Goal: Task Accomplishment & Management: Manage account settings

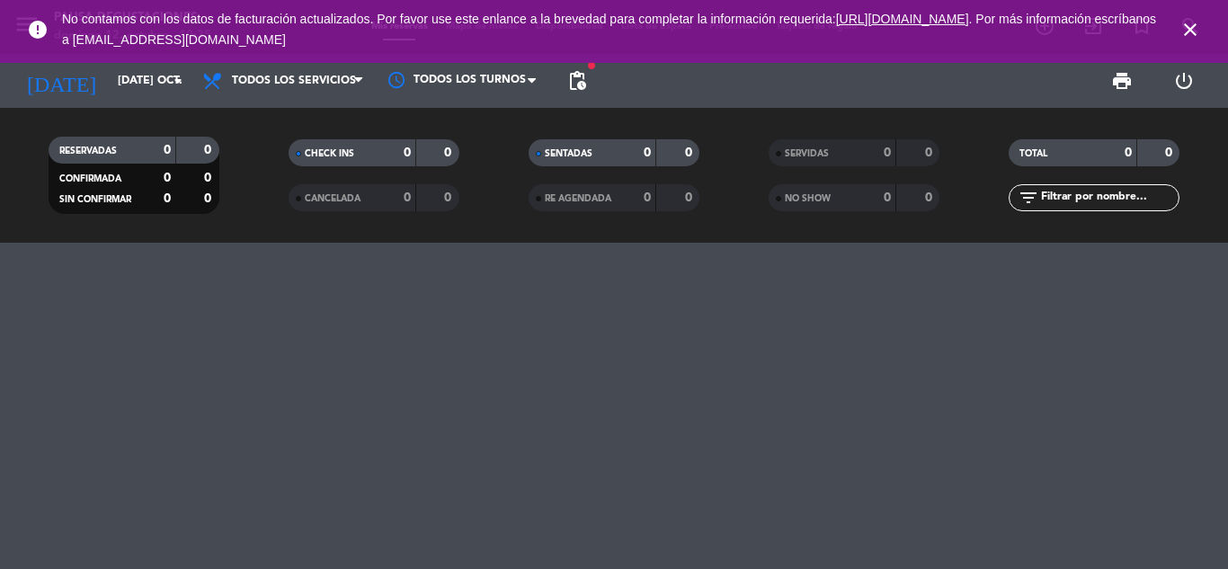
click at [1198, 28] on icon "close" at bounding box center [1191, 30] width 22 height 22
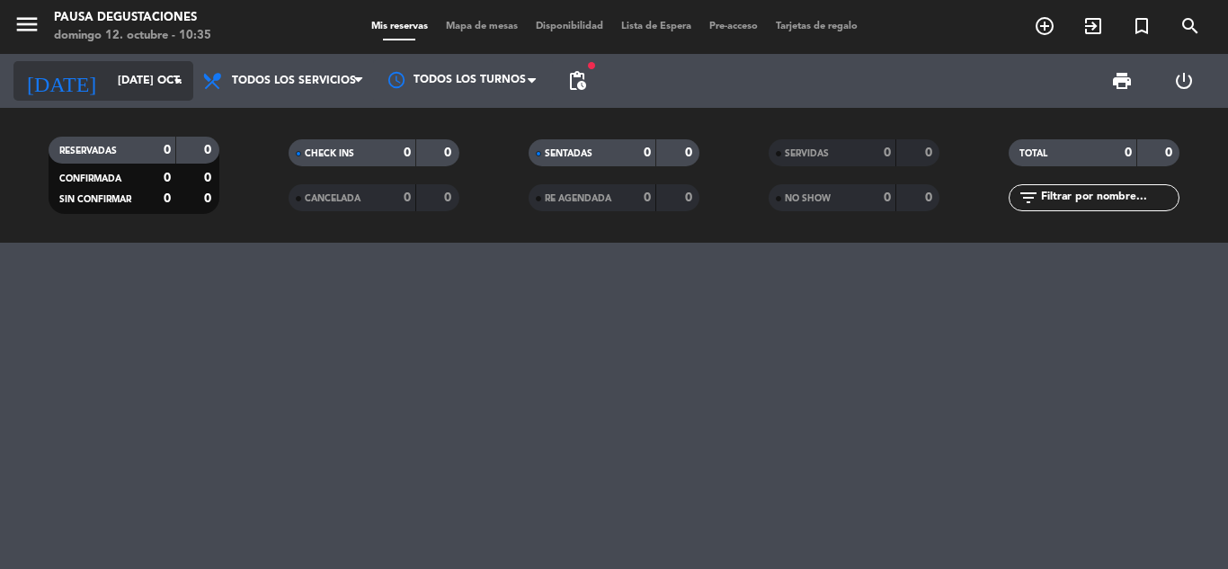
click at [26, 88] on icon "[DATE]" at bounding box center [60, 81] width 95 height 40
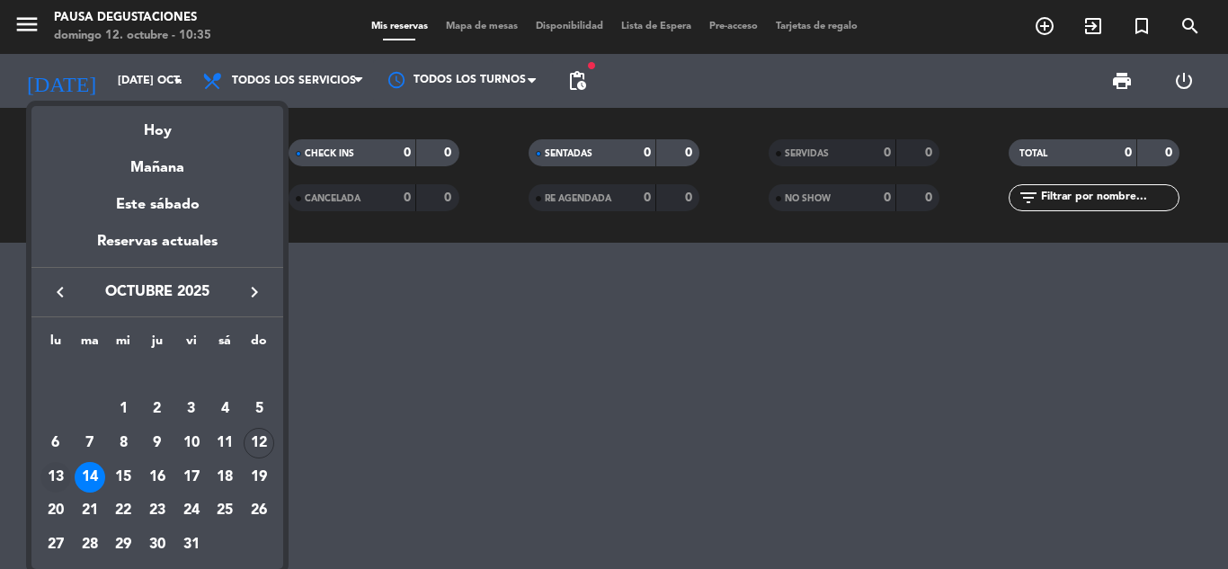
click at [58, 474] on div "13" at bounding box center [55, 477] width 31 height 31
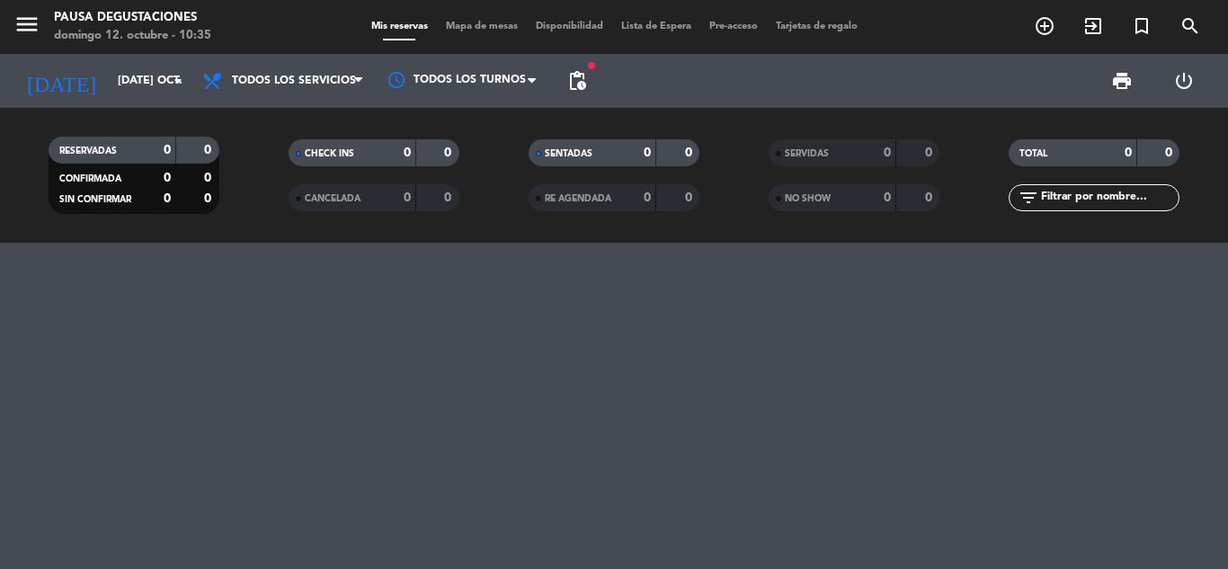
type input "lun. [DATE]"
click at [35, 23] on icon "menu" at bounding box center [26, 24] width 27 height 27
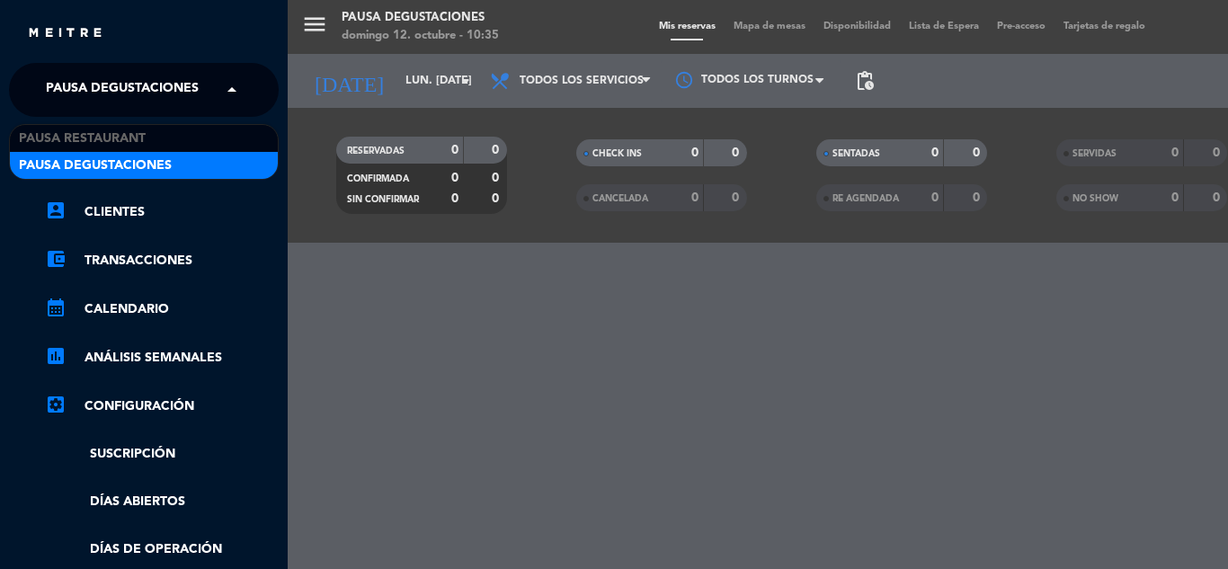
click at [135, 97] on span "Pausa Degustaciones" at bounding box center [122, 90] width 153 height 38
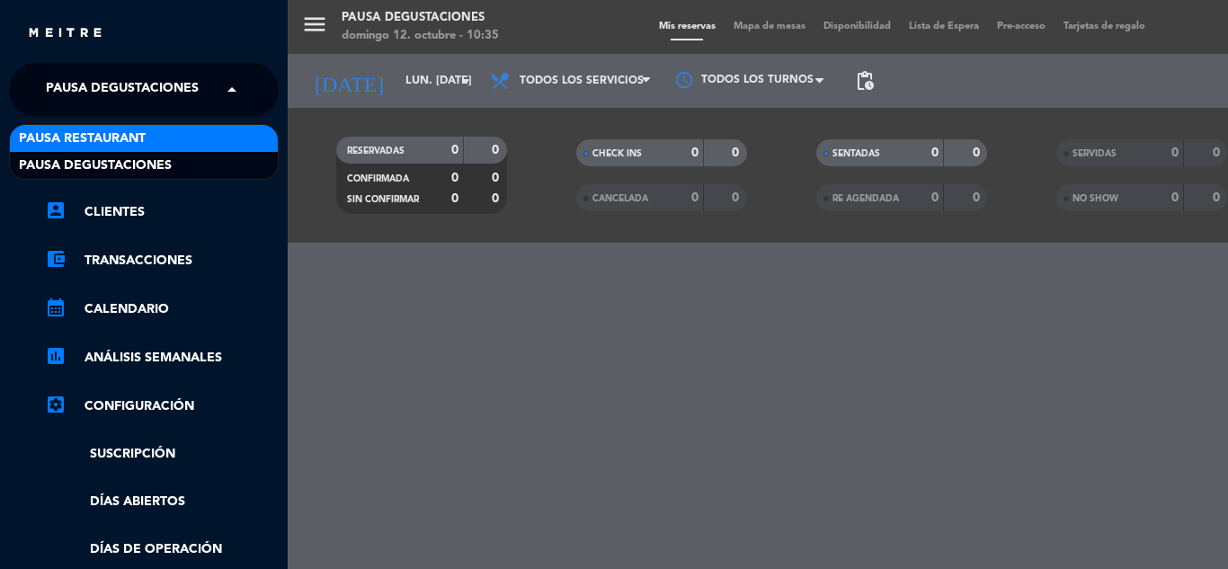
click at [130, 132] on span "Pausa Restaurant" at bounding box center [82, 139] width 127 height 21
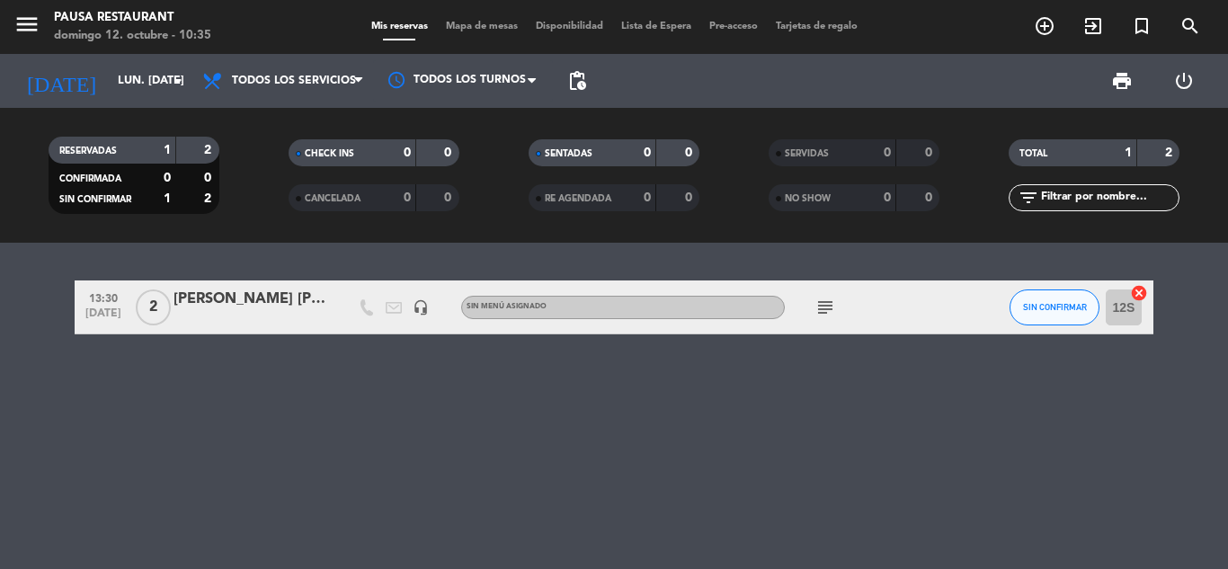
click at [815, 310] on icon "subject" at bounding box center [826, 308] width 22 height 22
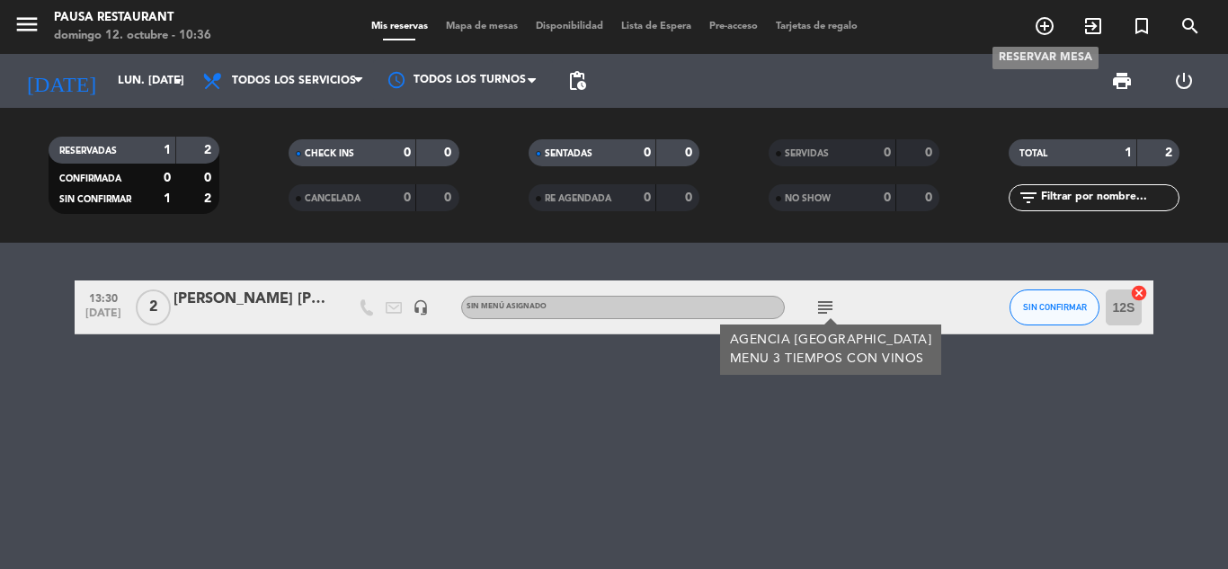
click at [1041, 35] on icon "add_circle_outline" at bounding box center [1045, 26] width 22 height 22
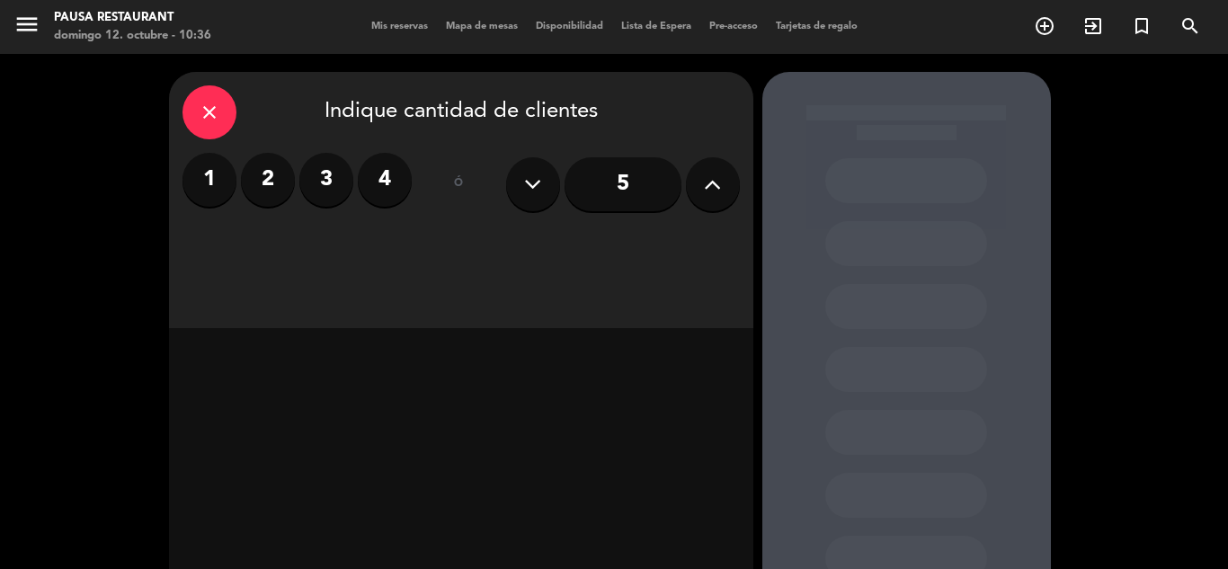
click at [271, 195] on label "2" at bounding box center [268, 180] width 54 height 54
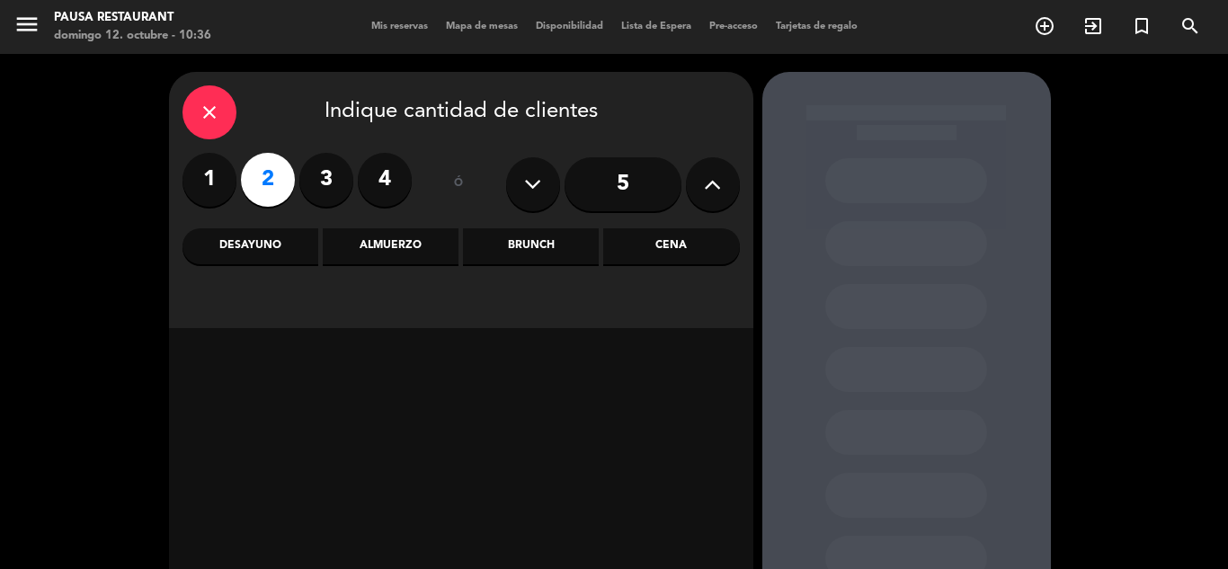
click at [353, 247] on div "Almuerzo" at bounding box center [391, 246] width 136 height 36
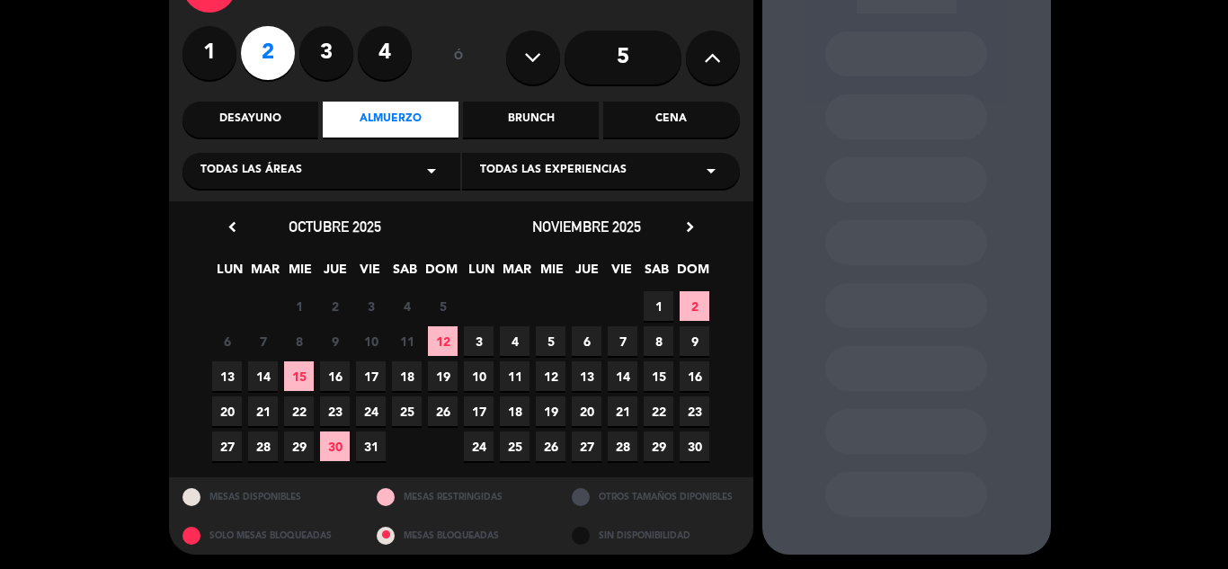
scroll to position [128, 0]
click at [224, 371] on span "13" at bounding box center [227, 376] width 30 height 30
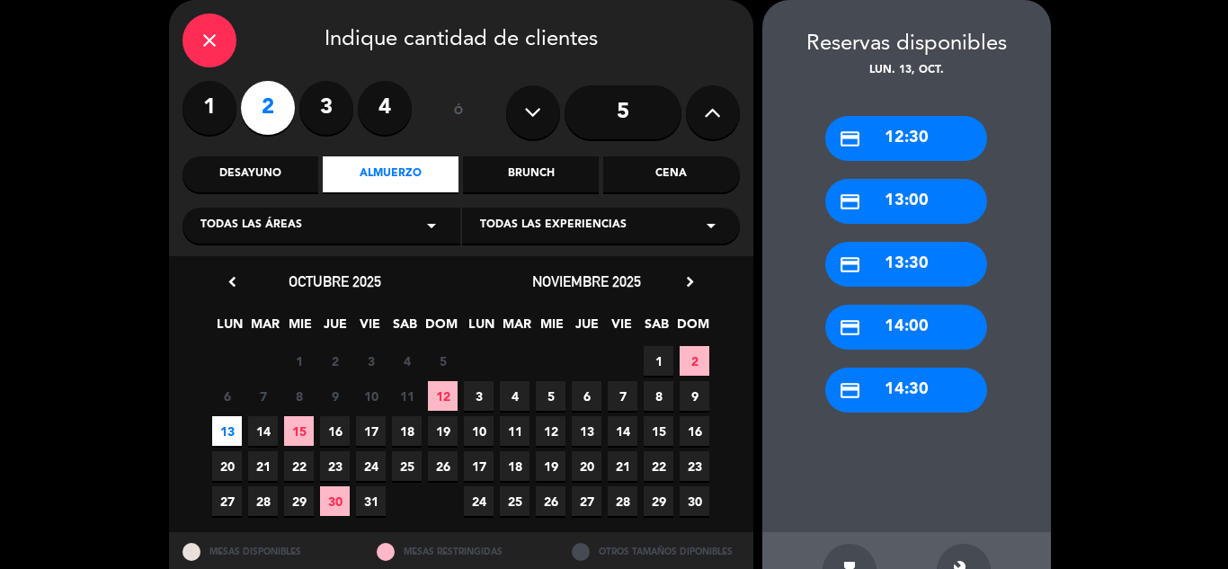
click at [903, 210] on div "credit_card 13:00" at bounding box center [906, 201] width 162 height 45
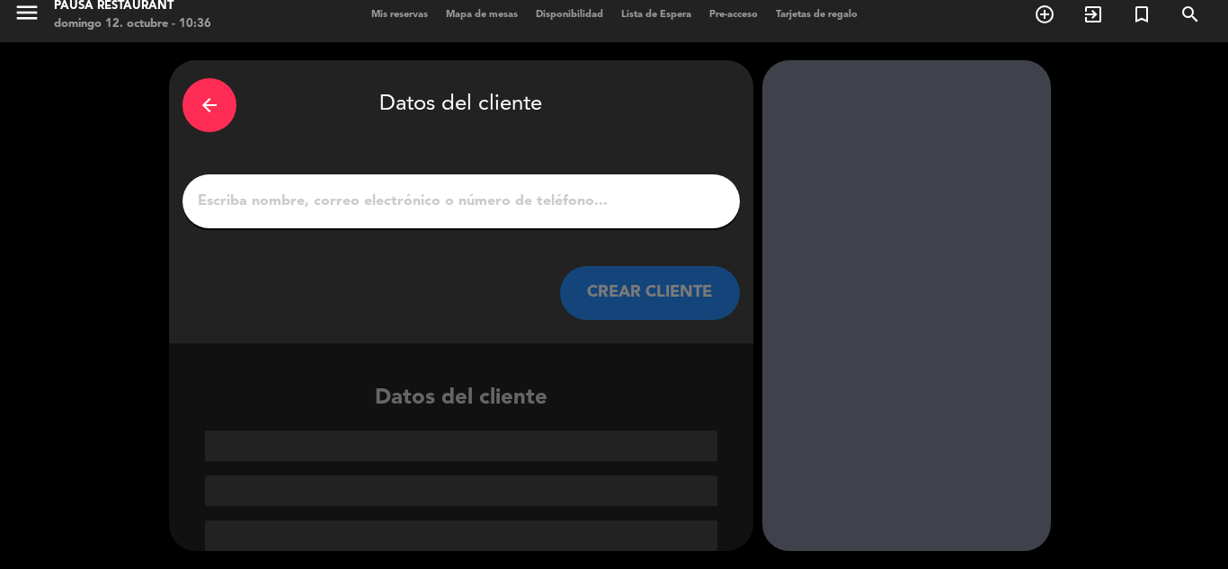
click at [626, 194] on input "1" at bounding box center [461, 201] width 530 height 25
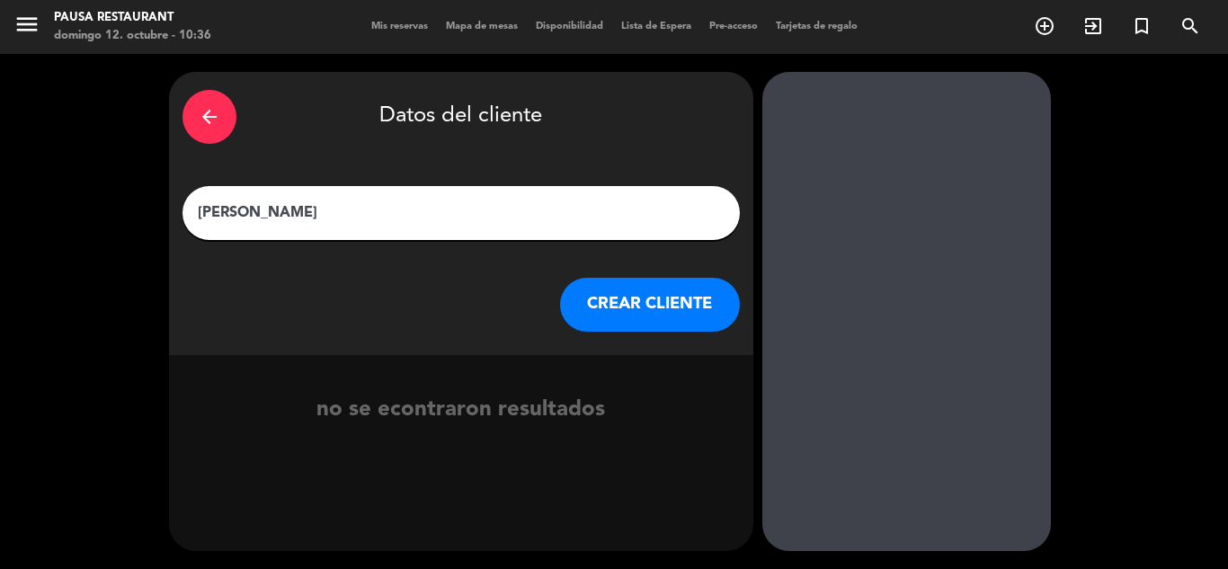
type input "[PERSON_NAME]"
click at [648, 291] on button "CREAR CLIENTE" at bounding box center [650, 305] width 180 height 54
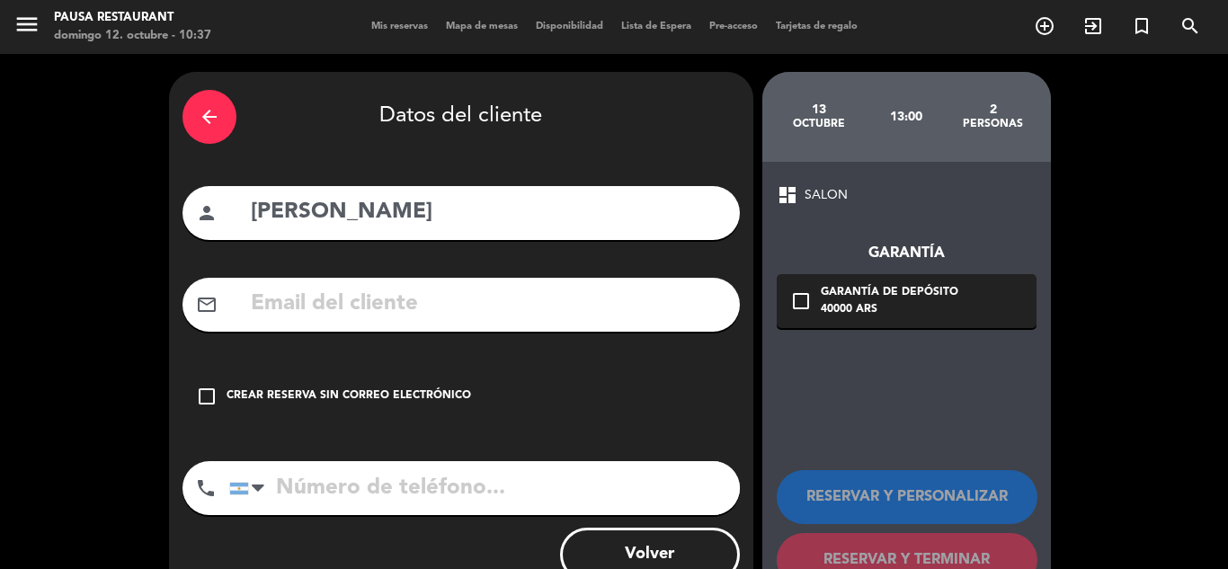
click at [413, 397] on div "Crear reserva sin correo electrónico" at bounding box center [349, 397] width 245 height 18
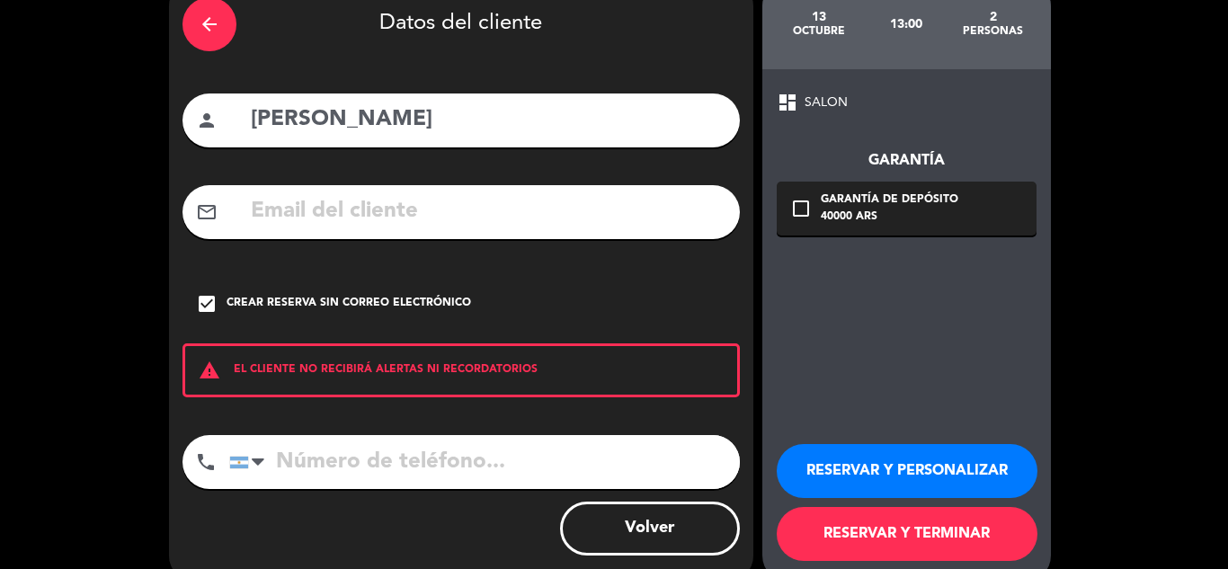
scroll to position [124, 0]
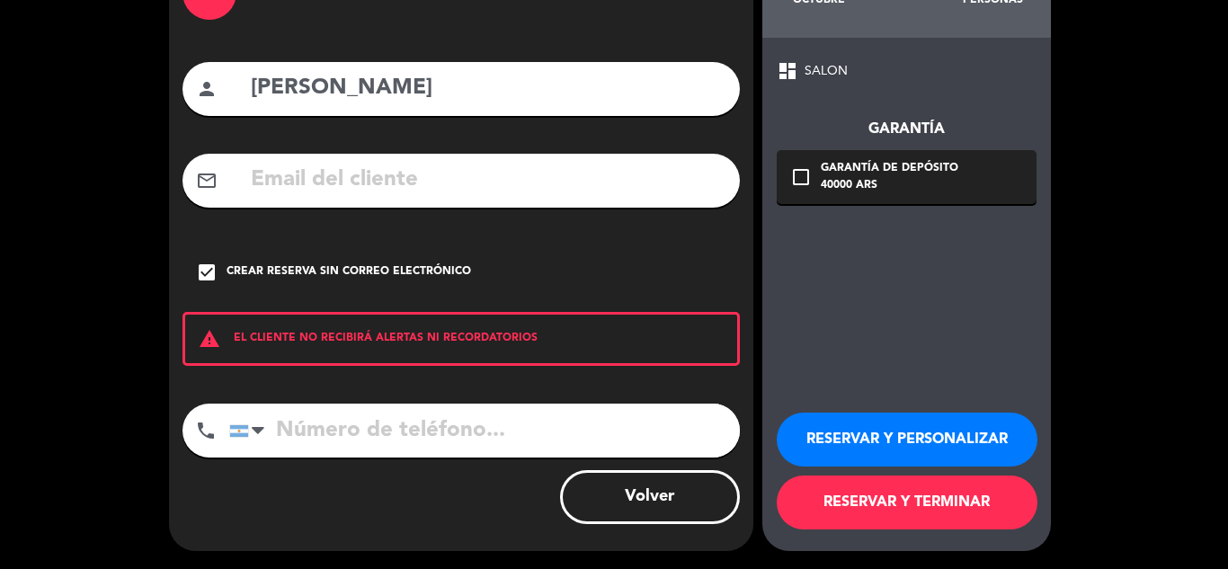
click at [892, 511] on button "RESERVAR Y TERMINAR" at bounding box center [907, 503] width 261 height 54
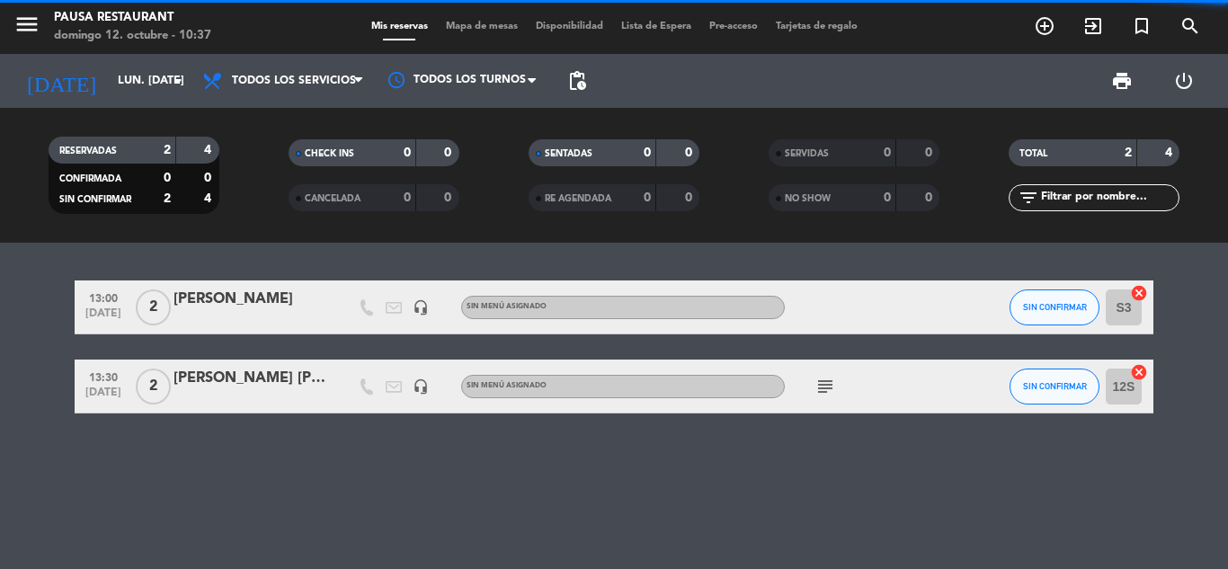
click at [268, 311] on div "[PERSON_NAME]" at bounding box center [250, 299] width 153 height 23
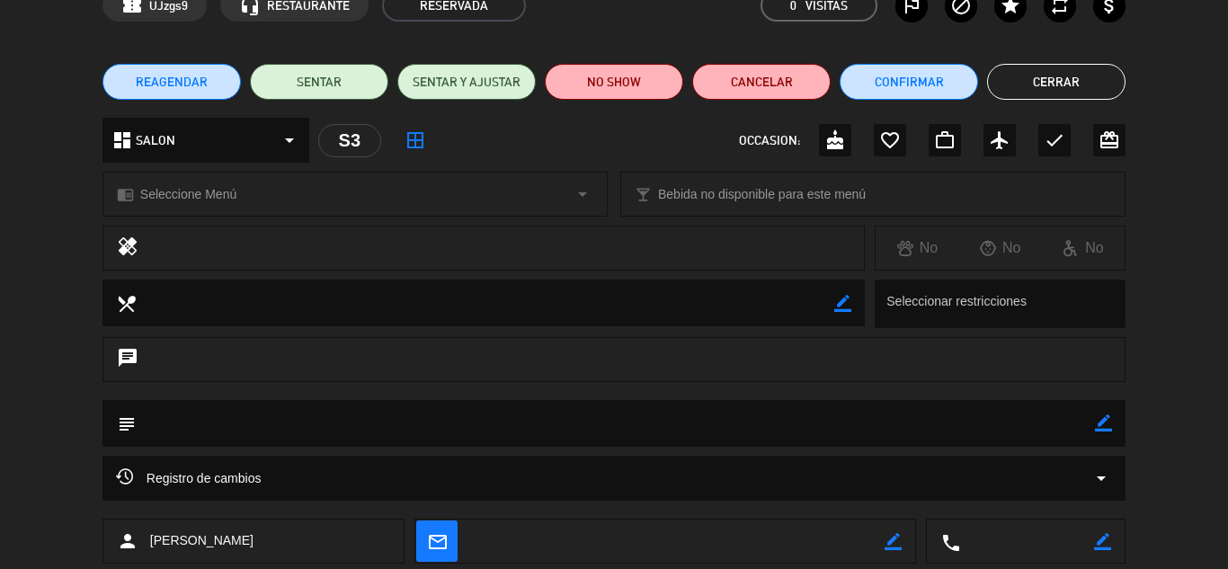
scroll to position [101, 0]
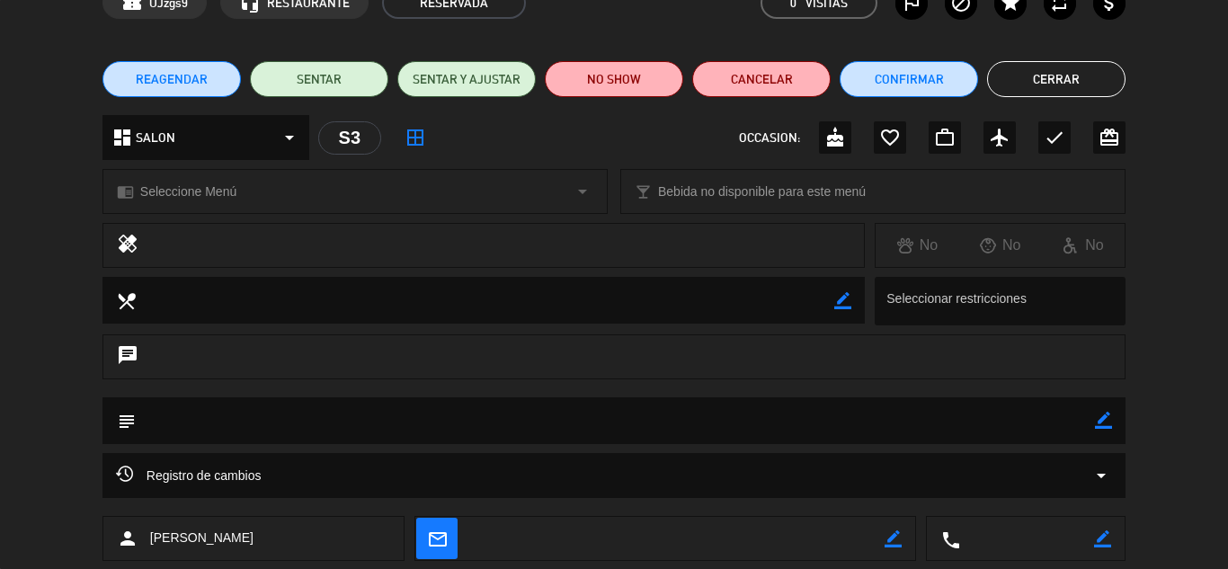
drag, startPoint x: 1105, startPoint y: 423, endPoint x: 984, endPoint y: 421, distance: 121.4
click at [984, 421] on div "subject border_color" at bounding box center [613, 420] width 1023 height 47
click at [984, 421] on textarea at bounding box center [615, 420] width 959 height 46
click at [1095, 424] on icon "border_color" at bounding box center [1103, 420] width 17 height 17
click at [970, 427] on textarea at bounding box center [615, 420] width 959 height 46
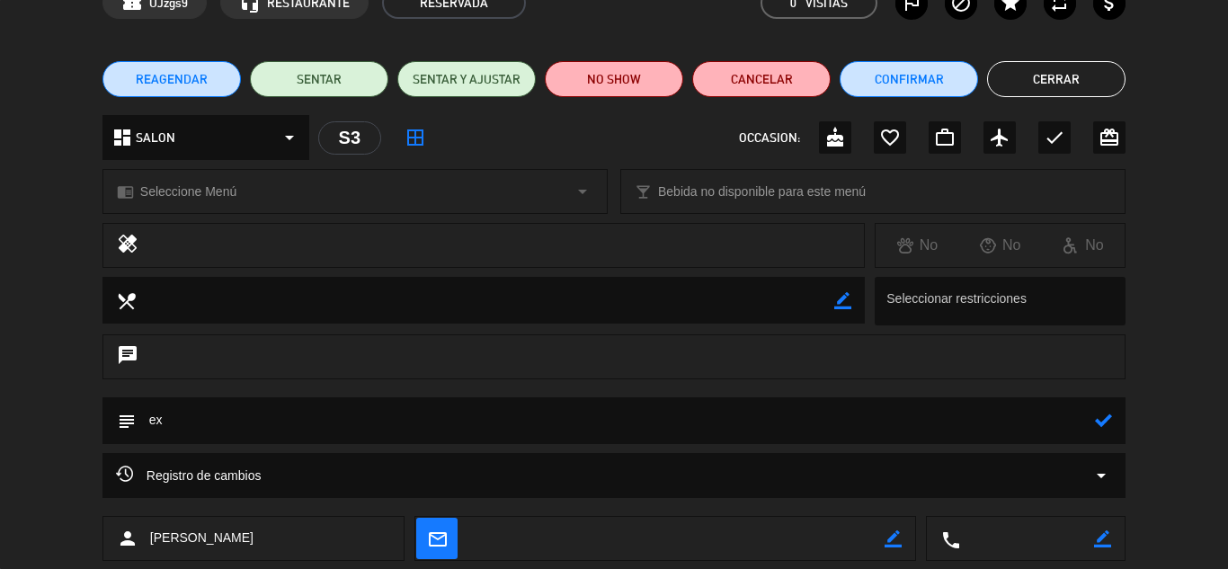
type textarea "e"
type textarea "EXP PP"
click at [1107, 427] on icon at bounding box center [1103, 420] width 17 height 17
click at [1059, 95] on button "Cerrar" at bounding box center [1056, 79] width 138 height 36
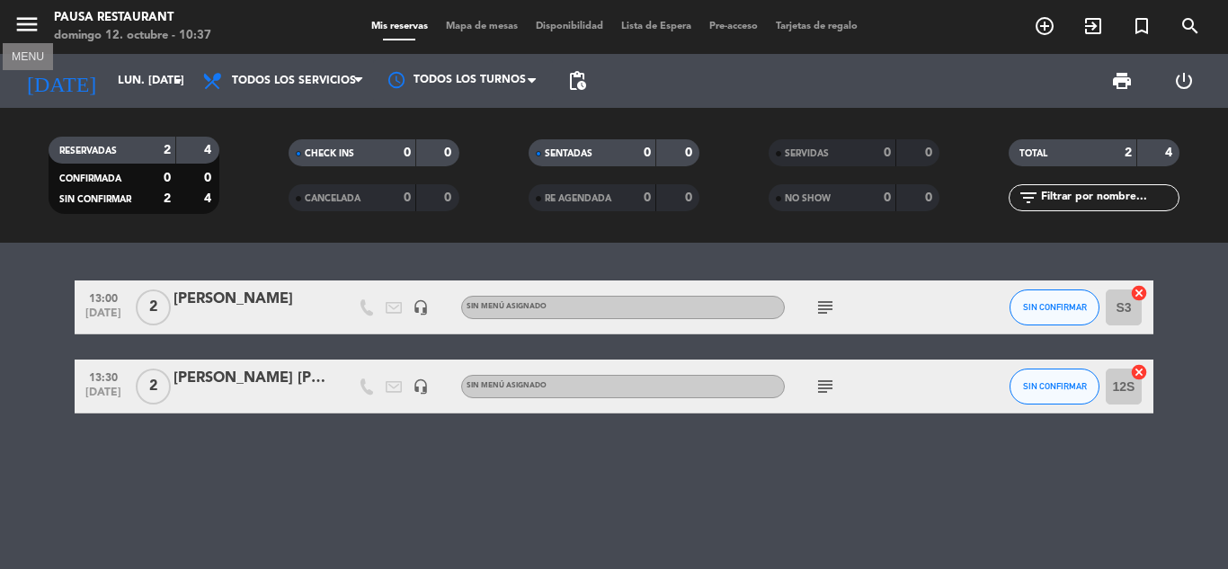
click at [20, 28] on icon "menu" at bounding box center [26, 24] width 27 height 27
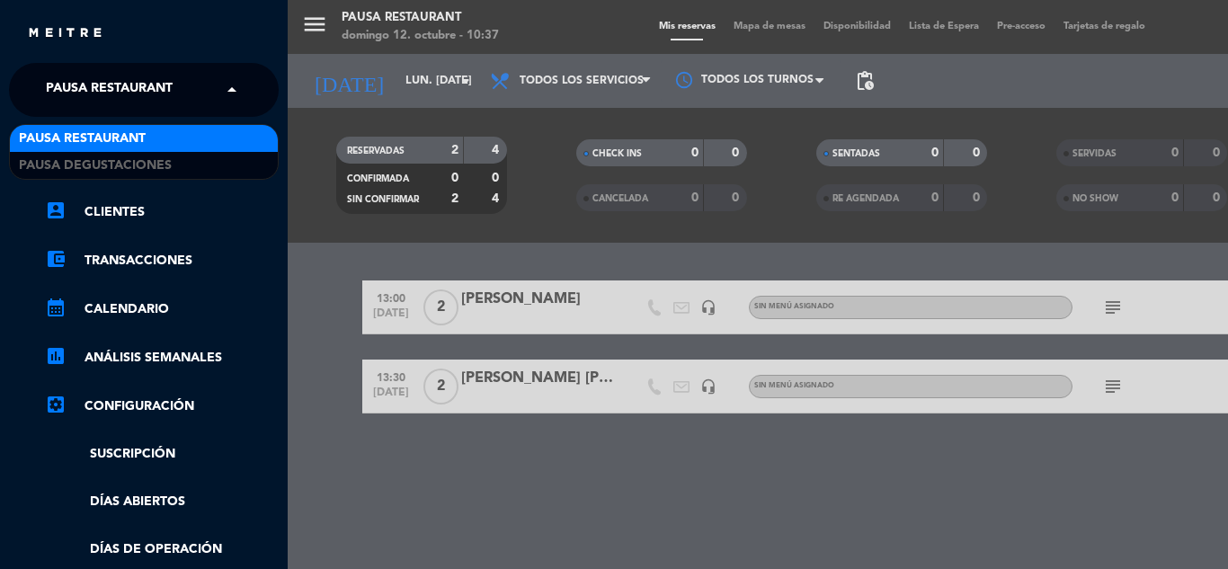
click at [200, 96] on div "× Pausa Restaurant" at bounding box center [119, 90] width 161 height 38
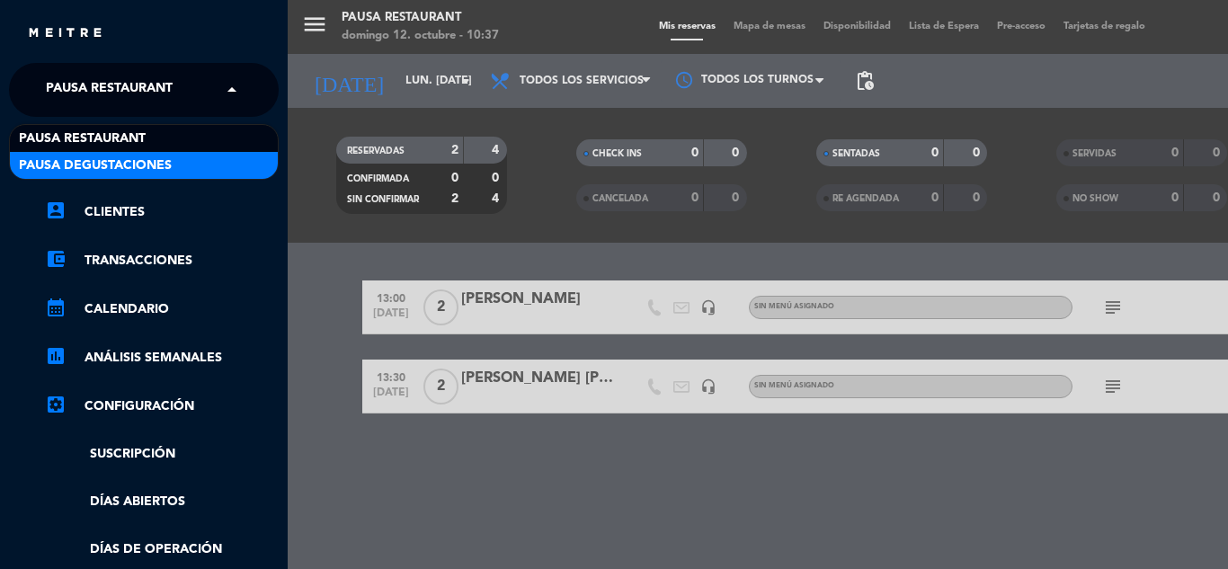
click at [206, 157] on div "Pausa Degustaciones" at bounding box center [144, 165] width 268 height 27
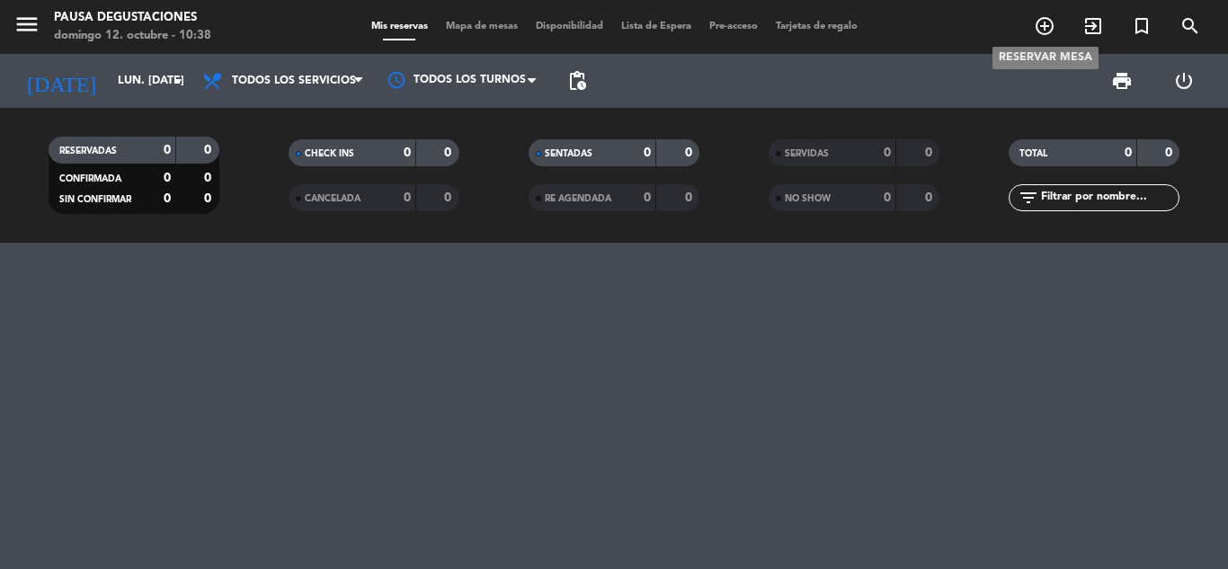
click at [1036, 34] on icon "add_circle_outline" at bounding box center [1045, 26] width 22 height 22
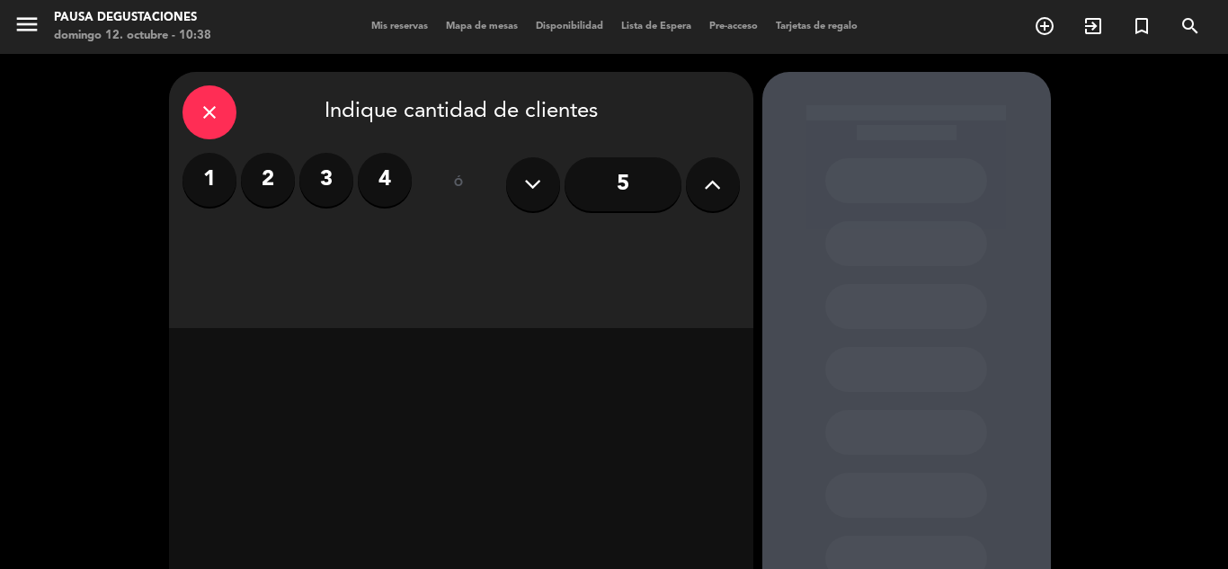
click at [285, 188] on label "2" at bounding box center [268, 180] width 54 height 54
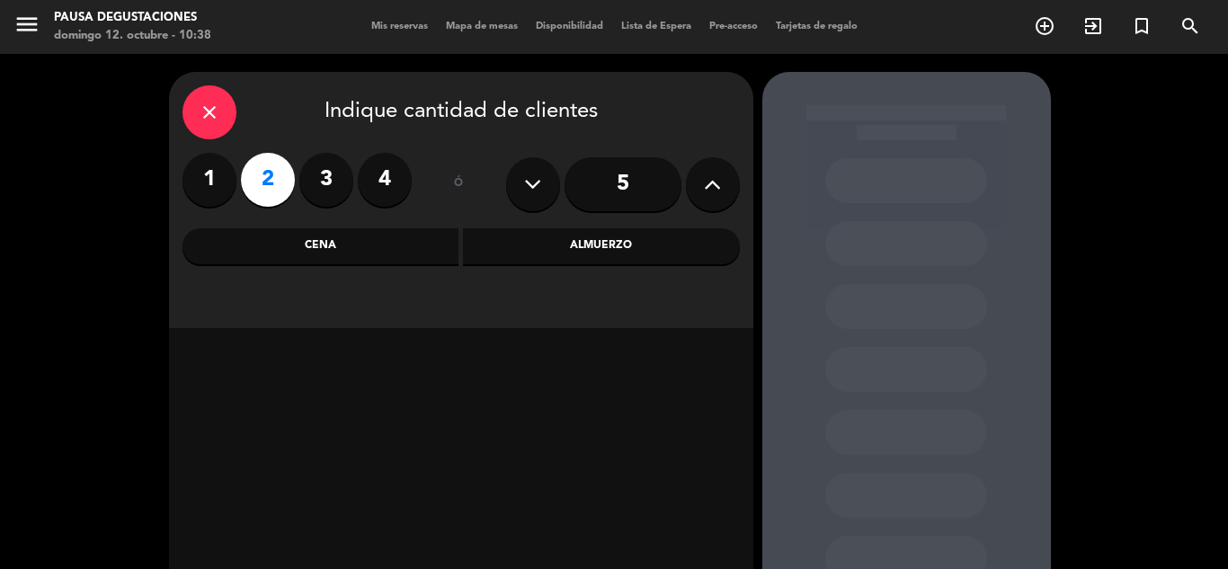
click at [524, 240] on div "Almuerzo" at bounding box center [601, 246] width 277 height 36
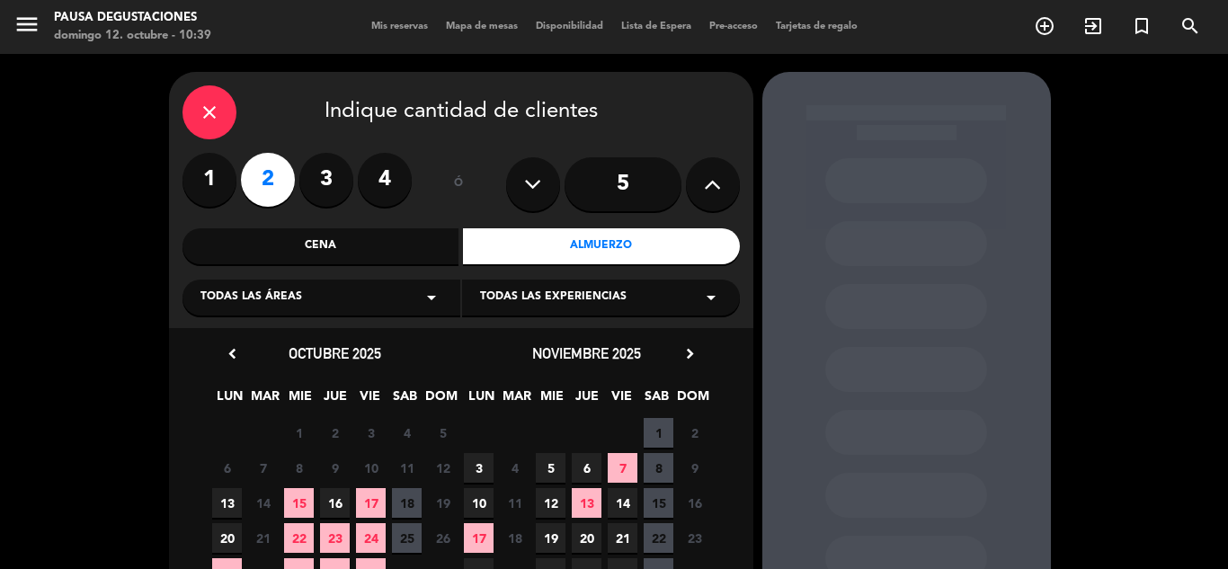
scroll to position [129, 0]
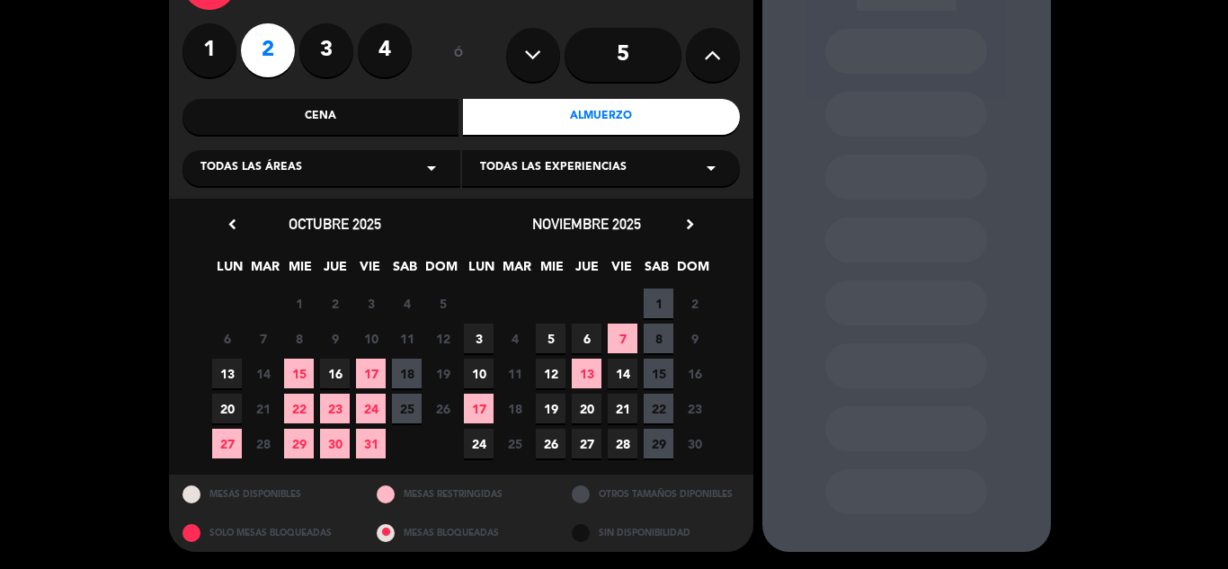
click at [229, 366] on span "13" at bounding box center [227, 374] width 30 height 30
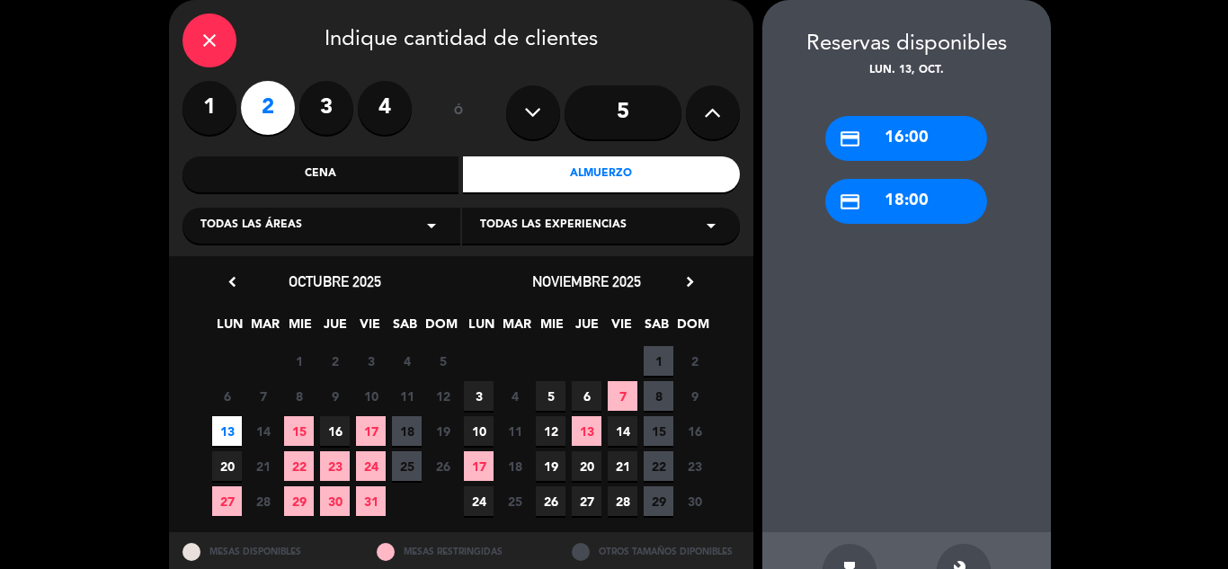
click at [398, 180] on div "Cena" at bounding box center [321, 174] width 277 height 36
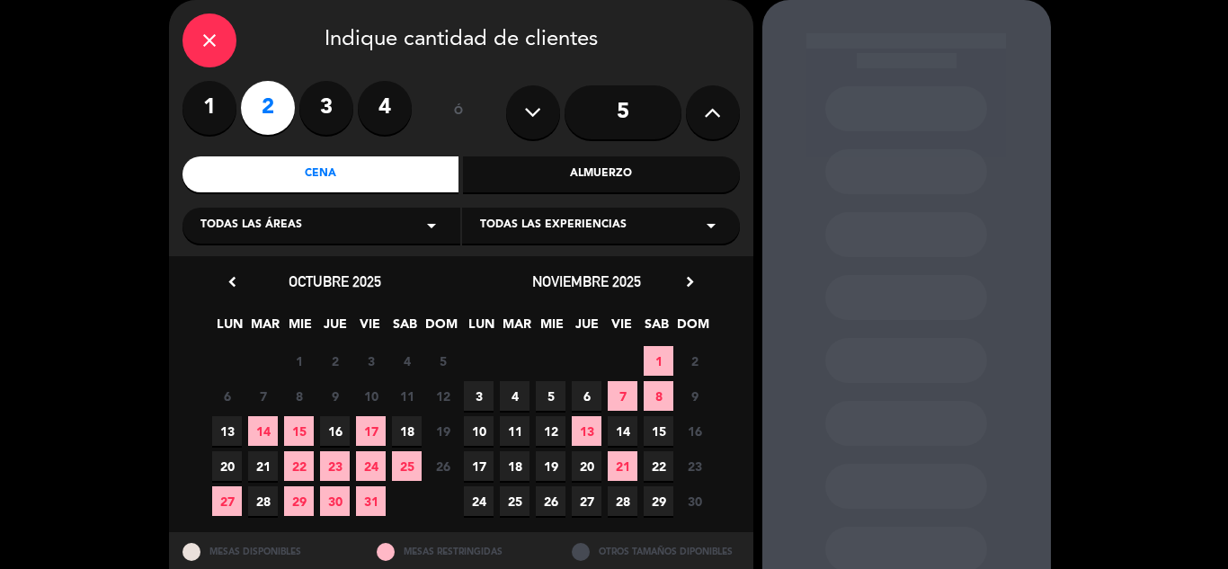
click at [231, 435] on span "13" at bounding box center [227, 431] width 30 height 30
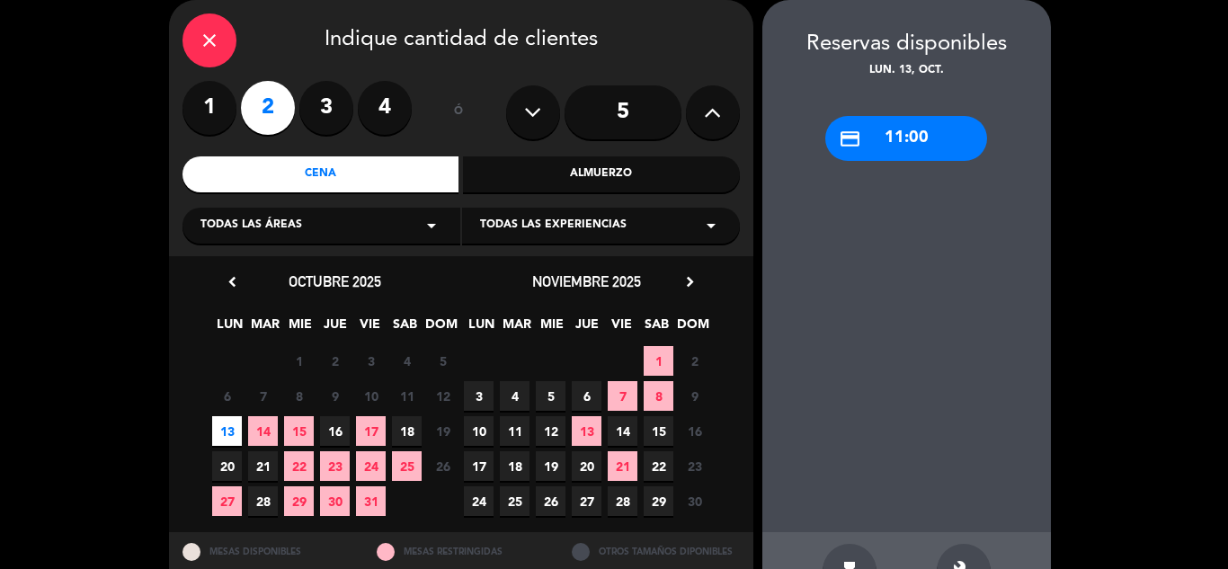
click at [885, 156] on div "credit_card 11:00" at bounding box center [906, 138] width 162 height 45
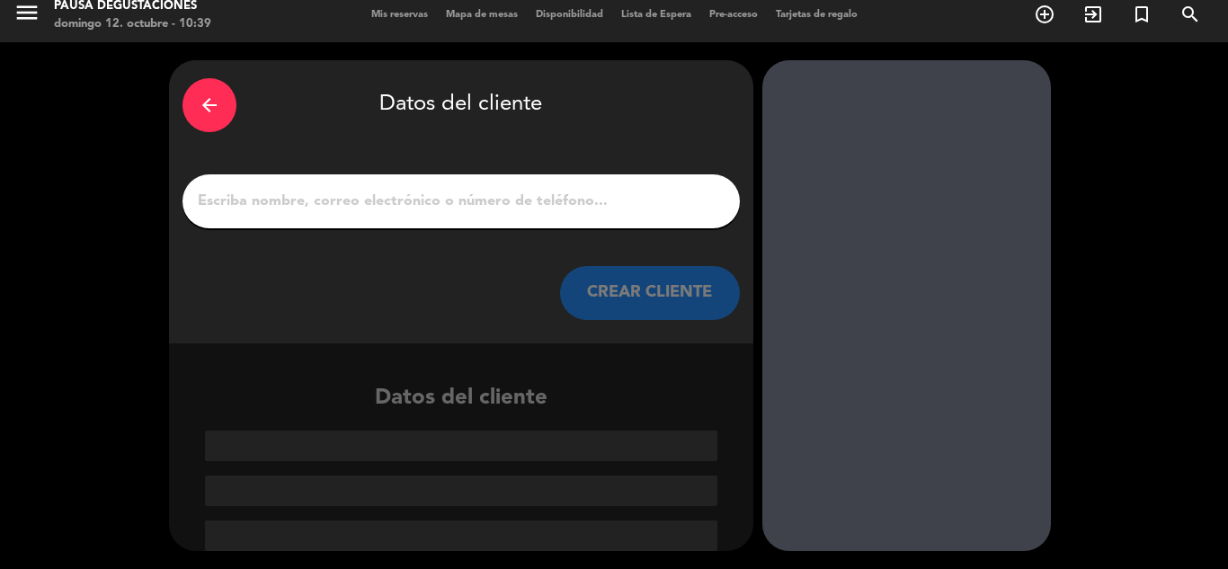
click at [517, 213] on input "1" at bounding box center [461, 201] width 530 height 25
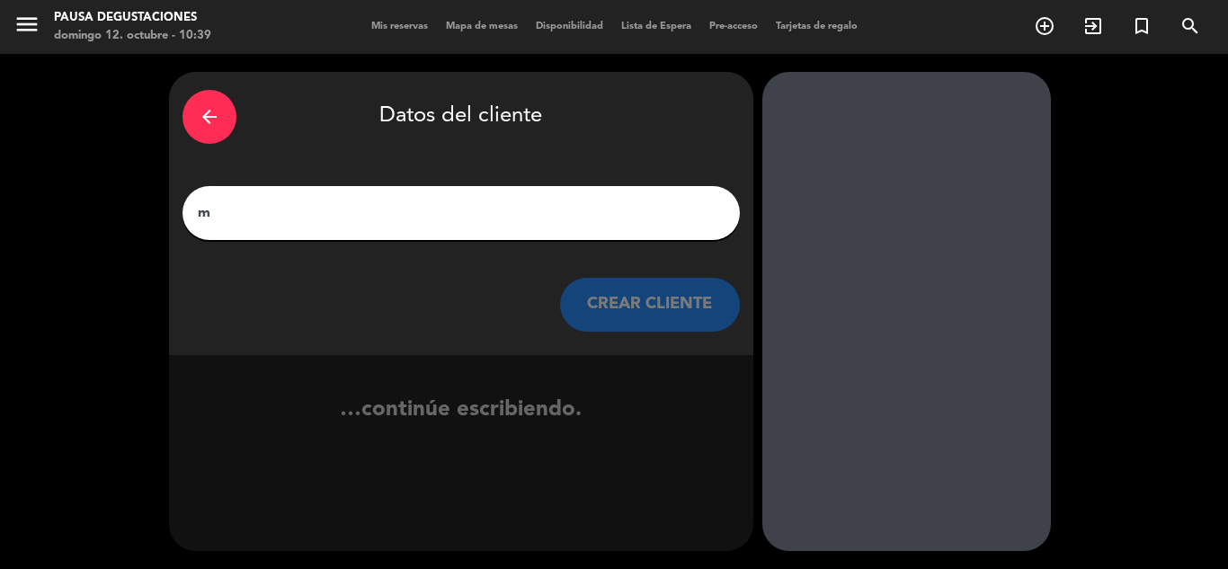
scroll to position [0, 0]
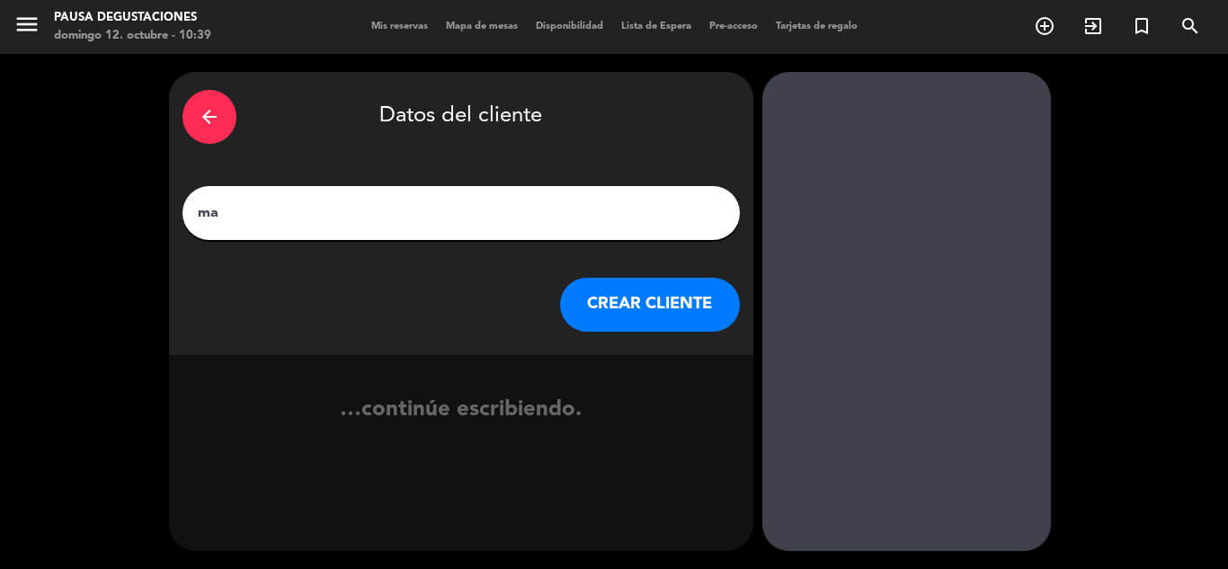
type input "m"
type input "[PERSON_NAME]"
click at [626, 299] on button "CREAR CLIENTE" at bounding box center [650, 305] width 180 height 54
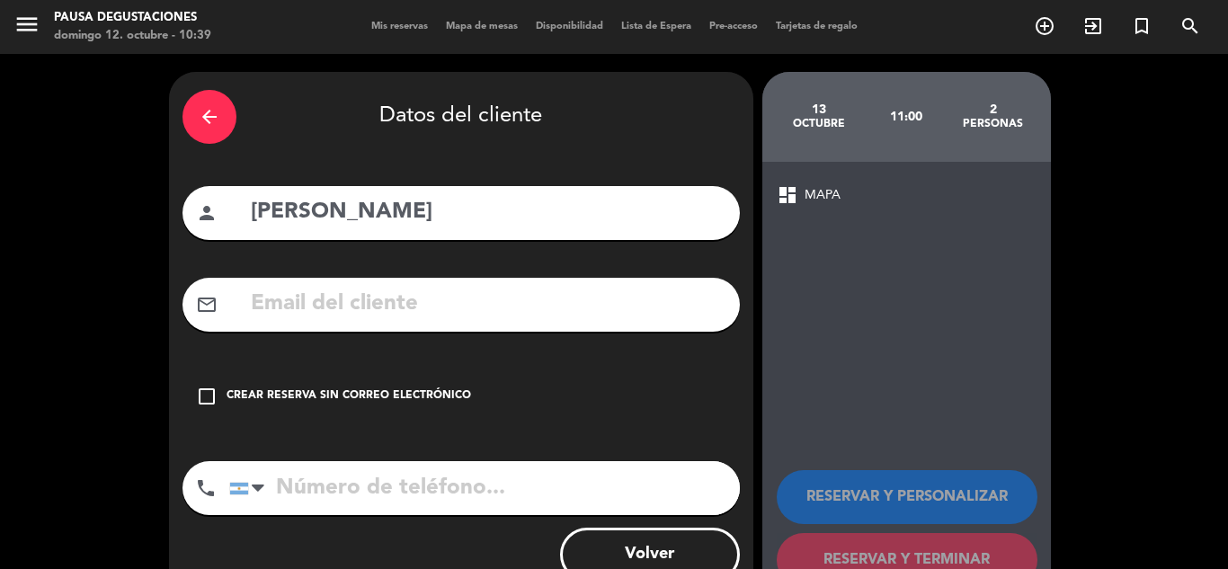
click at [414, 403] on div "Crear reserva sin correo electrónico" at bounding box center [349, 397] width 245 height 18
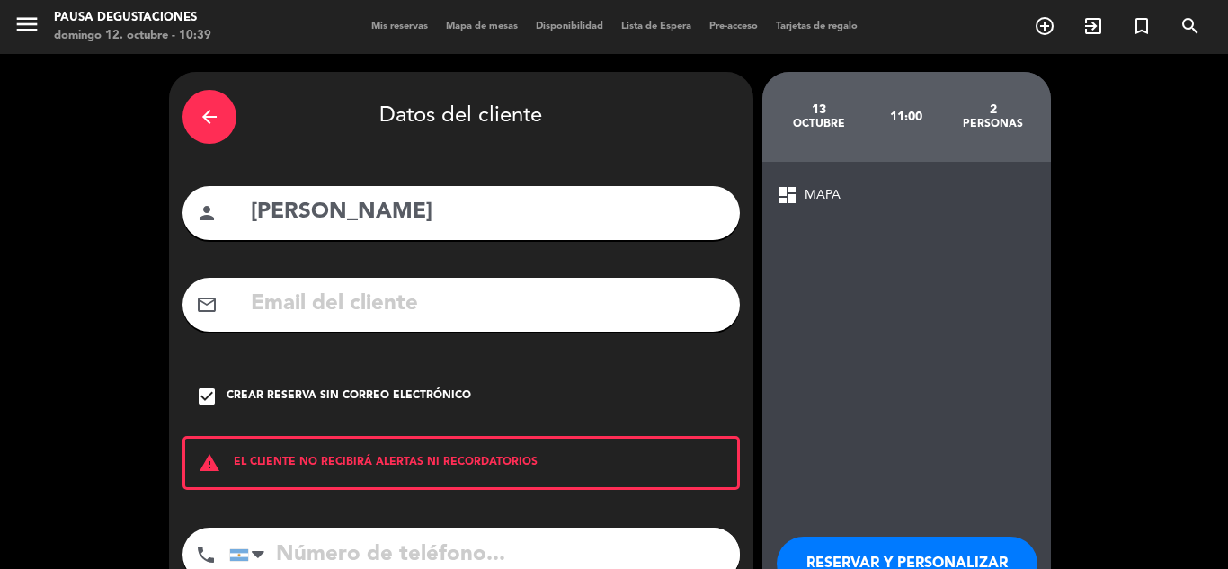
scroll to position [124, 0]
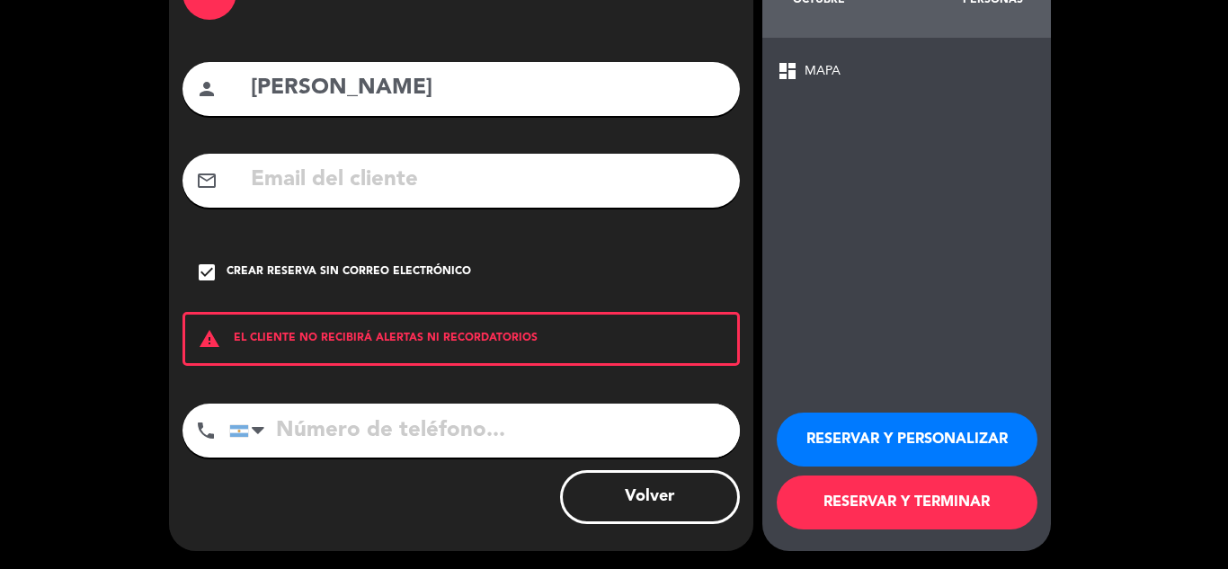
click at [908, 505] on button "RESERVAR Y TERMINAR" at bounding box center [907, 503] width 261 height 54
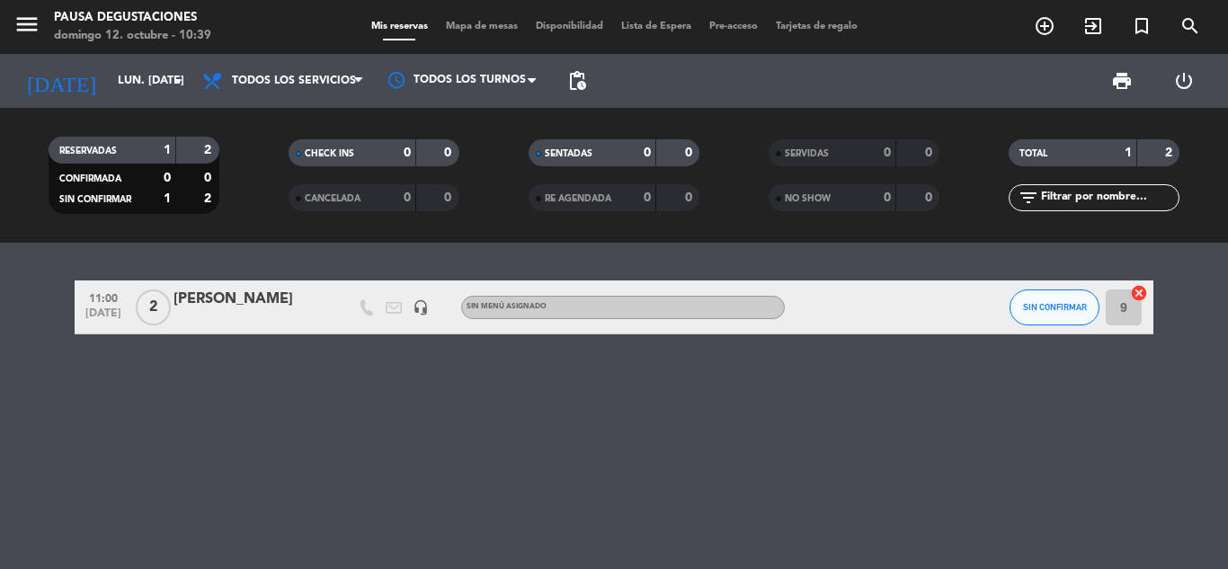
click at [245, 307] on div "[PERSON_NAME]" at bounding box center [250, 299] width 153 height 23
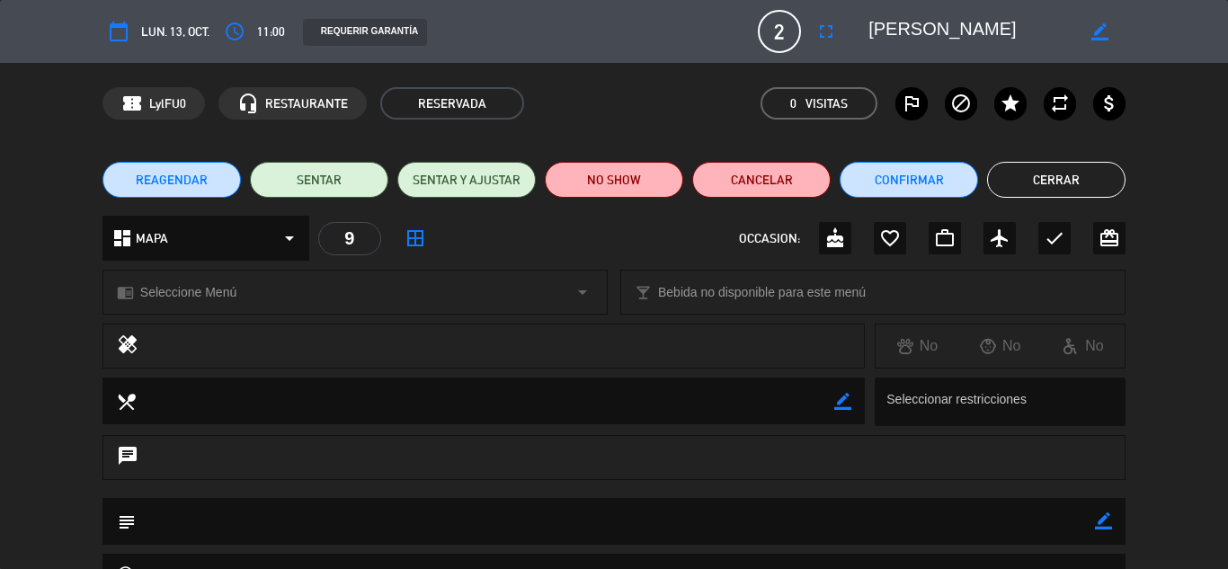
click at [528, 303] on div "chrome_reader_mode Seleccione Menú arrow_drop_down" at bounding box center [354, 292] width 503 height 43
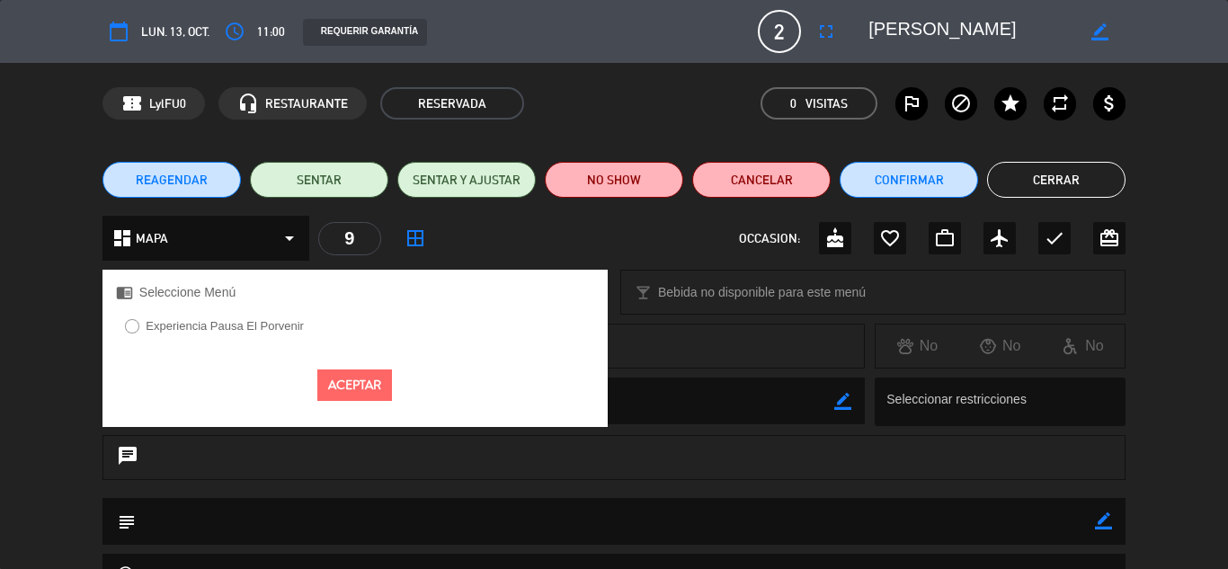
click at [329, 344] on div "Experiencia Pausa El Porvenir" at bounding box center [354, 332] width 505 height 35
click at [225, 339] on label "Experiencia Pausa El Porvenir" at bounding box center [215, 329] width 198 height 29
click at [383, 386] on button "Aceptar" at bounding box center [354, 385] width 75 height 31
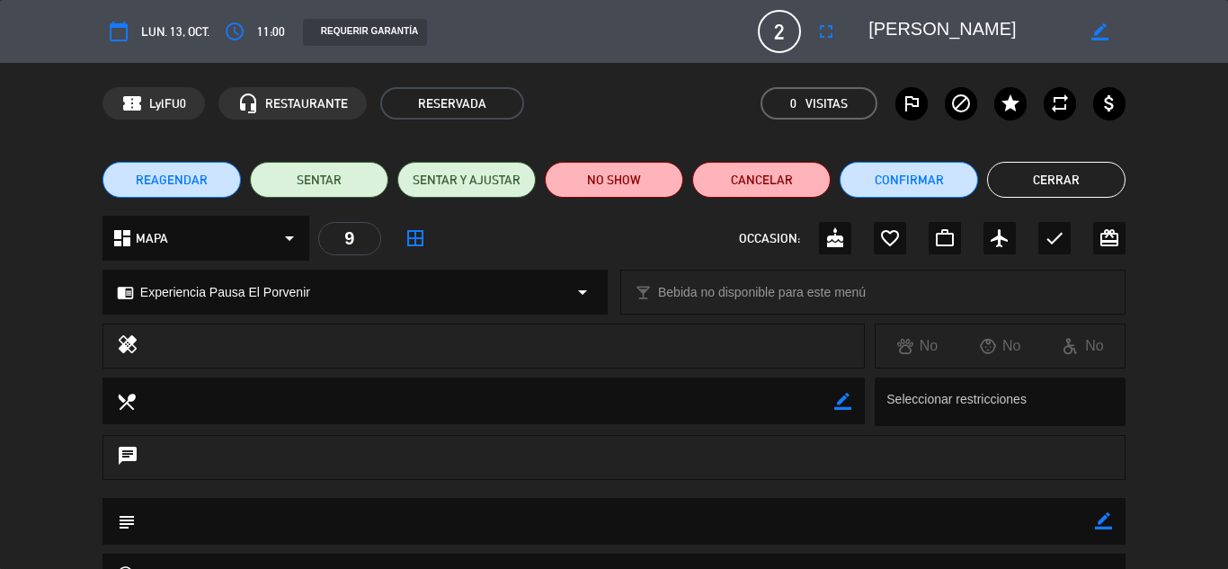
click at [1071, 191] on button "Cerrar" at bounding box center [1056, 180] width 138 height 36
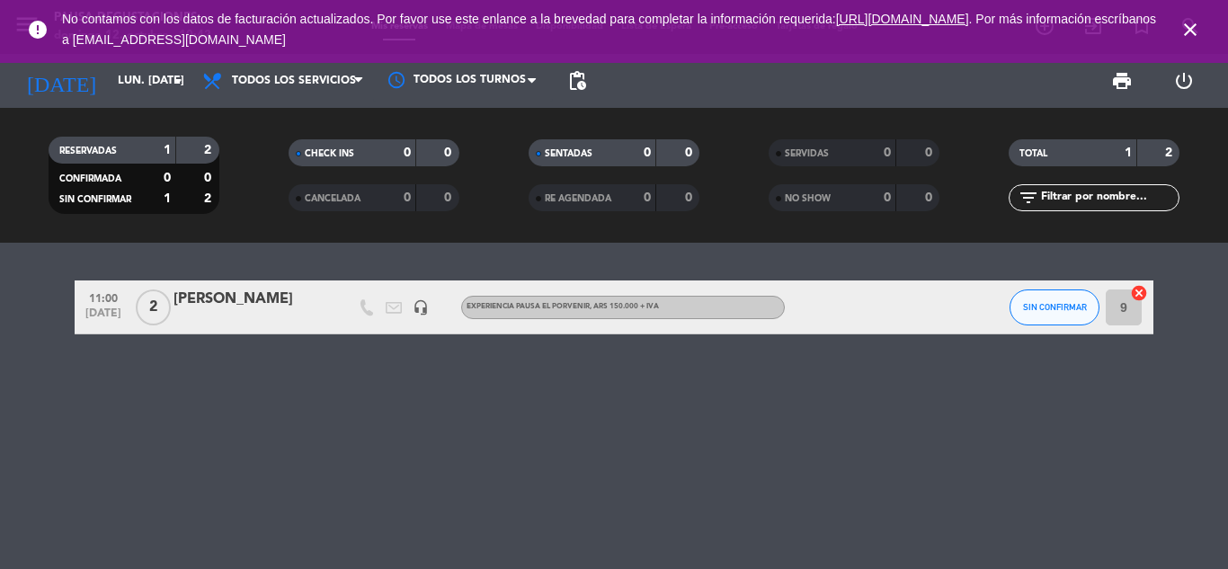
click at [1195, 29] on icon "close" at bounding box center [1191, 30] width 22 height 22
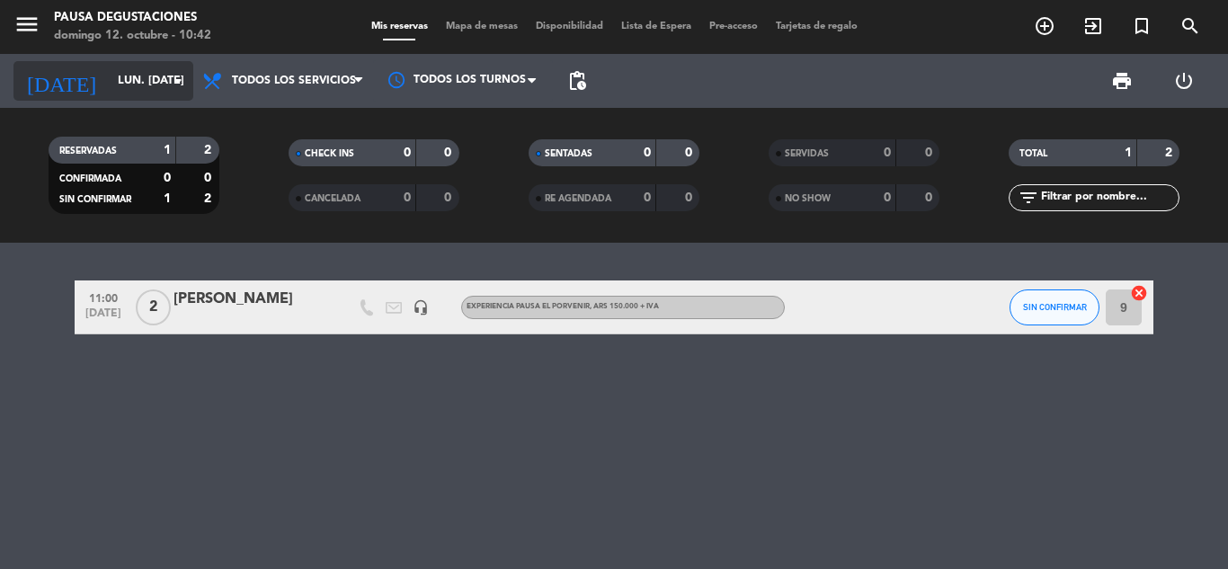
click at [109, 88] on input "lun. [DATE]" at bounding box center [185, 81] width 152 height 31
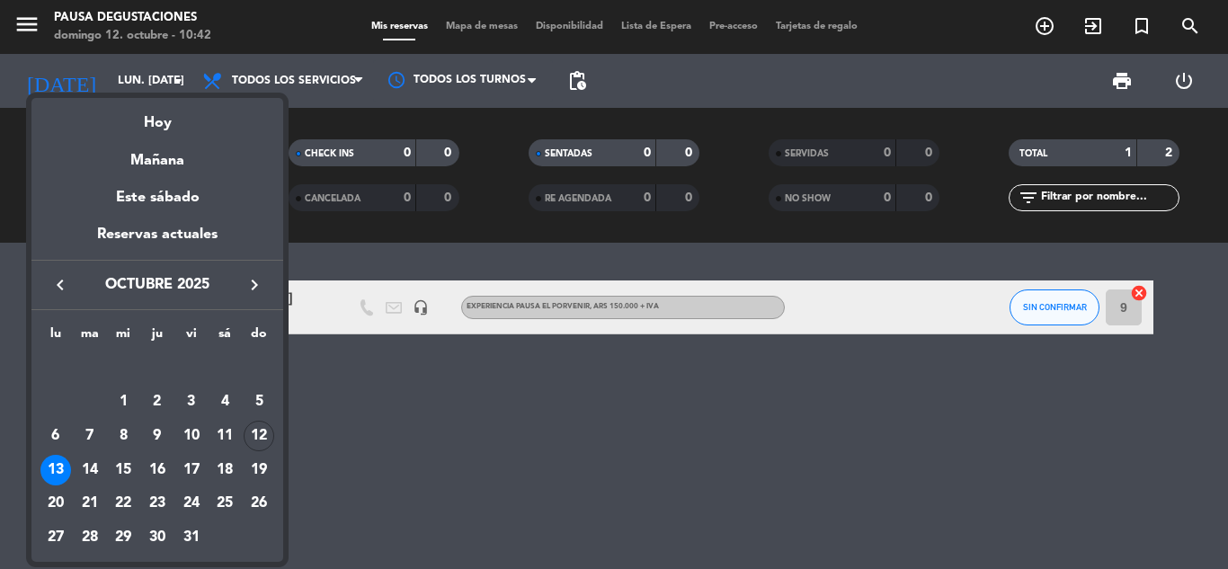
click at [1038, 22] on div at bounding box center [614, 284] width 1228 height 569
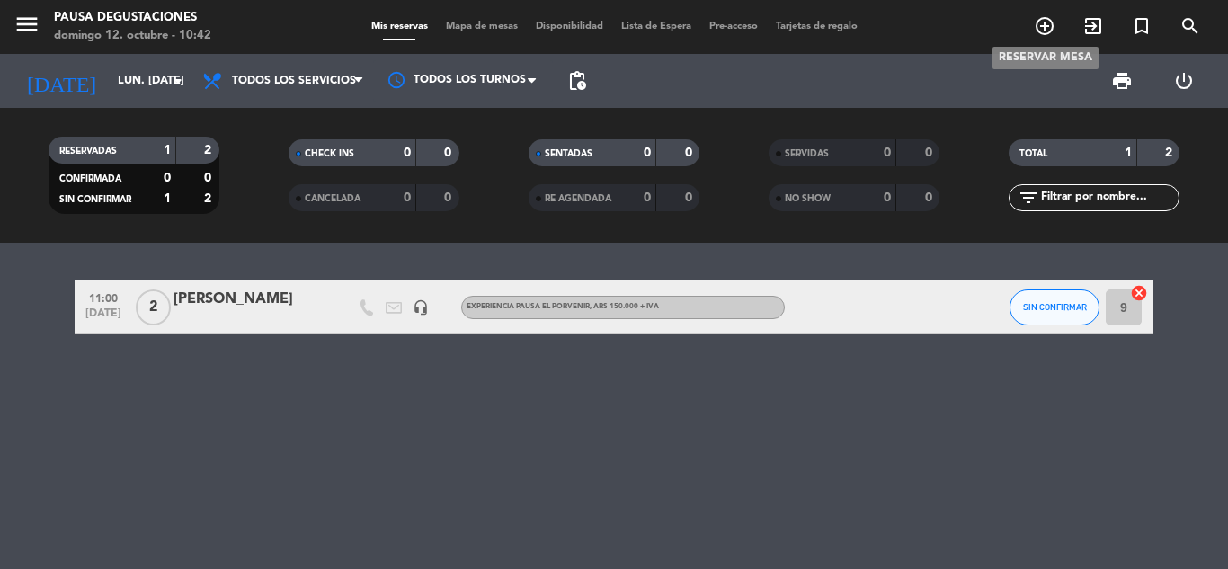
click at [1038, 22] on icon "add_circle_outline" at bounding box center [1045, 26] width 22 height 22
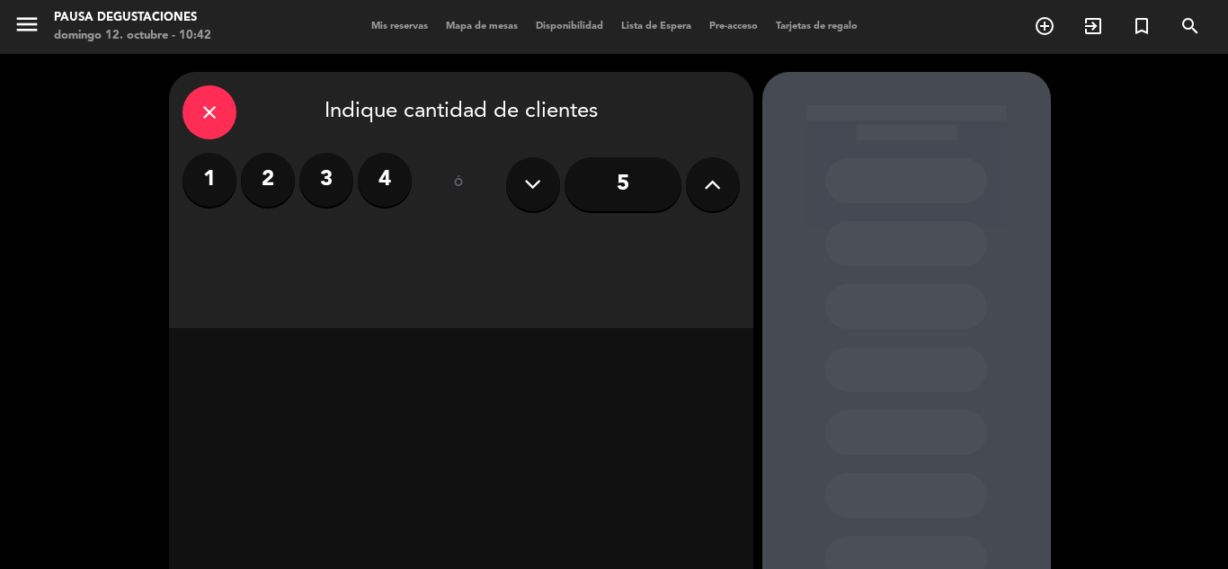
click at [274, 185] on label "2" at bounding box center [268, 180] width 54 height 54
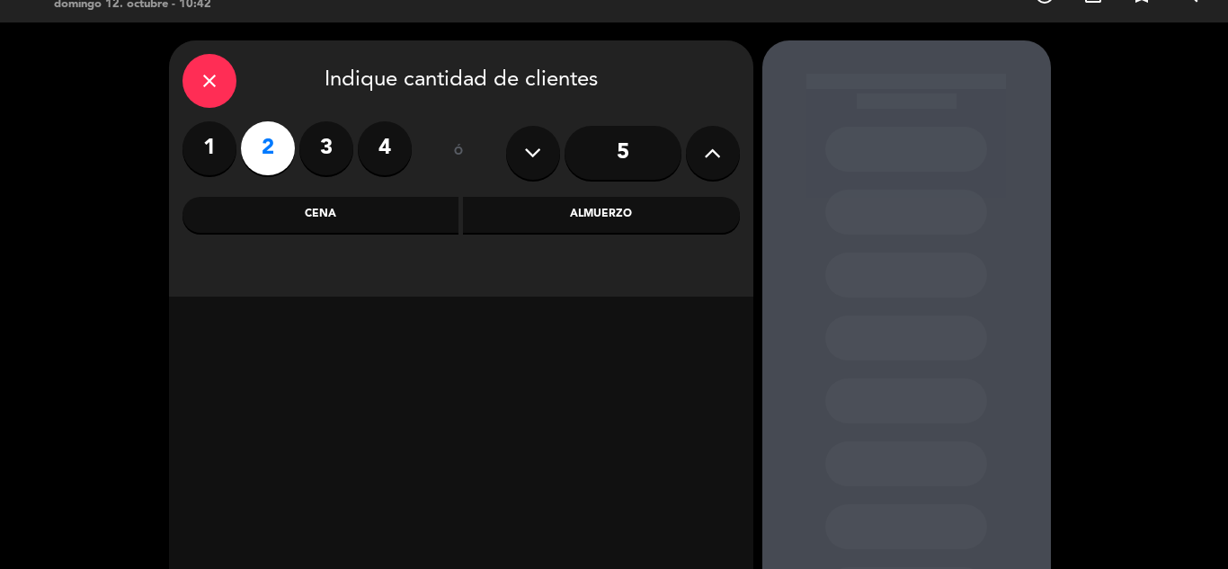
scroll to position [34, 0]
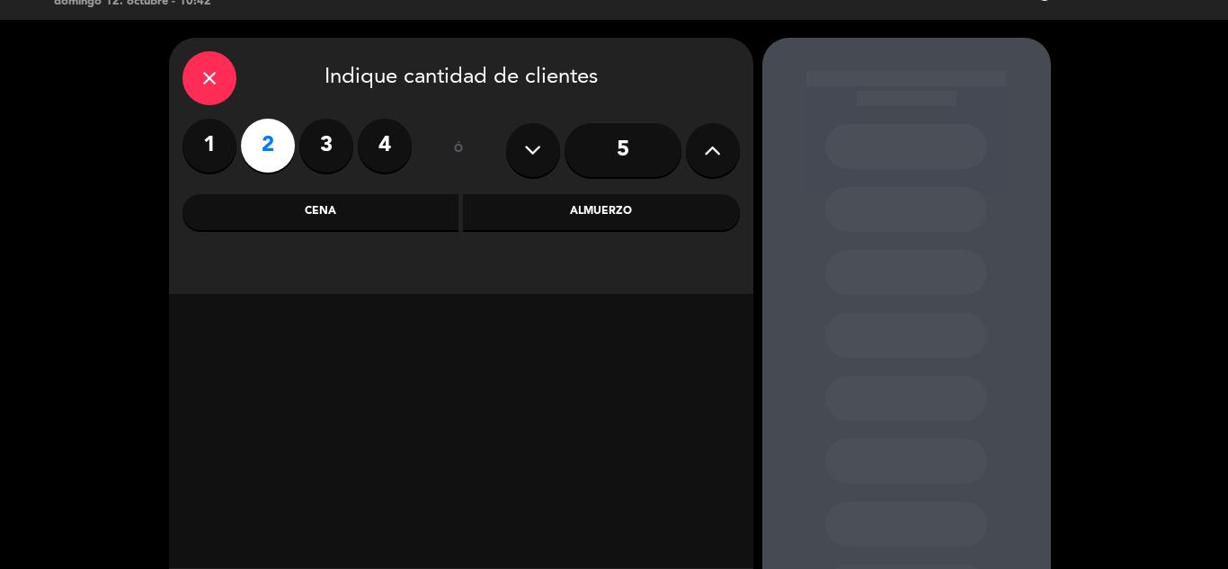
click at [358, 214] on div "Cena" at bounding box center [321, 212] width 277 height 36
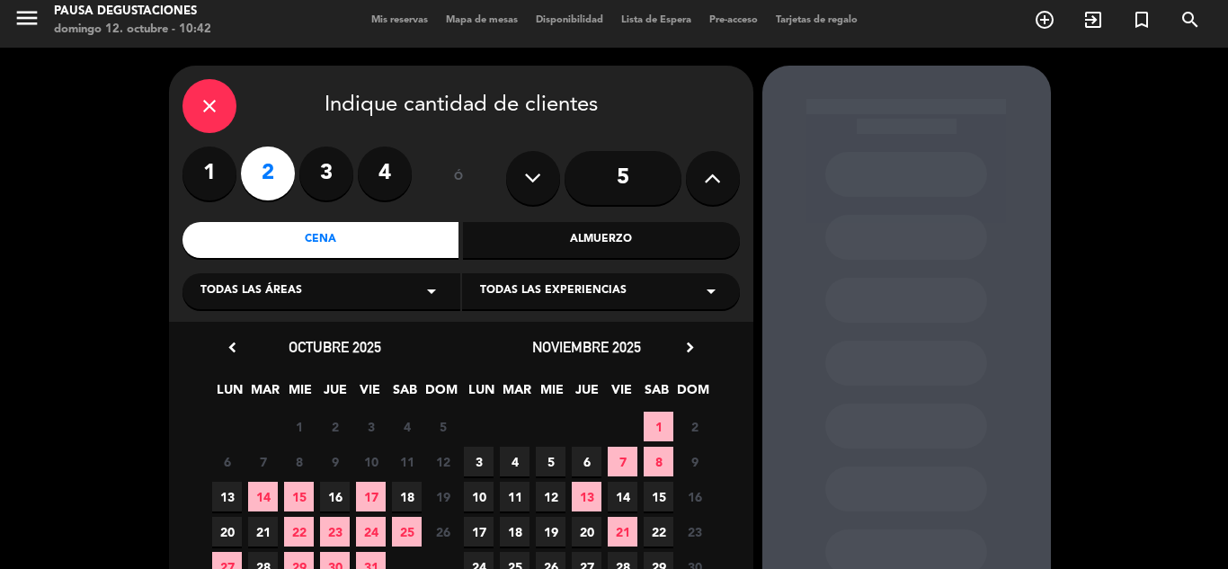
scroll to position [0, 0]
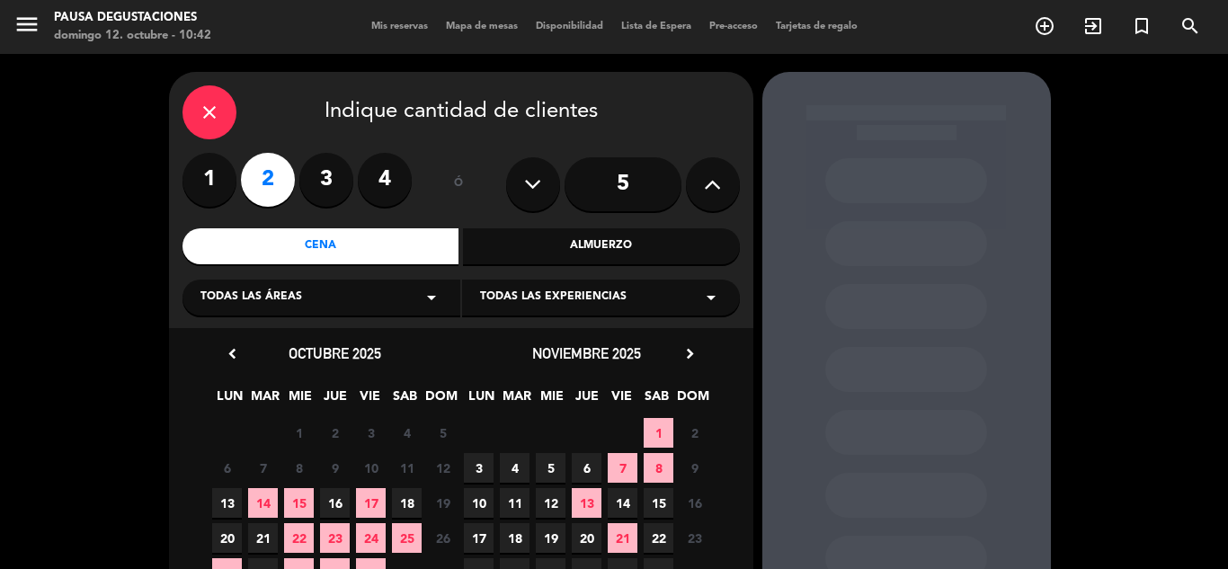
click at [215, 121] on icon "close" at bounding box center [210, 113] width 22 height 22
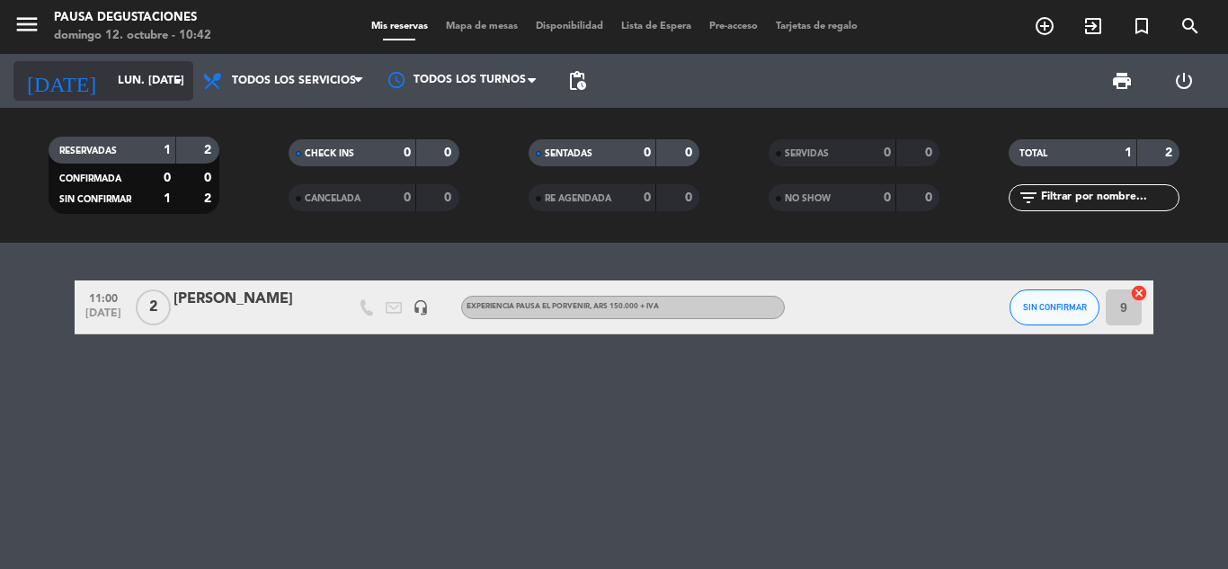
click at [120, 90] on input "lun. [DATE]" at bounding box center [185, 81] width 152 height 31
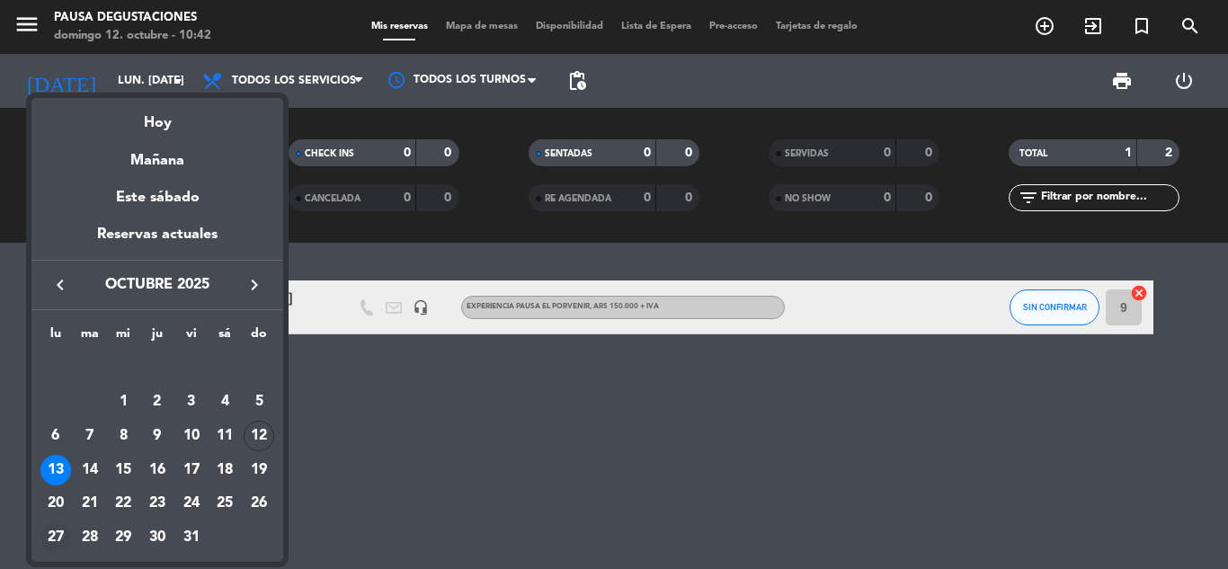
click at [63, 530] on div "27" at bounding box center [55, 537] width 31 height 31
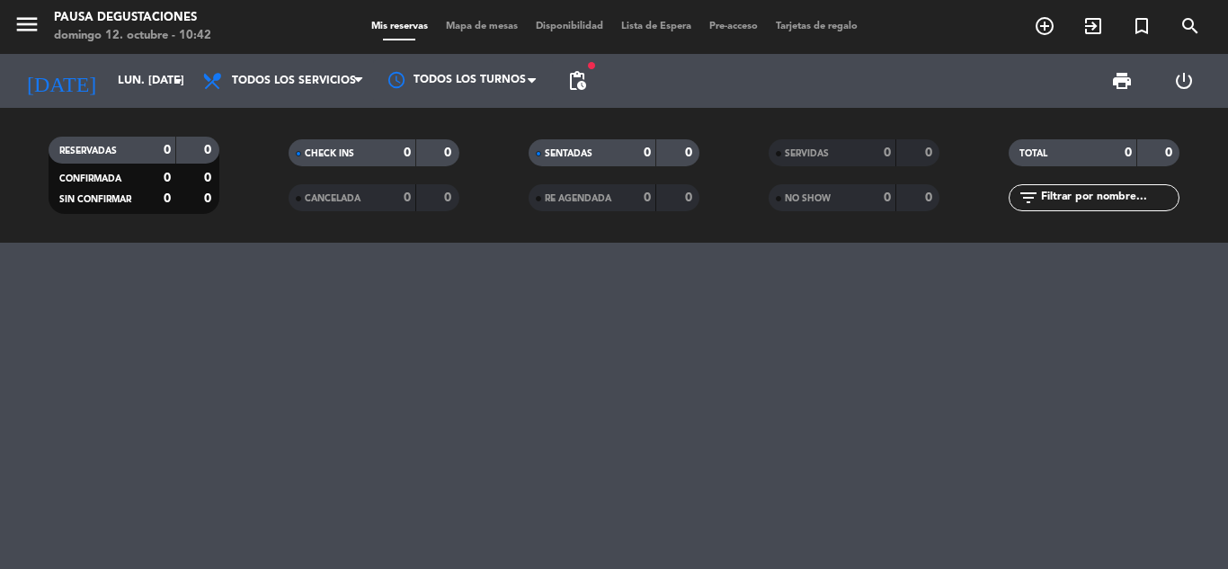
click at [593, 74] on span "pending_actions" at bounding box center [577, 81] width 36 height 36
click at [575, 87] on span "pending_actions" at bounding box center [577, 81] width 22 height 22
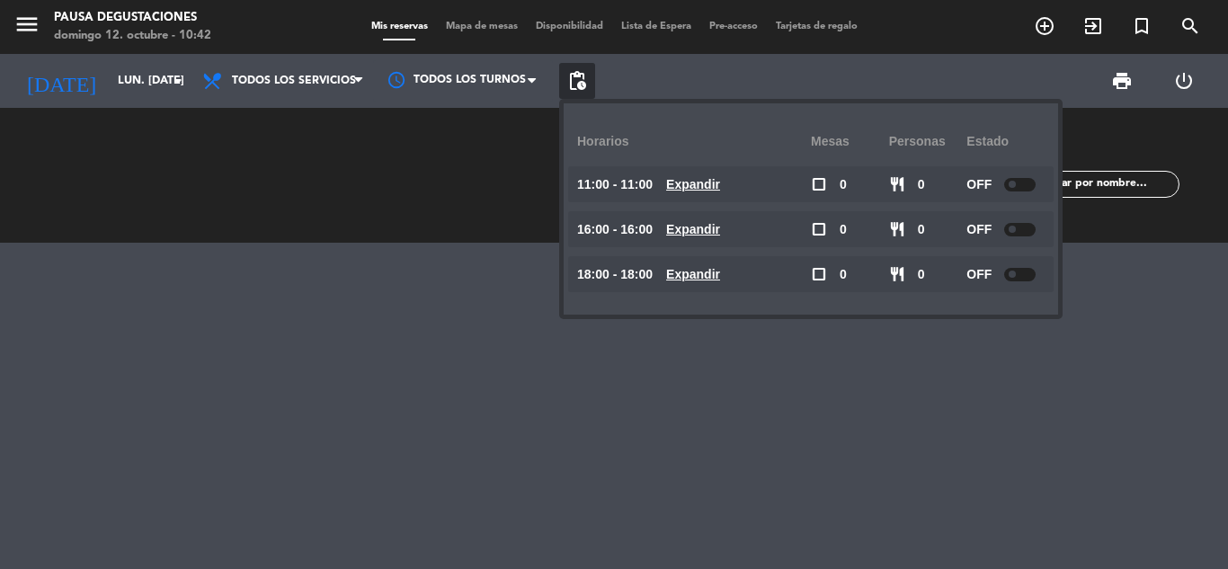
click at [563, 98] on span "pending_actions" at bounding box center [577, 81] width 36 height 36
click at [575, 79] on span "pending_actions" at bounding box center [577, 81] width 22 height 22
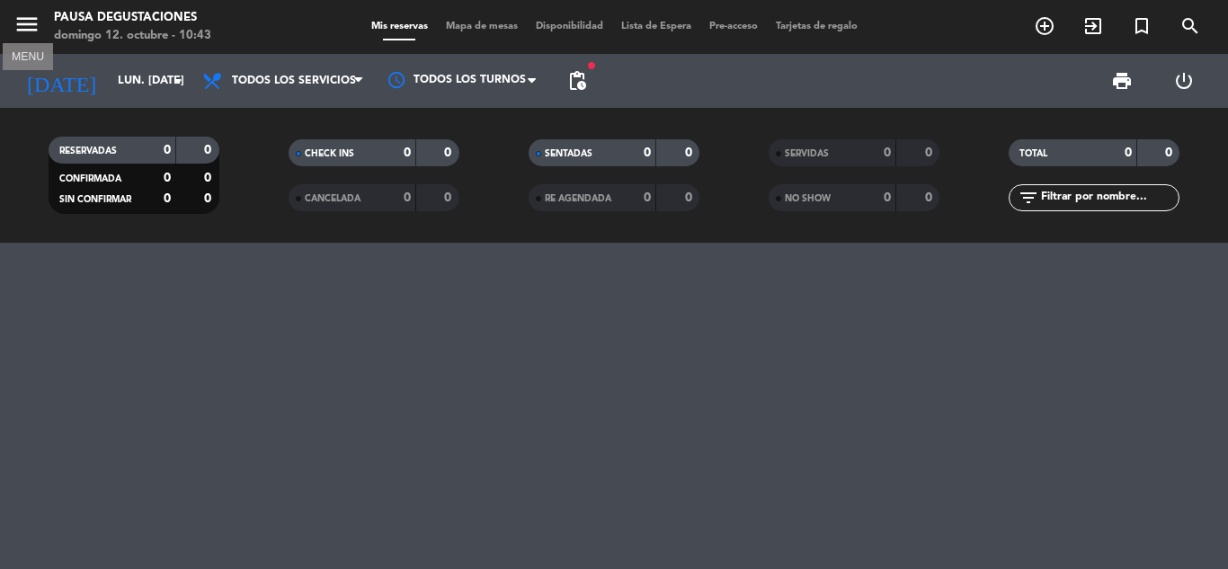
click at [18, 19] on icon "menu" at bounding box center [26, 24] width 27 height 27
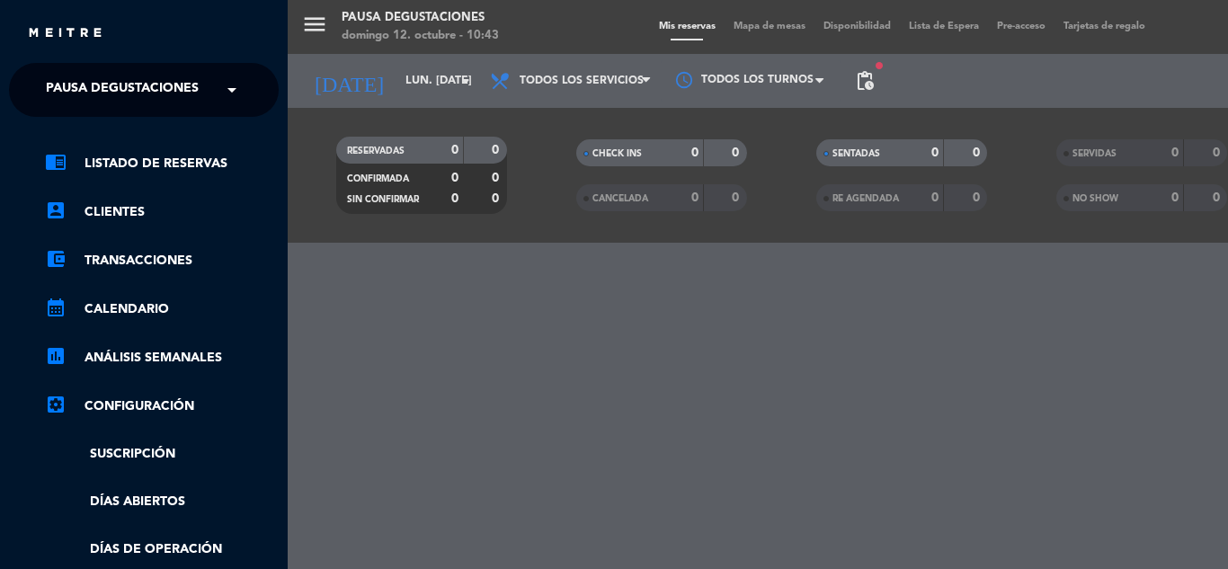
click at [178, 106] on span "Pausa Degustaciones" at bounding box center [122, 90] width 153 height 38
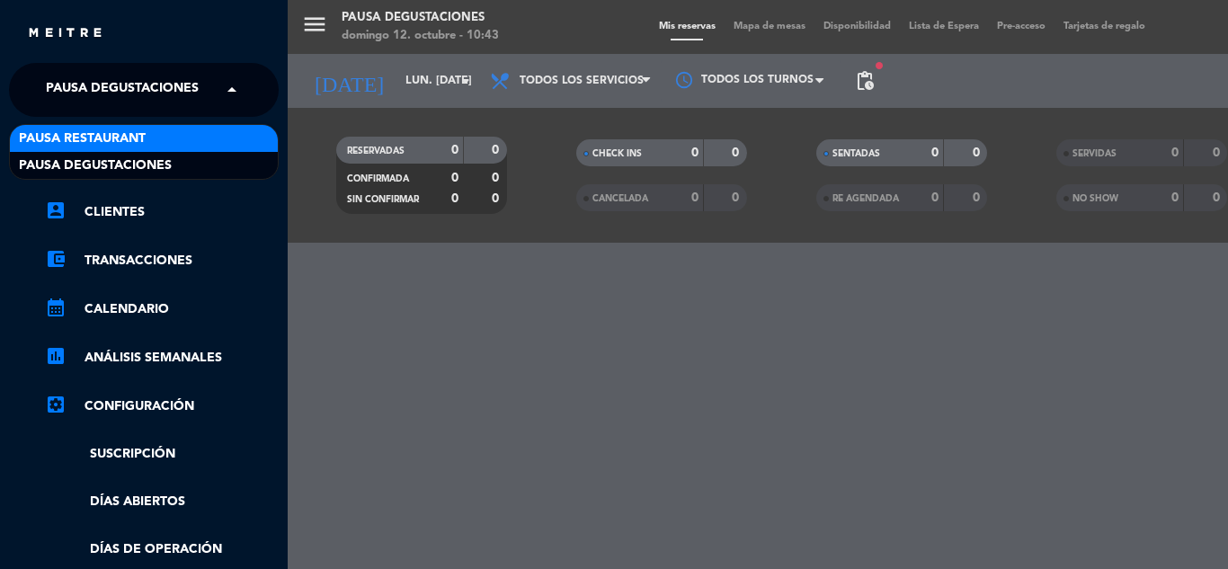
click at [197, 144] on div "Pausa Restaurant" at bounding box center [144, 138] width 268 height 27
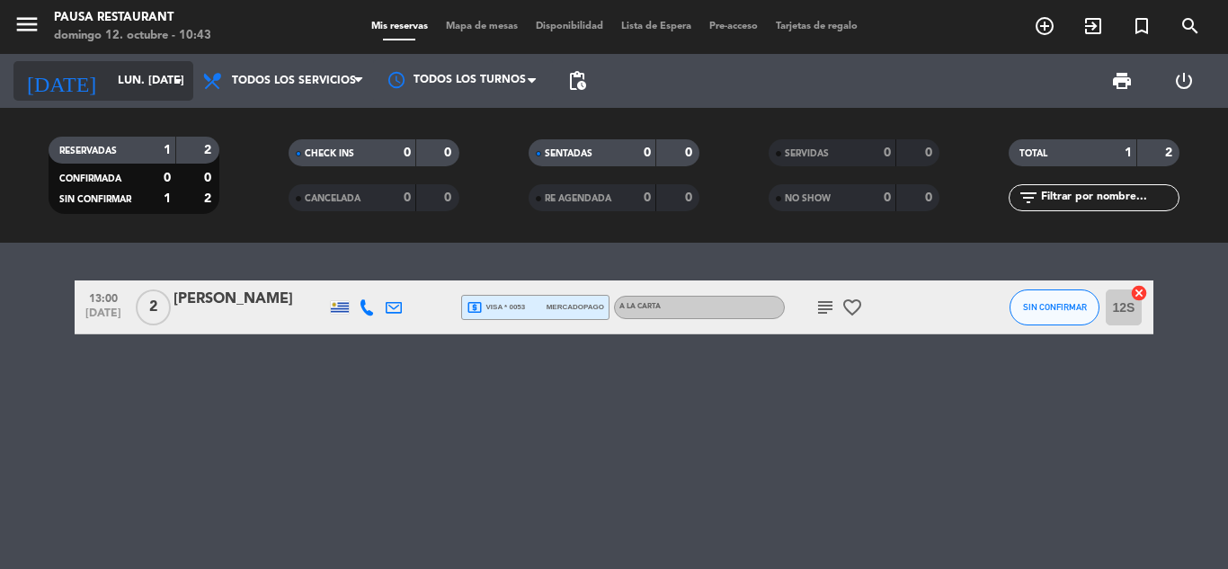
click at [129, 76] on input "lun. [DATE]" at bounding box center [185, 81] width 152 height 31
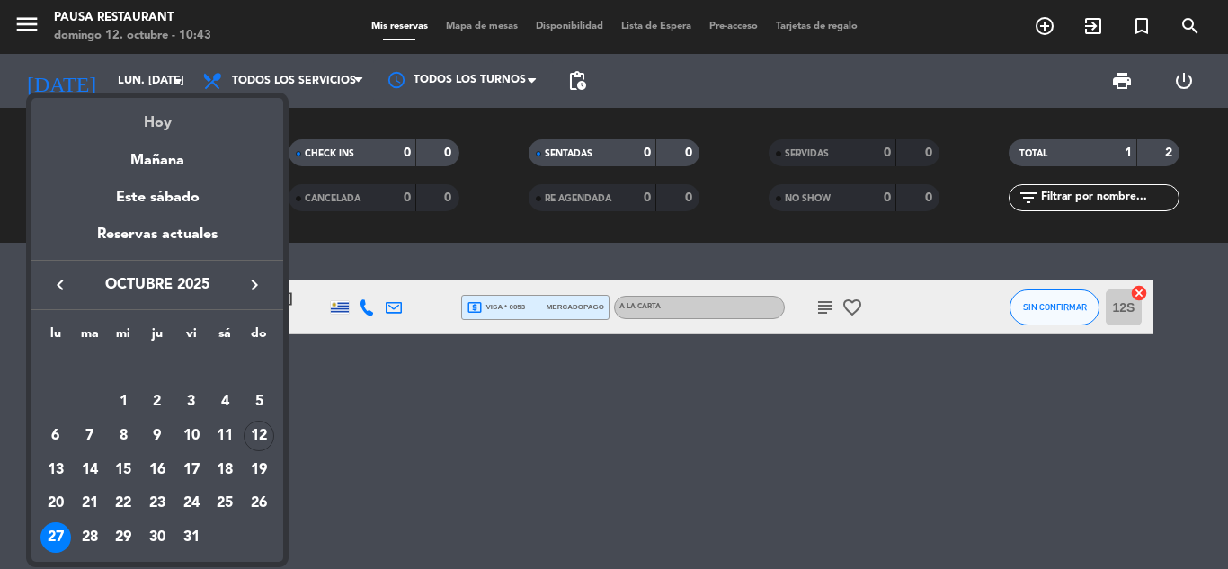
click at [120, 131] on div "Hoy" at bounding box center [157, 116] width 252 height 37
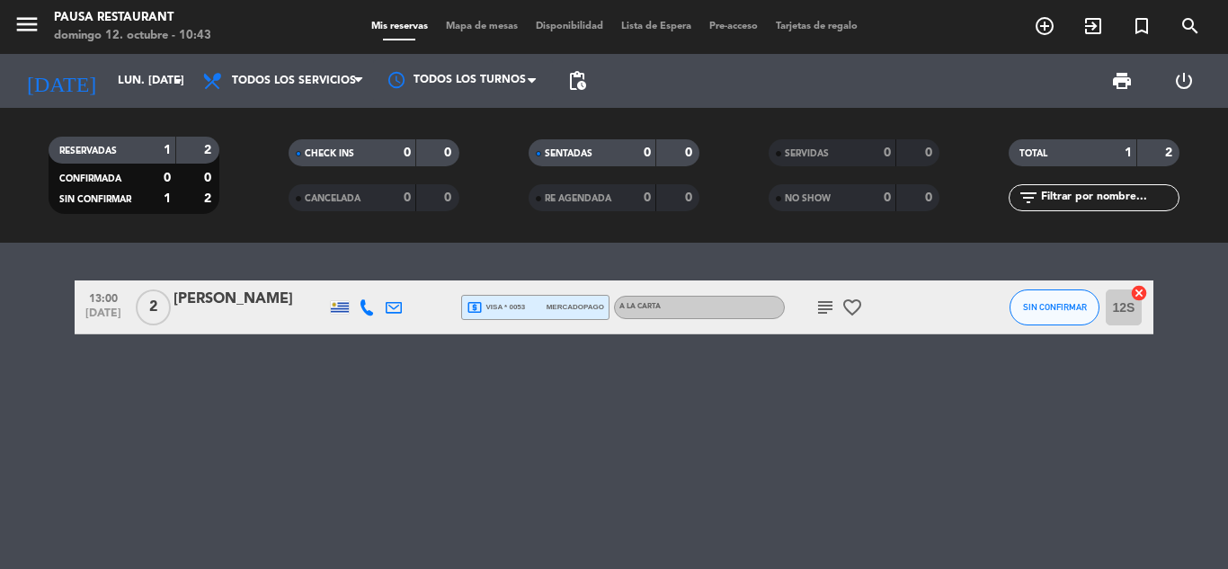
type input "dom. [DATE]"
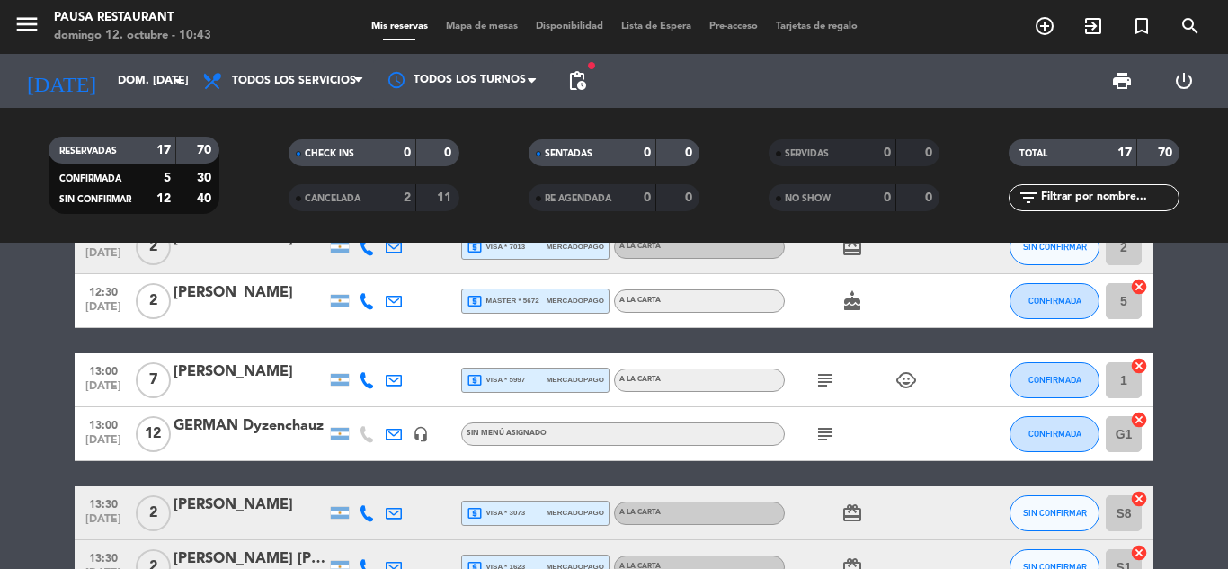
scroll to position [120, 0]
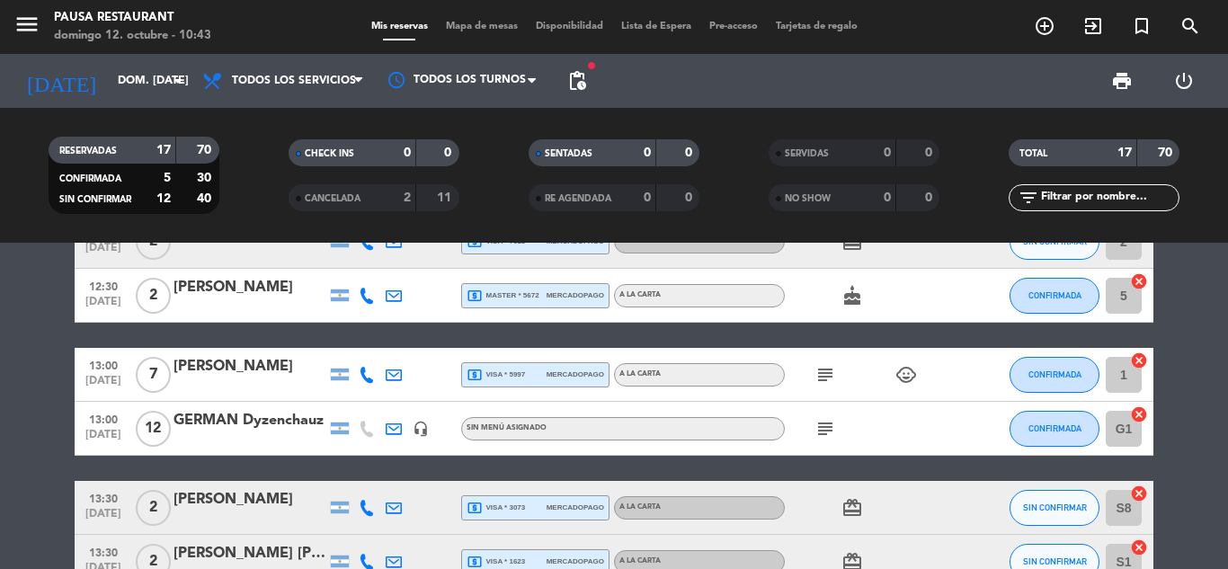
click at [824, 438] on icon "subject" at bounding box center [826, 429] width 22 height 22
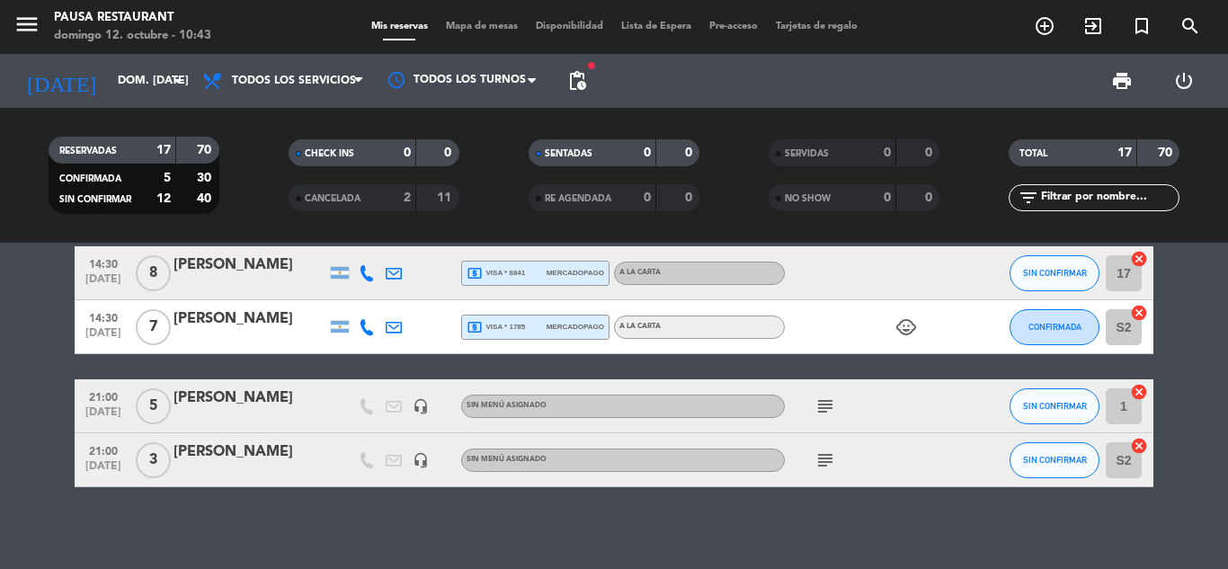
scroll to position [844, 0]
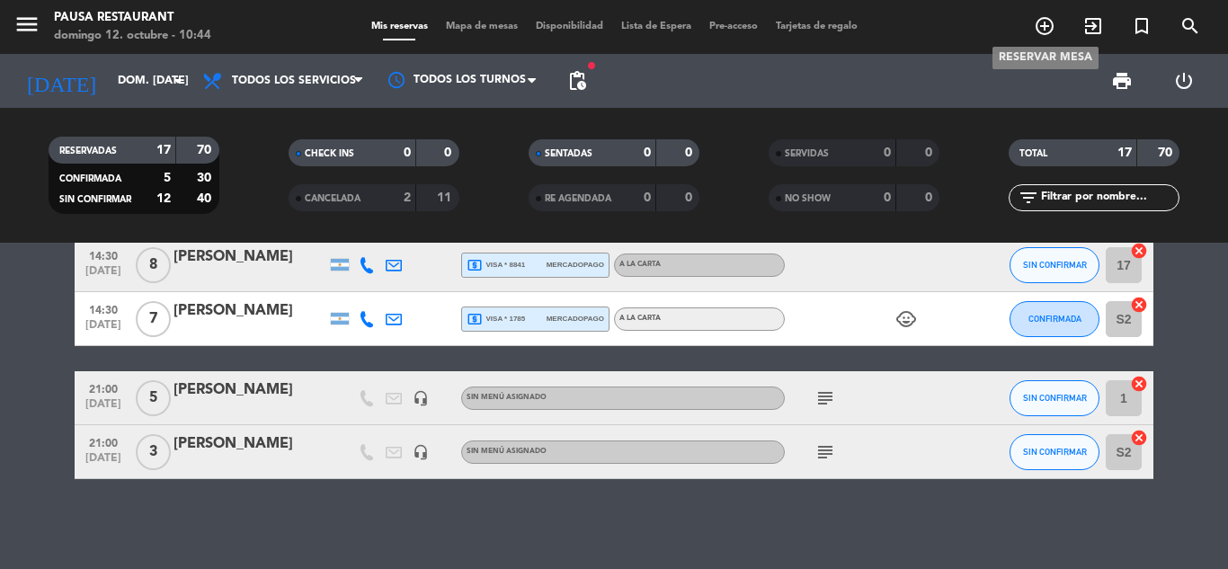
click at [1041, 35] on icon "add_circle_outline" at bounding box center [1045, 26] width 22 height 22
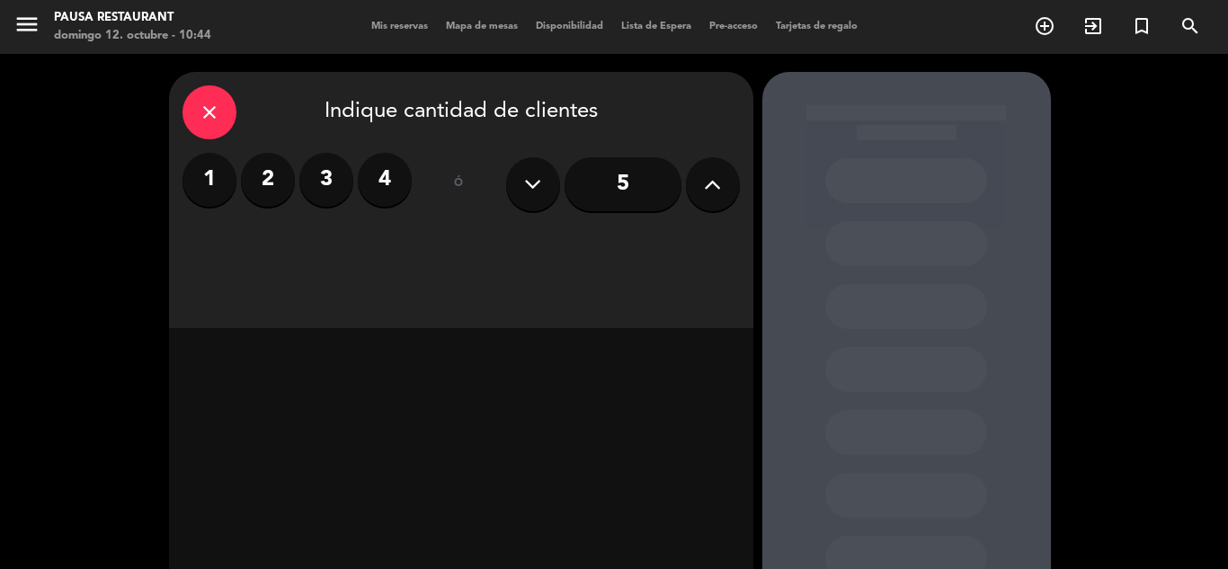
scroll to position [20, 0]
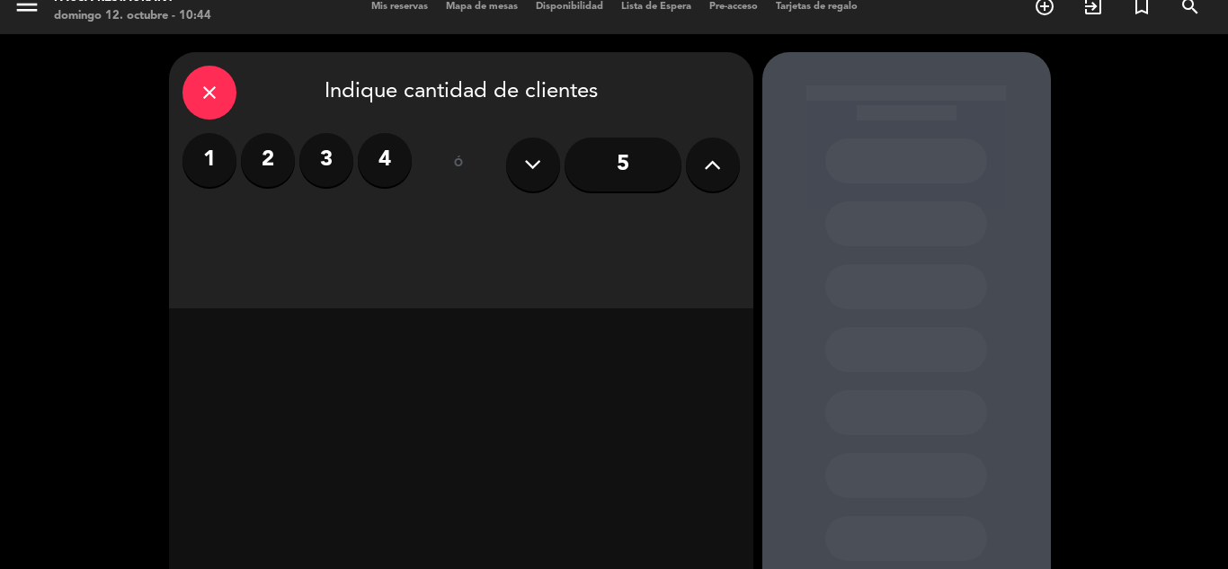
click at [261, 141] on label "2" at bounding box center [268, 160] width 54 height 54
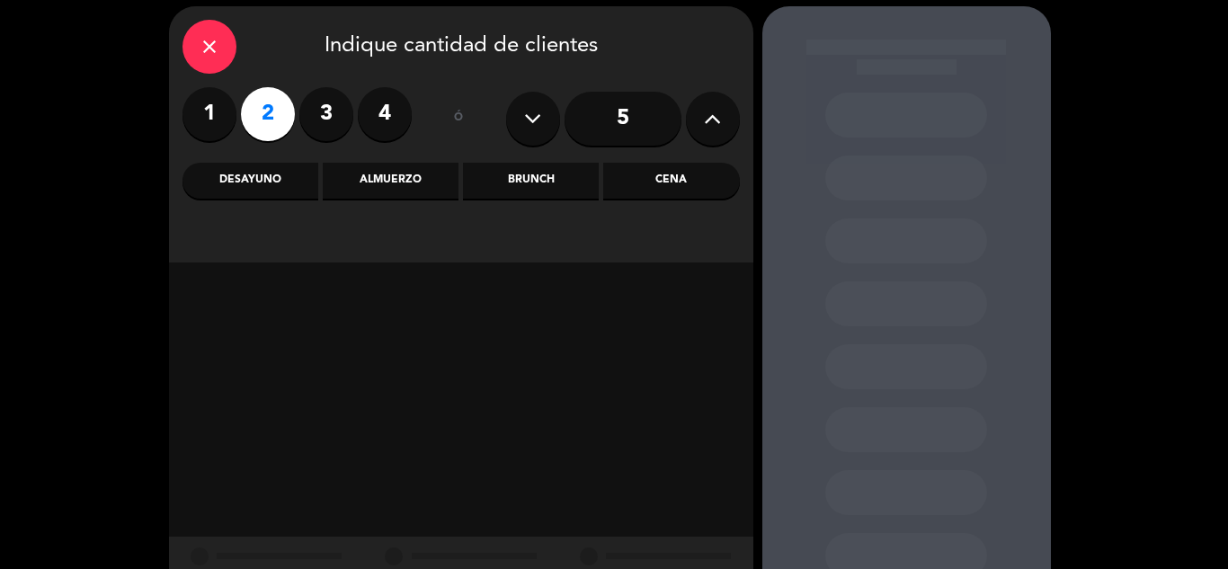
scroll to position [94, 0]
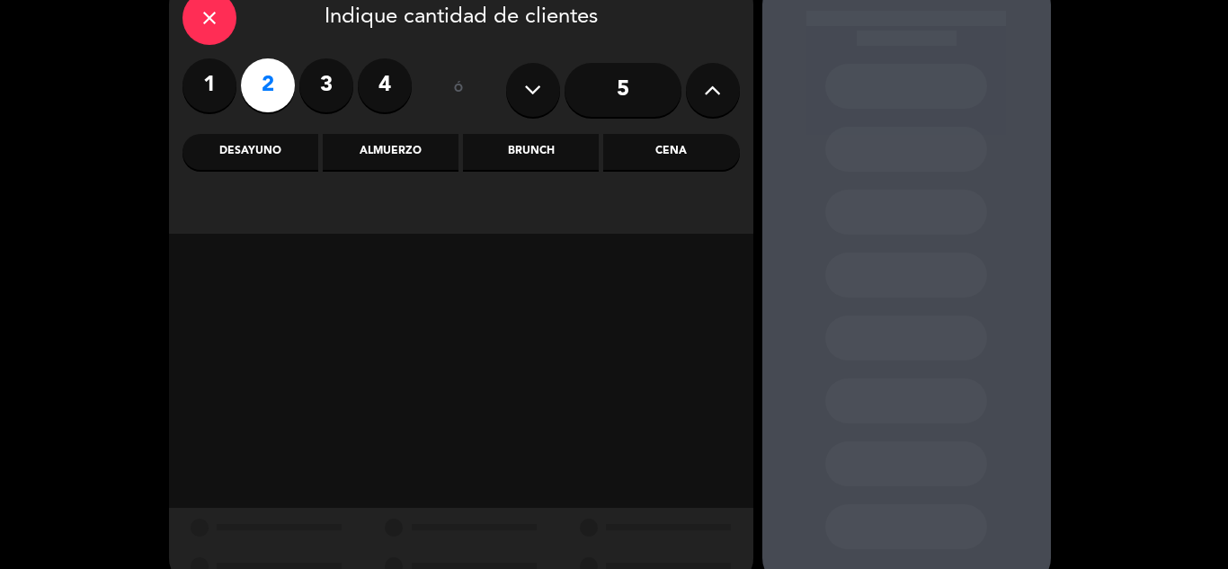
click at [371, 169] on div "Almuerzo" at bounding box center [391, 152] width 136 height 36
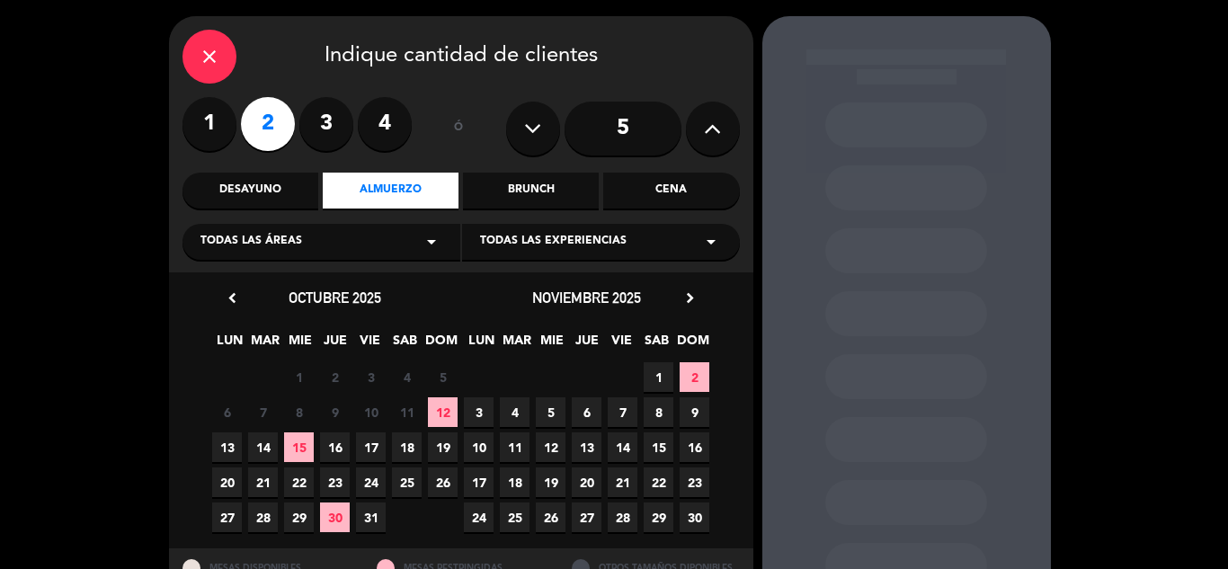
scroll to position [55, 0]
click at [202, 84] on div "close" at bounding box center [210, 58] width 54 height 54
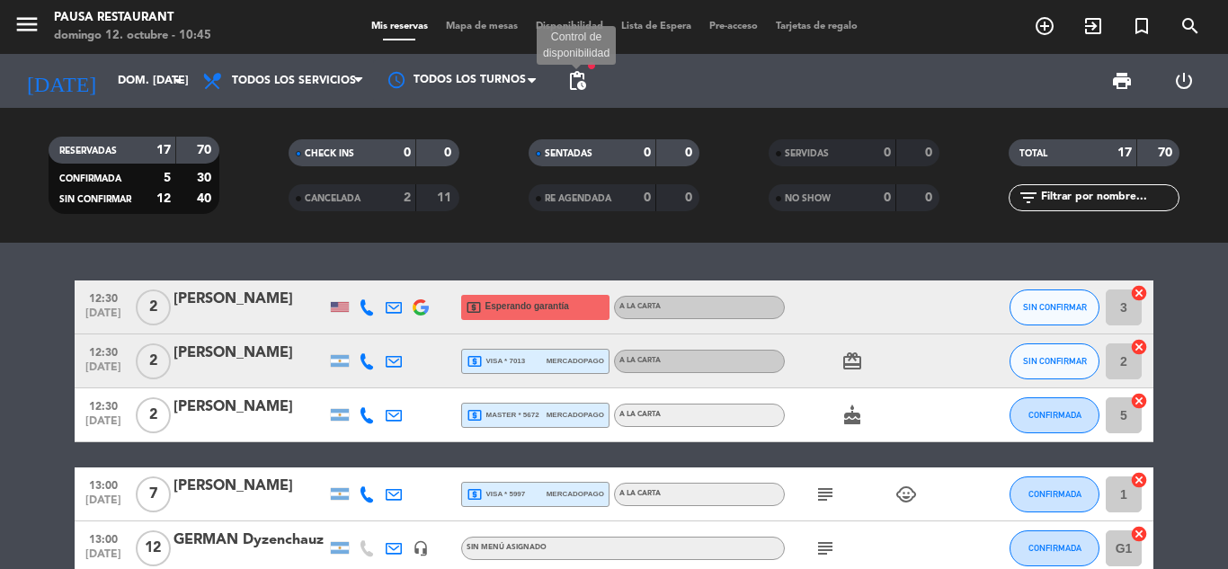
click at [572, 86] on span "pending_actions" at bounding box center [577, 81] width 22 height 22
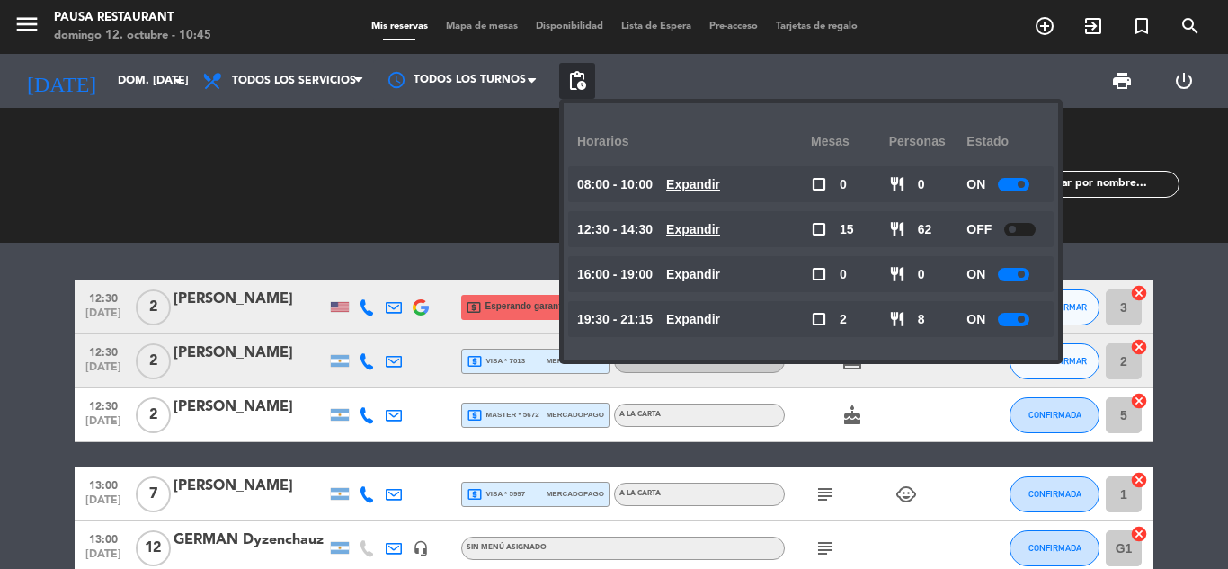
click at [572, 86] on span "pending_actions" at bounding box center [577, 81] width 22 height 22
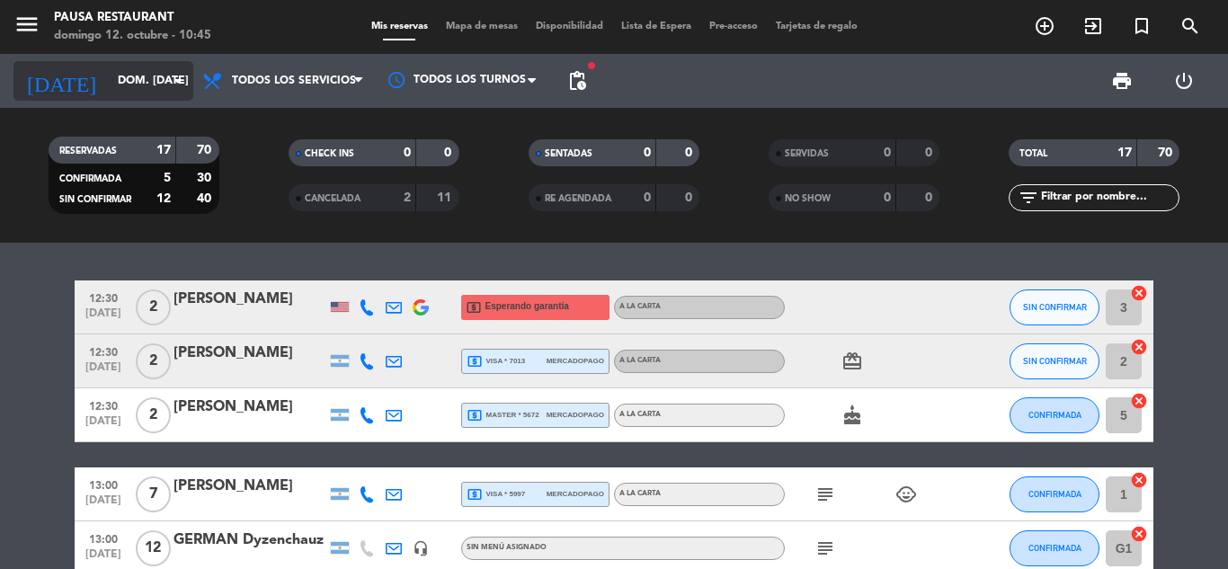
click at [111, 95] on input "dom. [DATE]" at bounding box center [185, 81] width 152 height 31
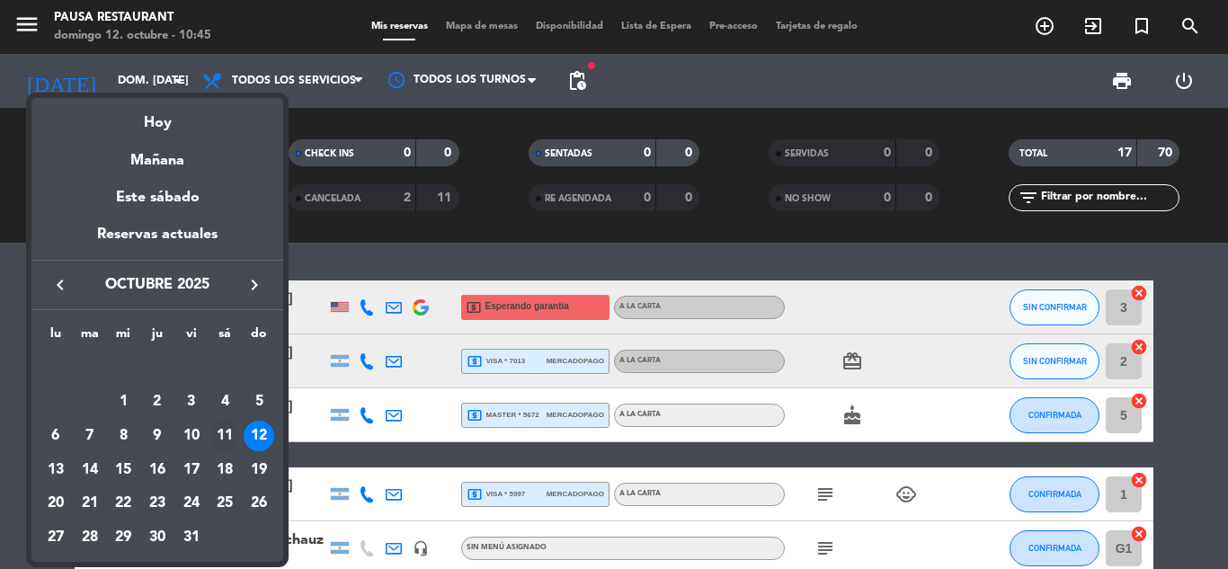
click at [230, 444] on div "11" at bounding box center [224, 436] width 31 height 31
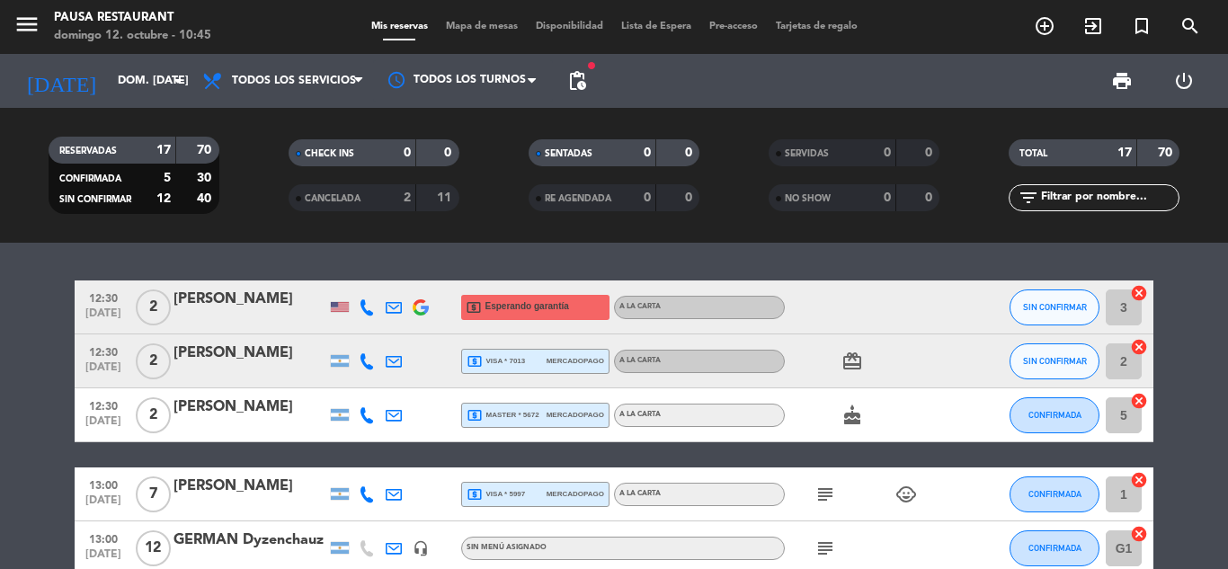
type input "sáb. [DATE]"
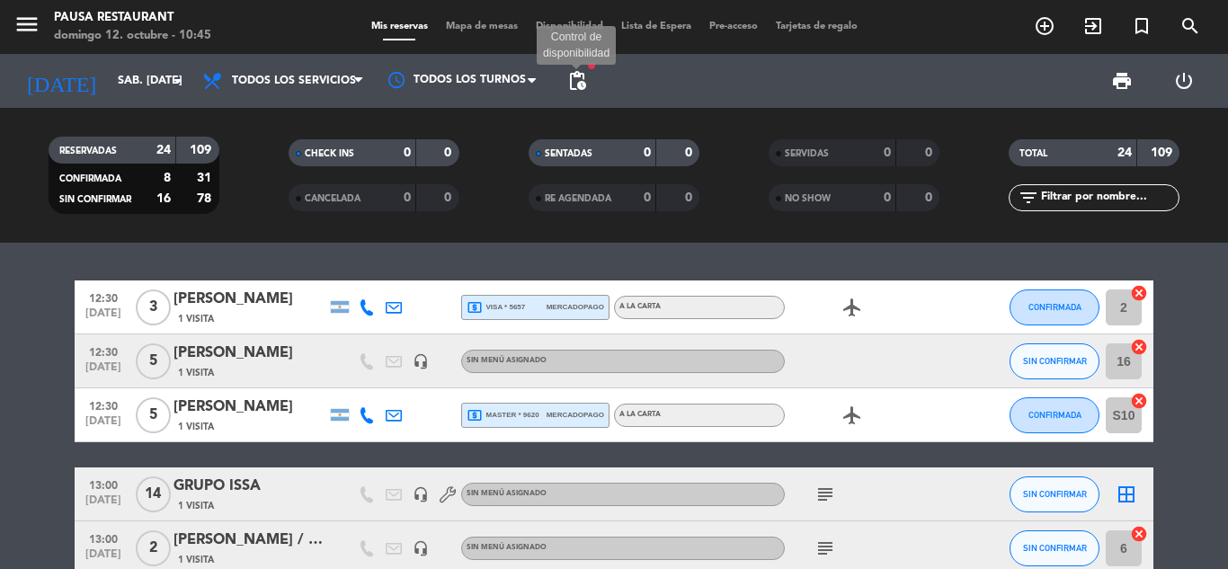
click at [575, 88] on span "pending_actions" at bounding box center [577, 81] width 22 height 22
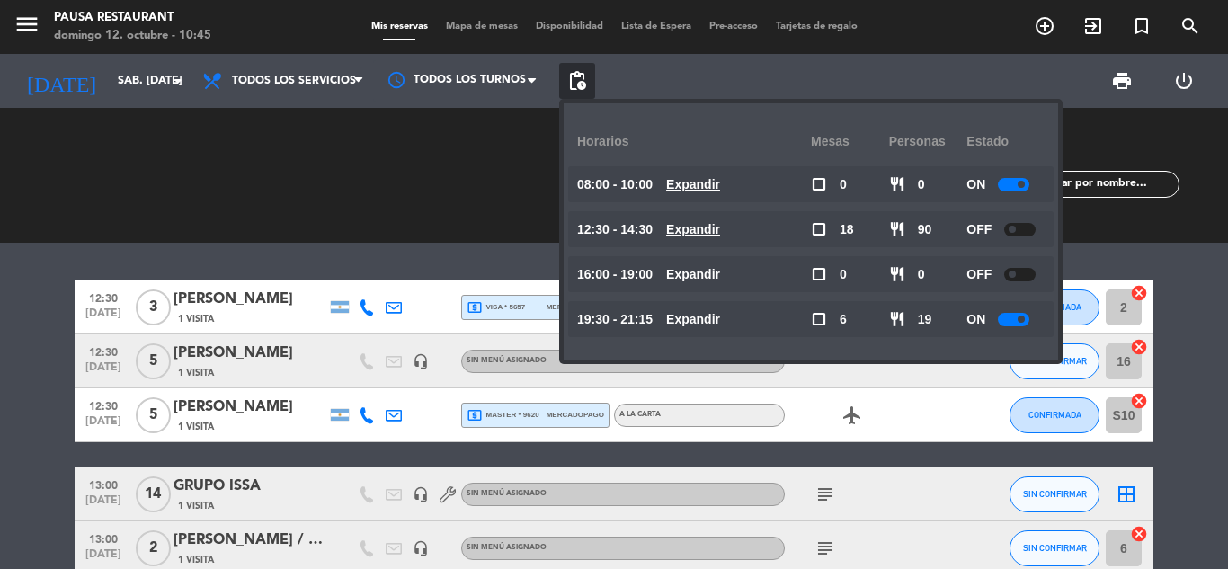
click at [575, 88] on span "pending_actions" at bounding box center [577, 81] width 22 height 22
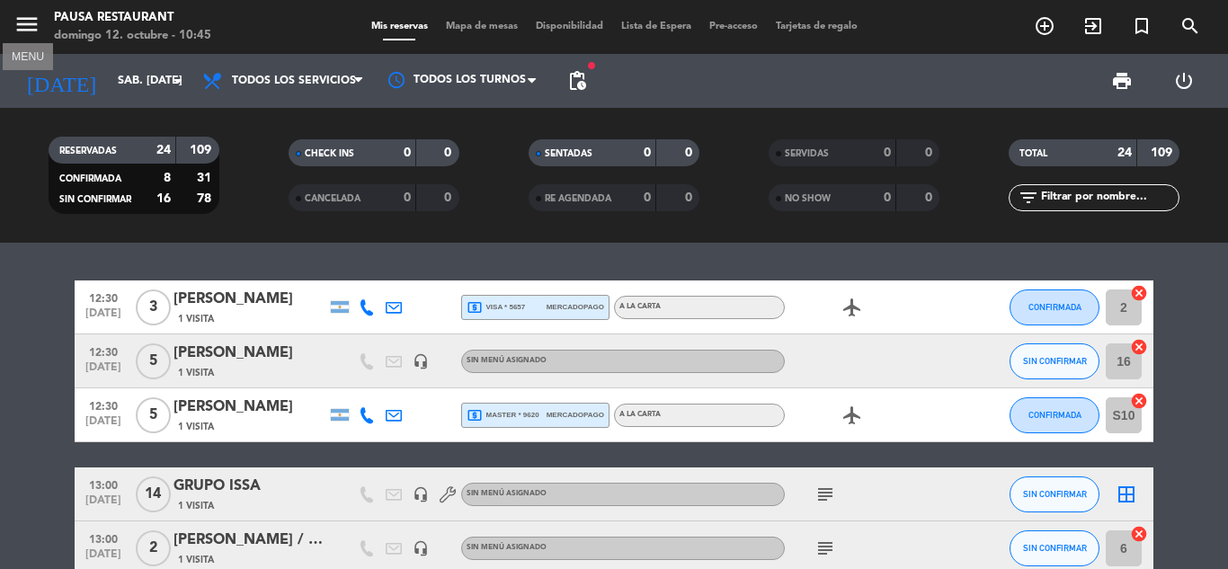
click at [29, 32] on icon "menu" at bounding box center [26, 24] width 27 height 27
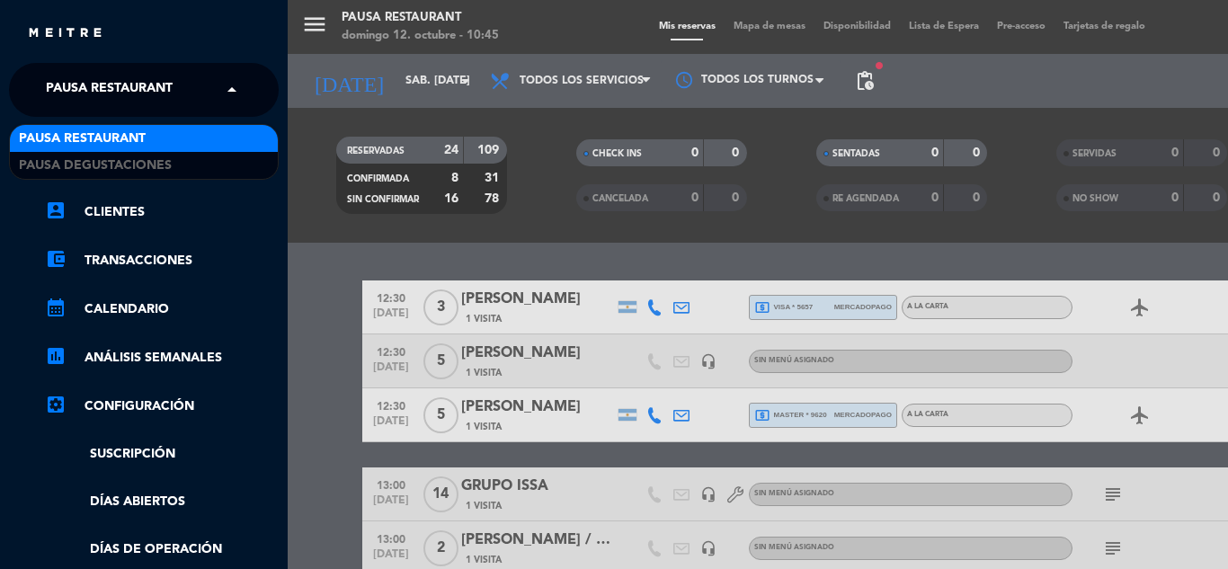
click at [193, 91] on div "× Pausa Restaurant" at bounding box center [119, 90] width 161 height 38
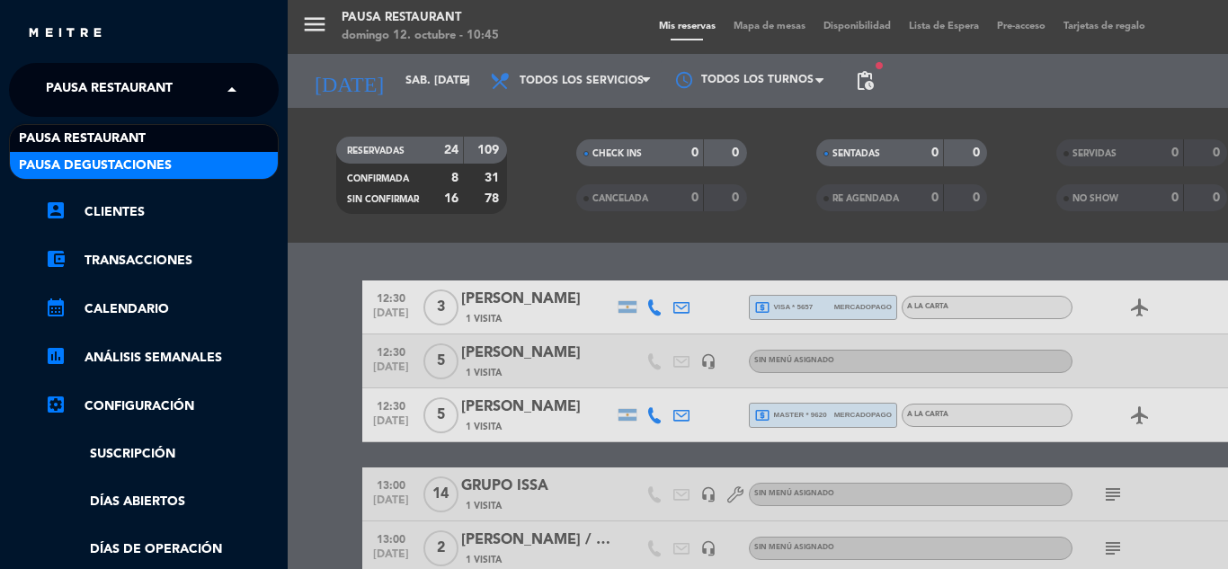
click at [168, 165] on span "Pausa Degustaciones" at bounding box center [95, 166] width 153 height 21
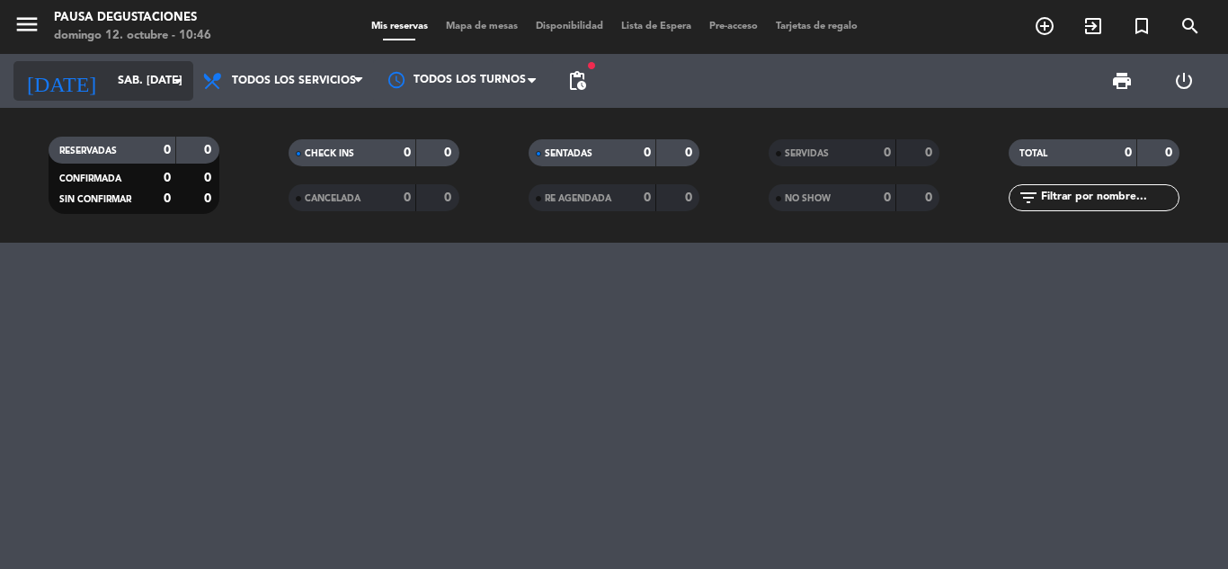
click at [109, 90] on input "sáb. [DATE]" at bounding box center [185, 81] width 152 height 31
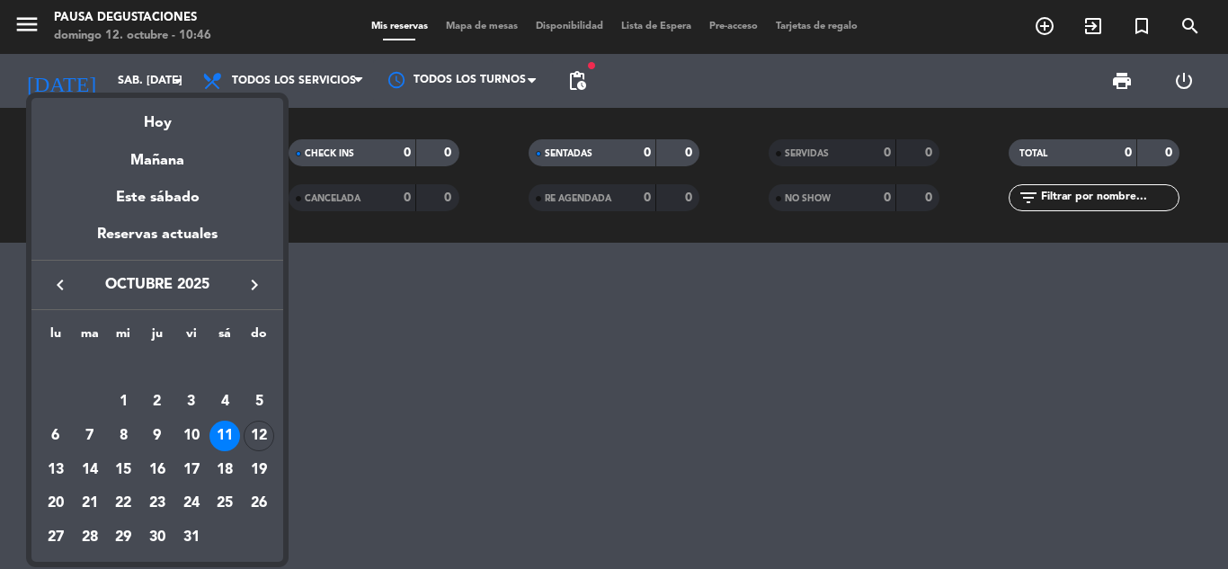
click at [1045, 29] on div at bounding box center [614, 284] width 1228 height 569
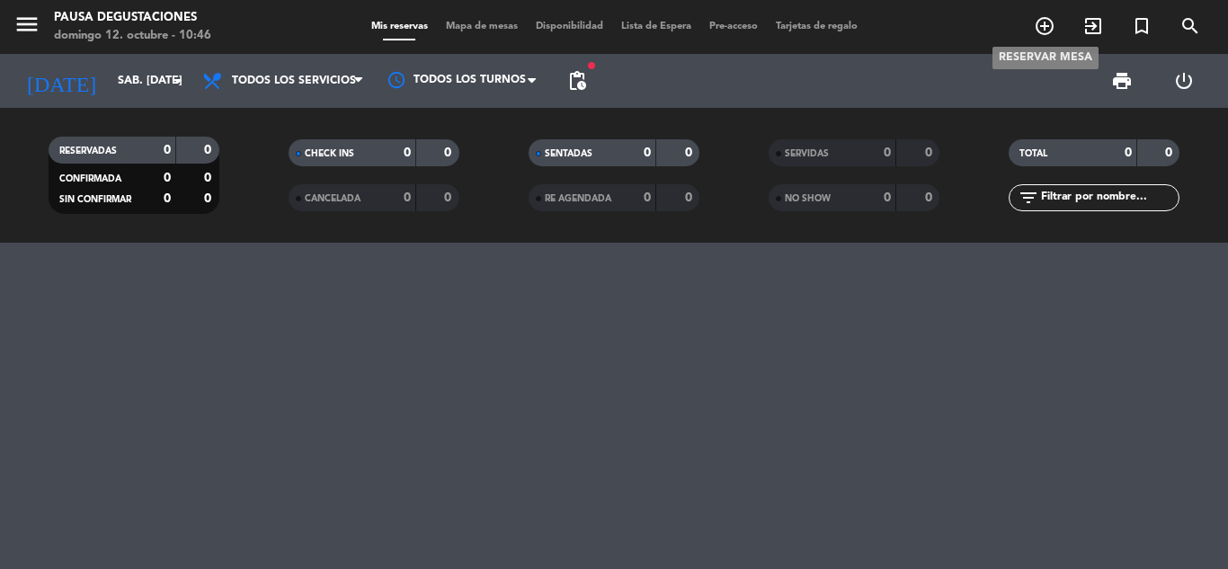
click at [1045, 29] on icon "add_circle_outline" at bounding box center [1045, 26] width 22 height 22
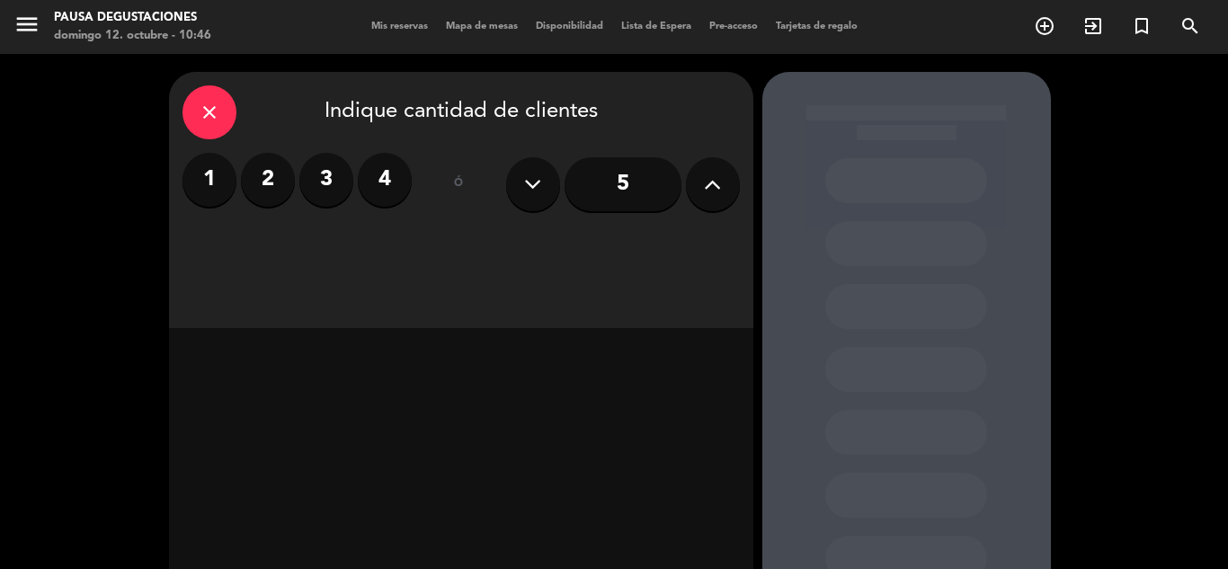
click at [263, 173] on label "2" at bounding box center [268, 180] width 54 height 54
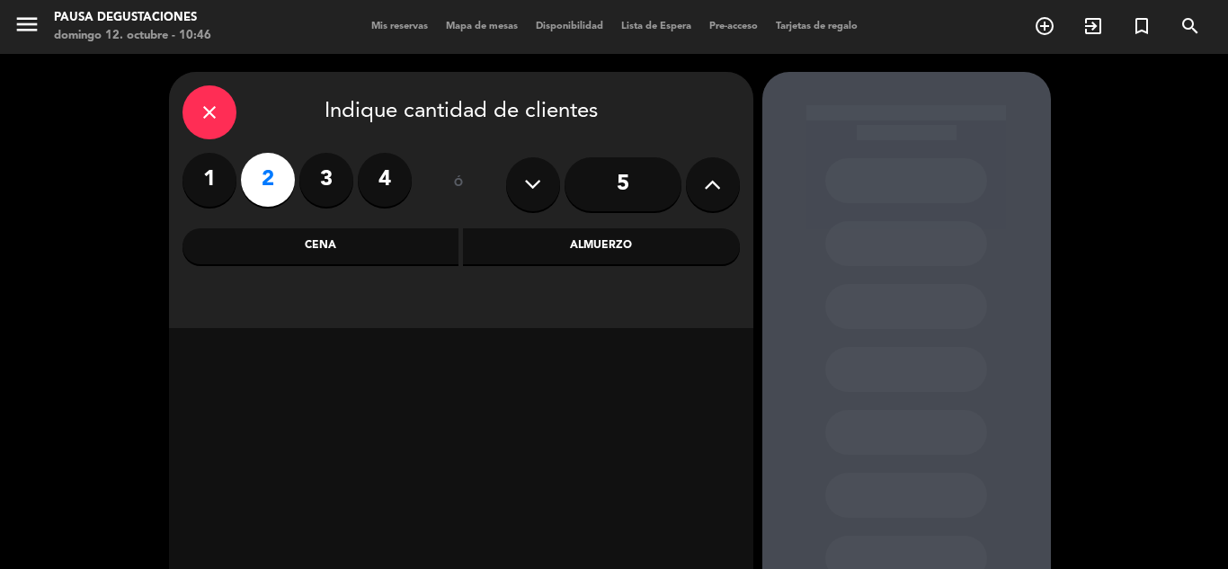
click at [380, 261] on div "Cena" at bounding box center [321, 246] width 277 height 36
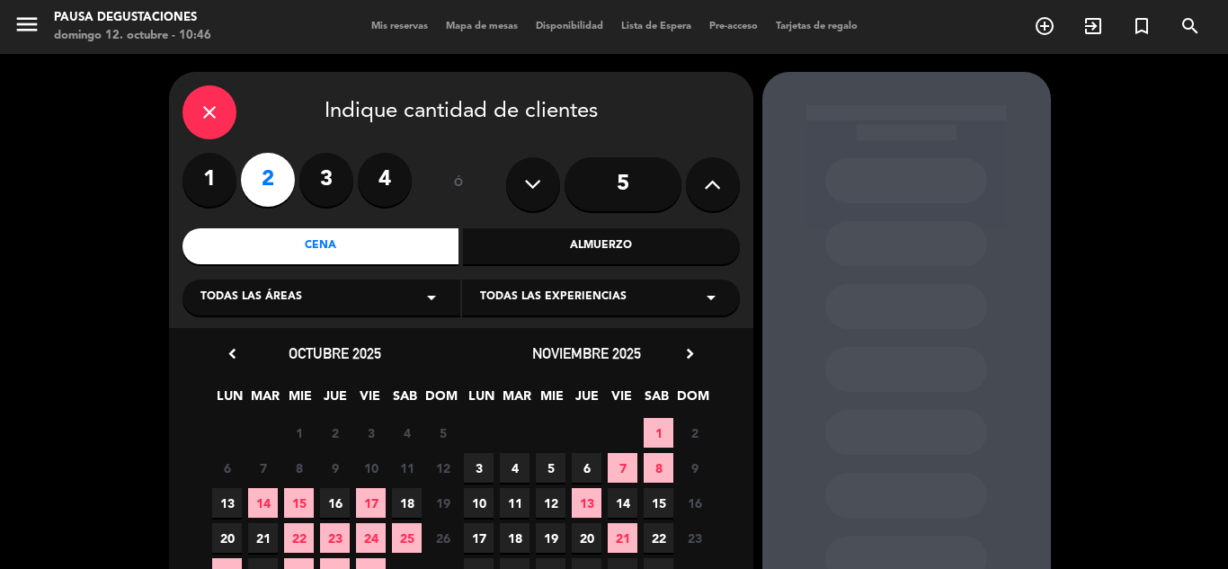
click at [211, 116] on icon "close" at bounding box center [210, 113] width 22 height 22
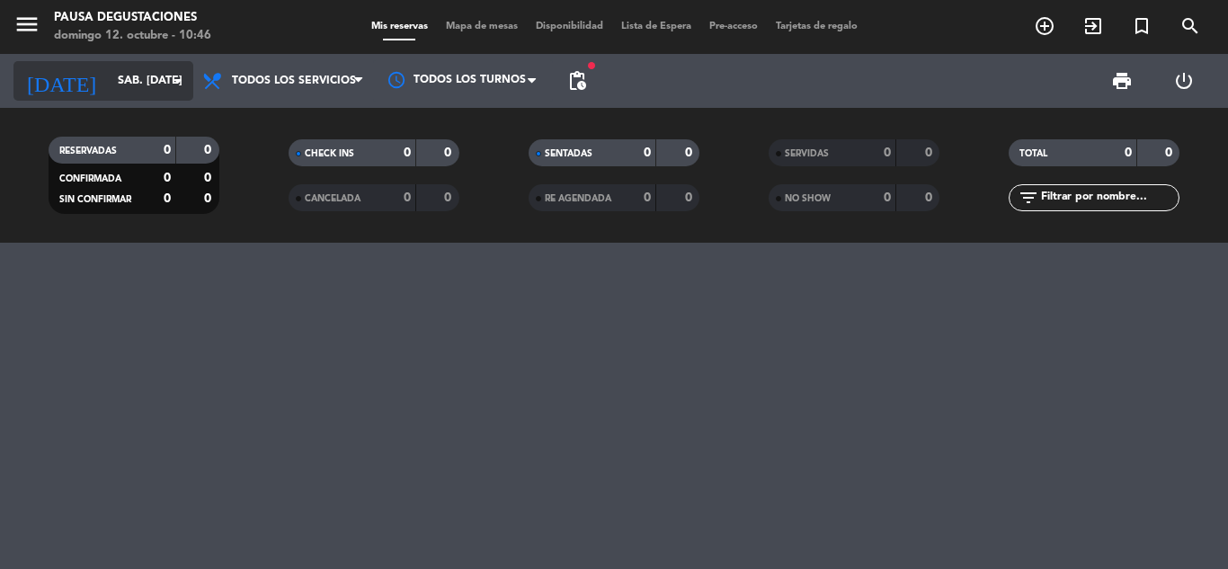
click at [158, 89] on input "sáb. [DATE]" at bounding box center [185, 81] width 152 height 31
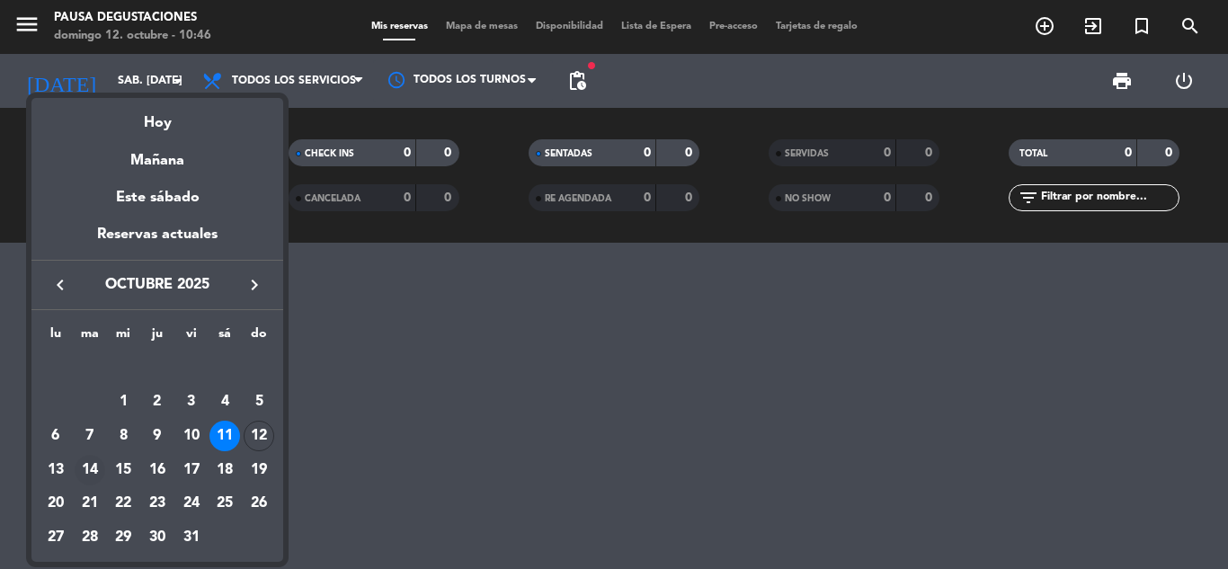
click at [76, 470] on div "14" at bounding box center [90, 470] width 31 height 31
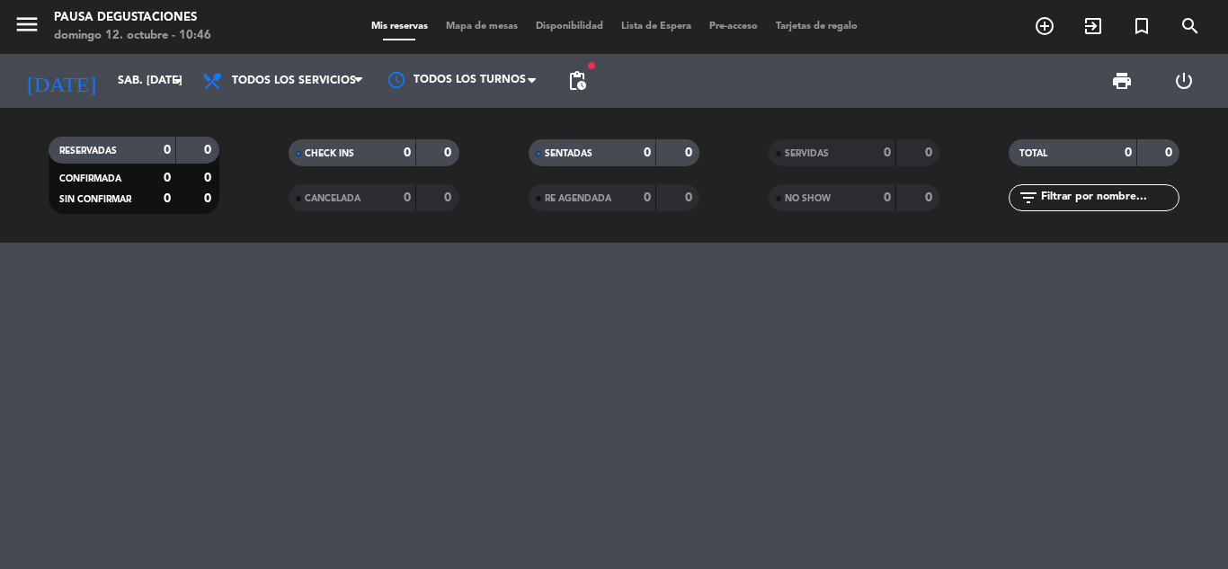
type input "[DATE] oct."
click at [578, 91] on span "pending_actions" at bounding box center [577, 81] width 22 height 22
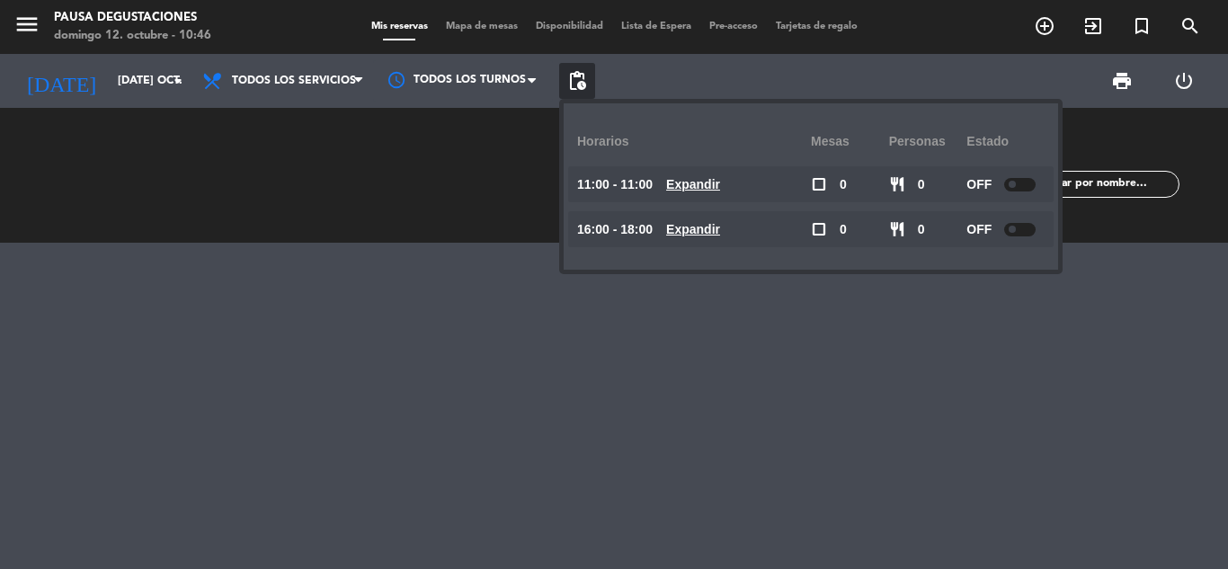
click at [1034, 182] on div at bounding box center [1019, 184] width 31 height 13
click at [1020, 237] on div "OFF" at bounding box center [1006, 229] width 78 height 36
click at [1020, 224] on div at bounding box center [1019, 229] width 31 height 13
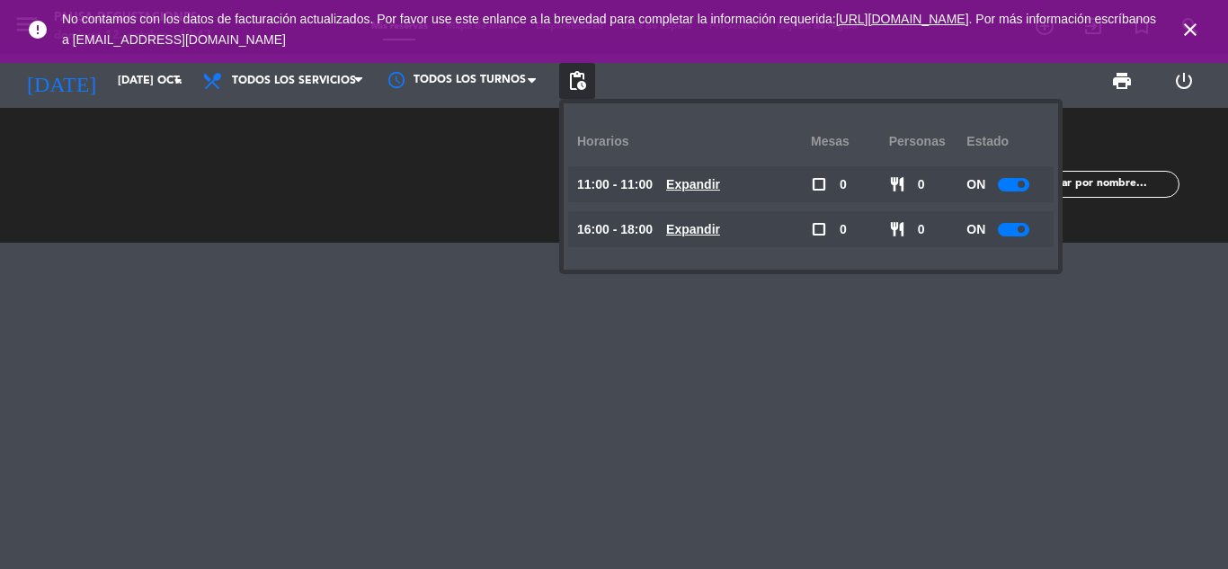
click at [1191, 35] on icon "close" at bounding box center [1191, 30] width 22 height 22
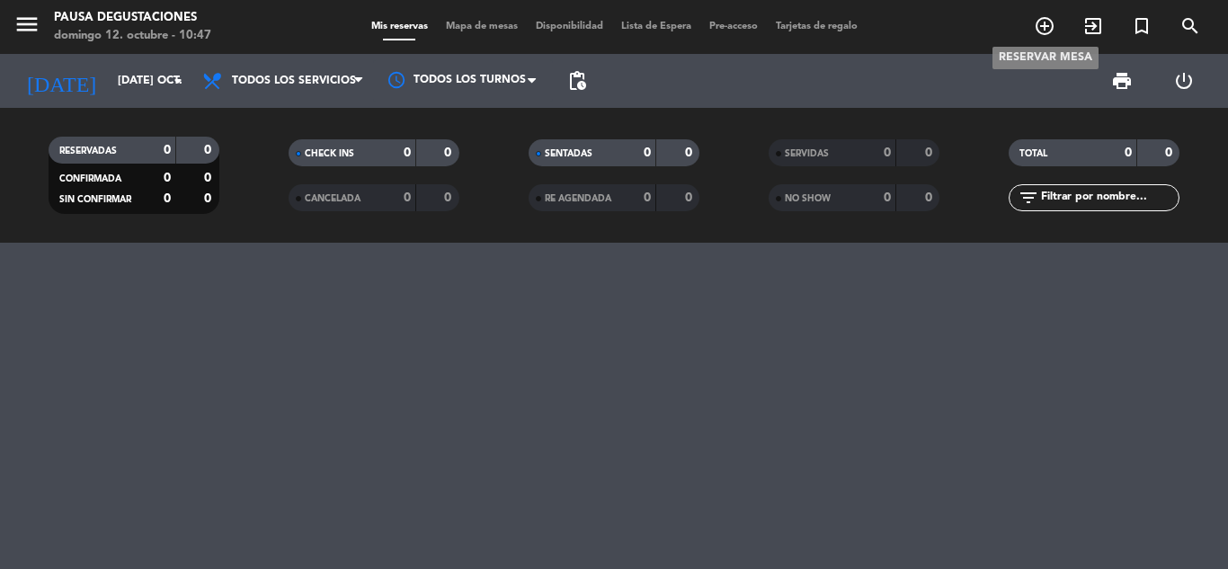
click at [1046, 23] on icon "add_circle_outline" at bounding box center [1045, 26] width 22 height 22
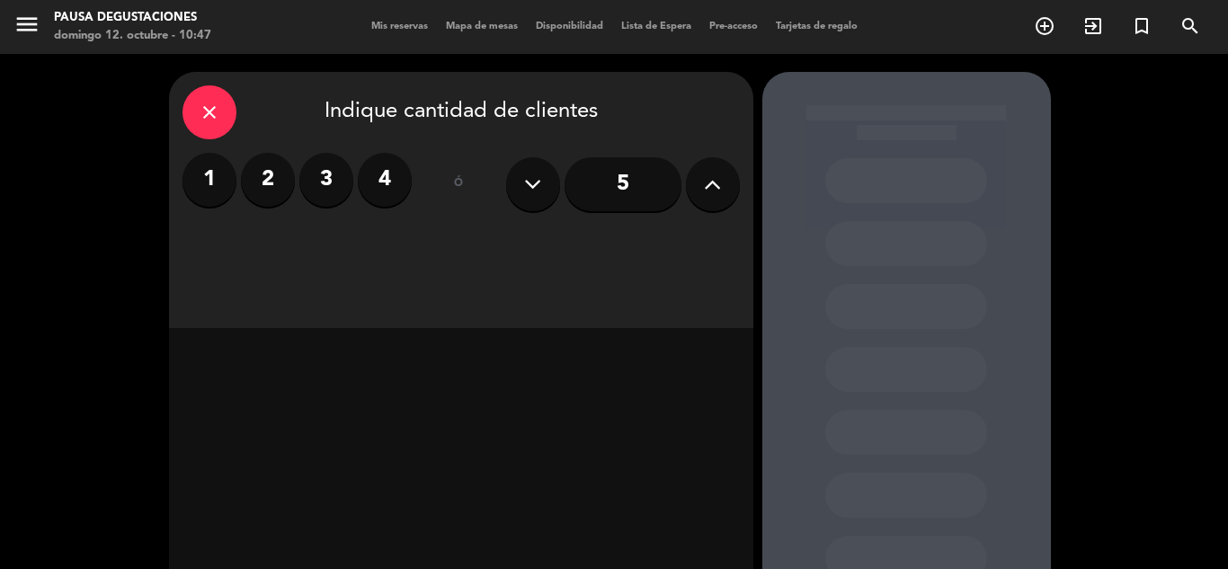
click at [280, 183] on label "2" at bounding box center [268, 180] width 54 height 54
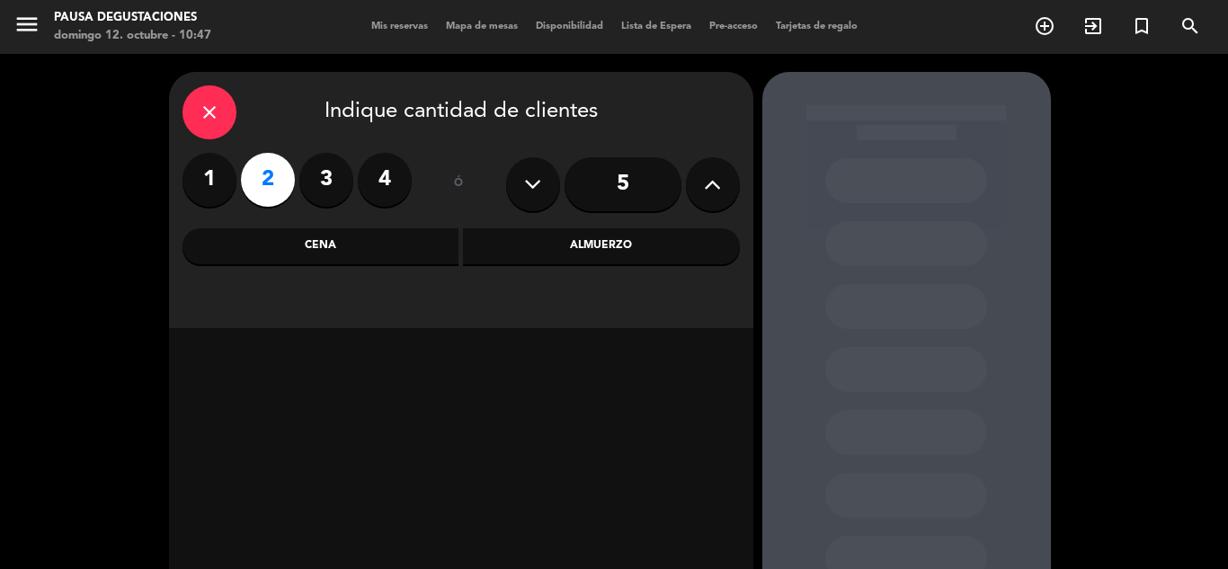
click at [290, 254] on div "Cena" at bounding box center [321, 246] width 277 height 36
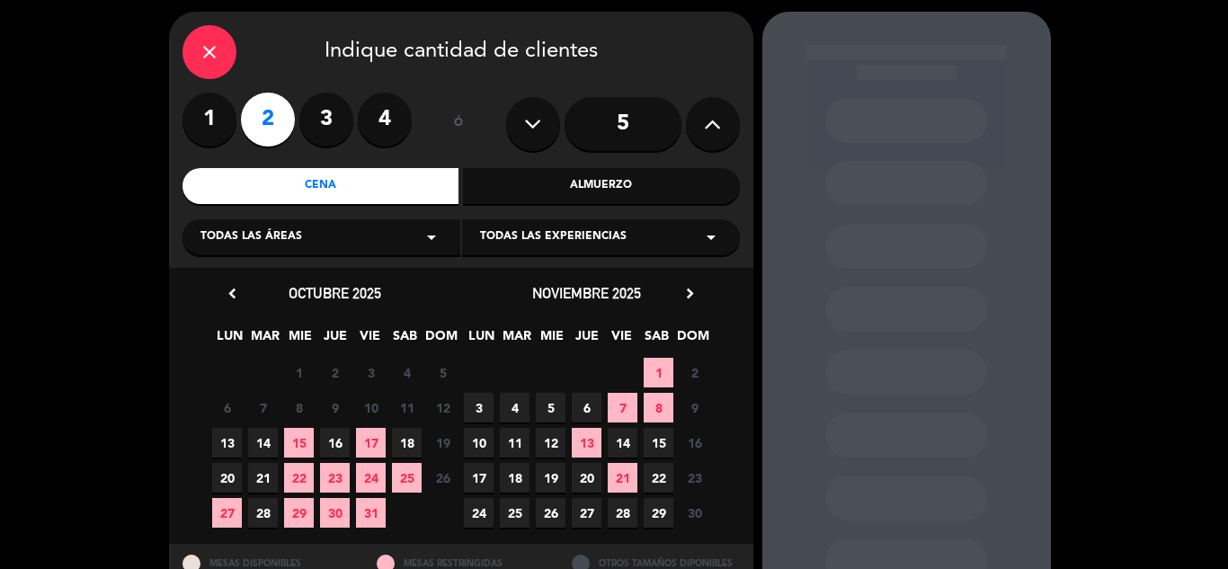
scroll to position [61, 0]
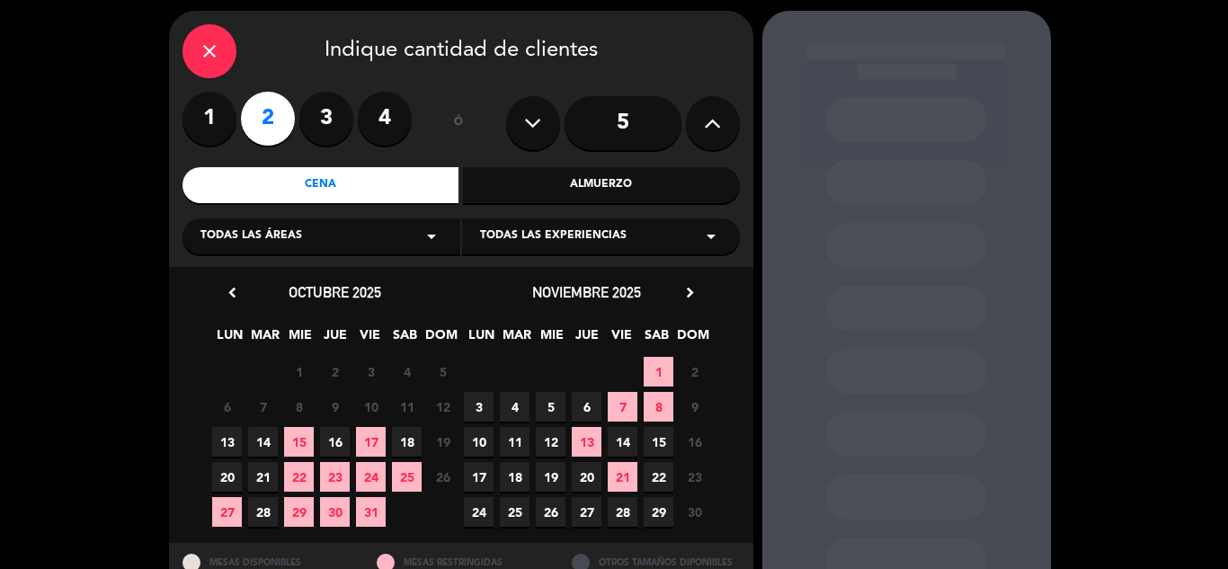
click at [209, 39] on div "close" at bounding box center [210, 51] width 54 height 54
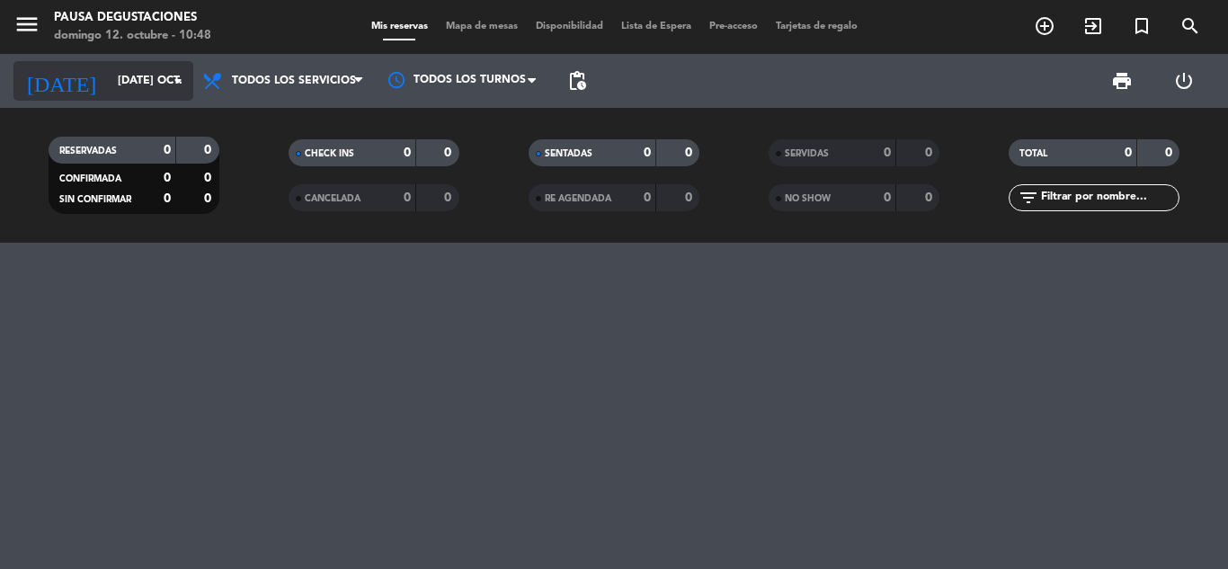
click at [129, 94] on input "[DATE] oct." at bounding box center [185, 81] width 152 height 31
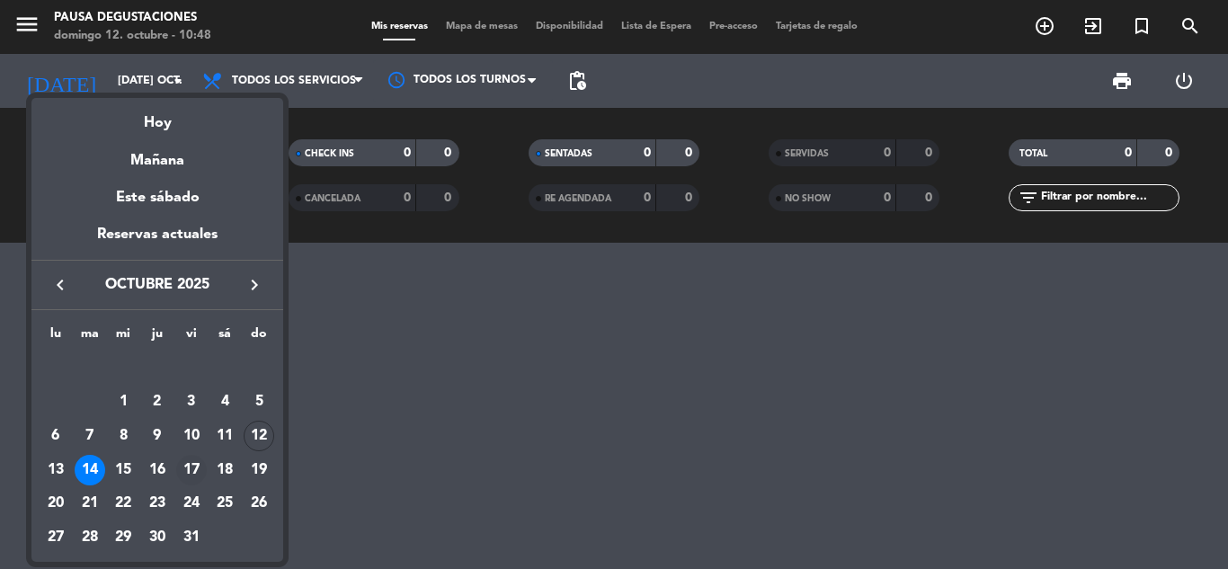
click at [191, 473] on div "17" at bounding box center [191, 470] width 31 height 31
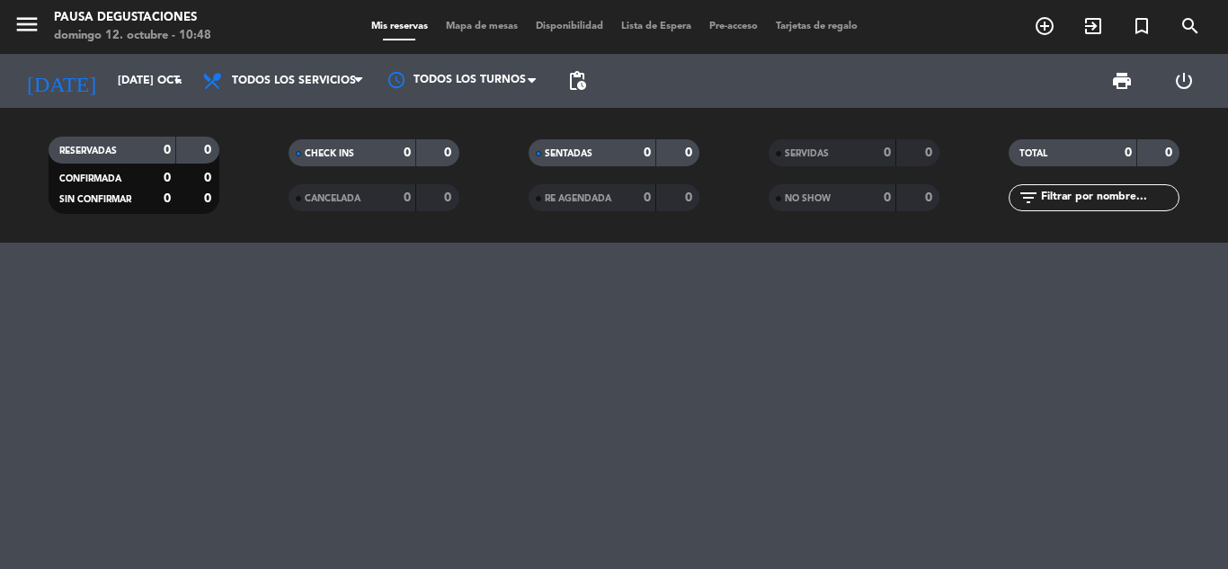
type input "vie. [DATE]"
click at [588, 78] on span "pending_actions" at bounding box center [577, 81] width 36 height 36
click at [572, 83] on span "pending_actions" at bounding box center [577, 81] width 22 height 22
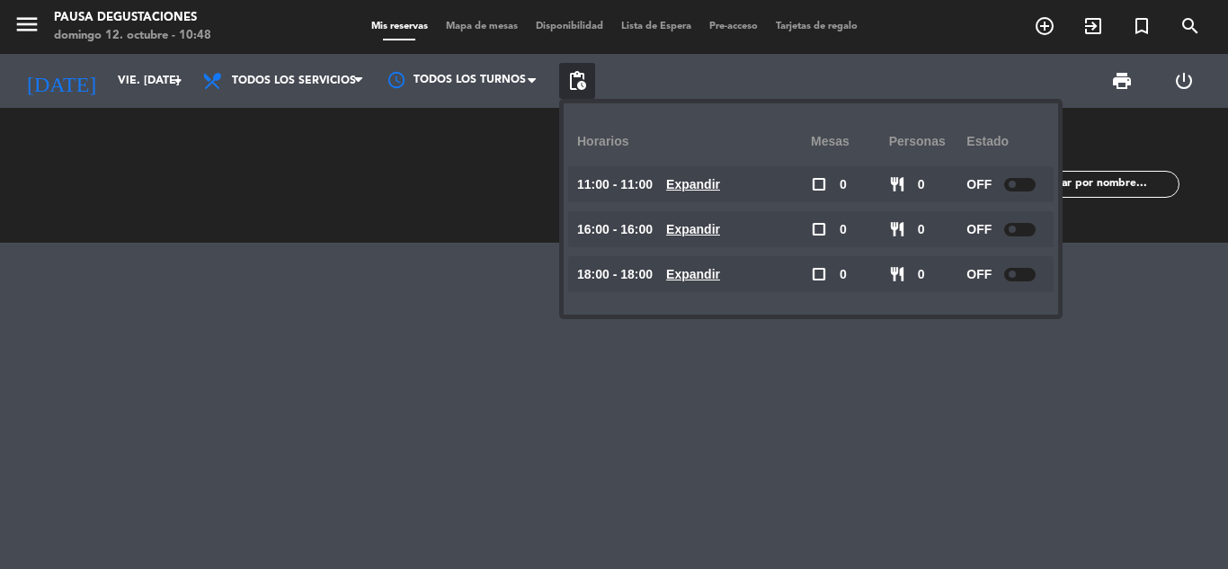
click at [1023, 188] on div at bounding box center [1019, 184] width 31 height 13
click at [1026, 235] on div at bounding box center [1019, 229] width 31 height 13
click at [1028, 278] on div at bounding box center [1019, 274] width 31 height 13
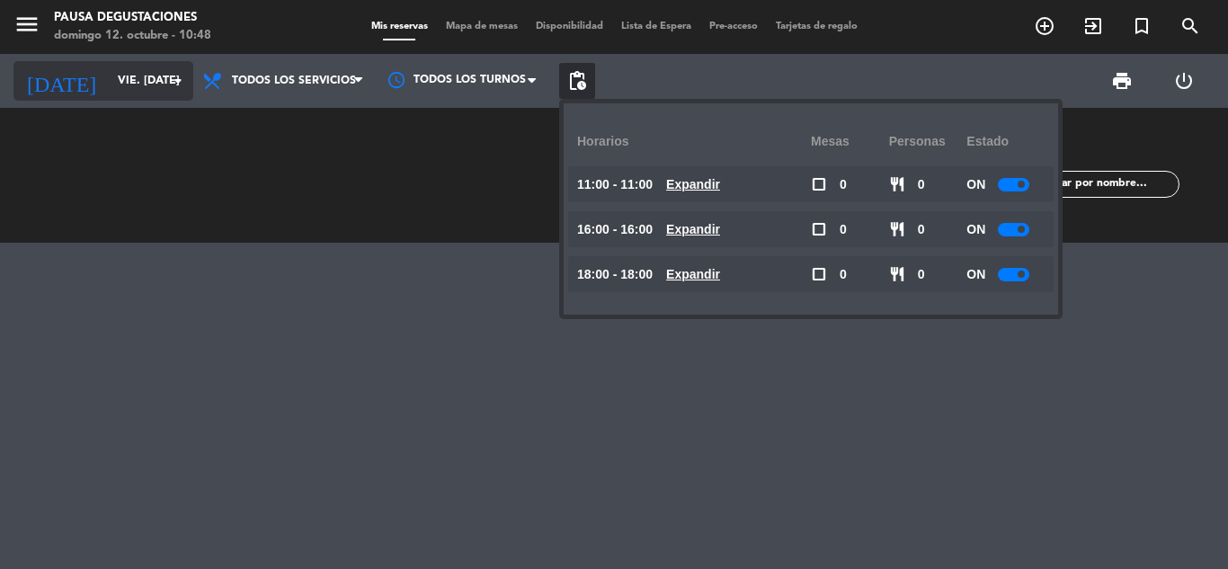
click at [109, 76] on input "vie. [DATE]" at bounding box center [185, 81] width 152 height 31
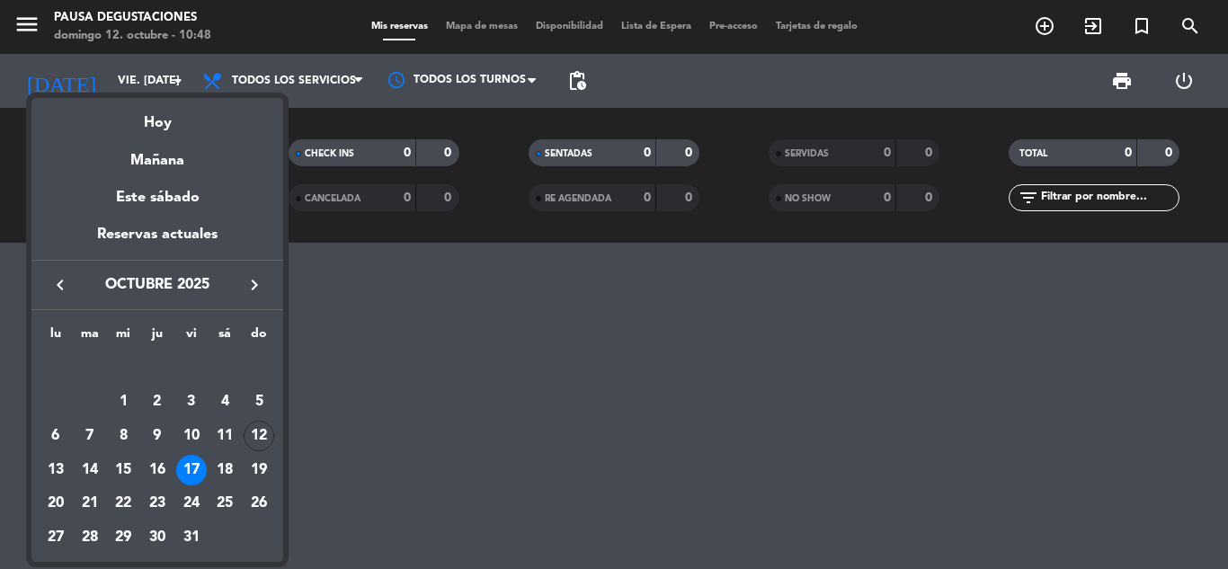
click at [1050, 30] on div at bounding box center [614, 284] width 1228 height 569
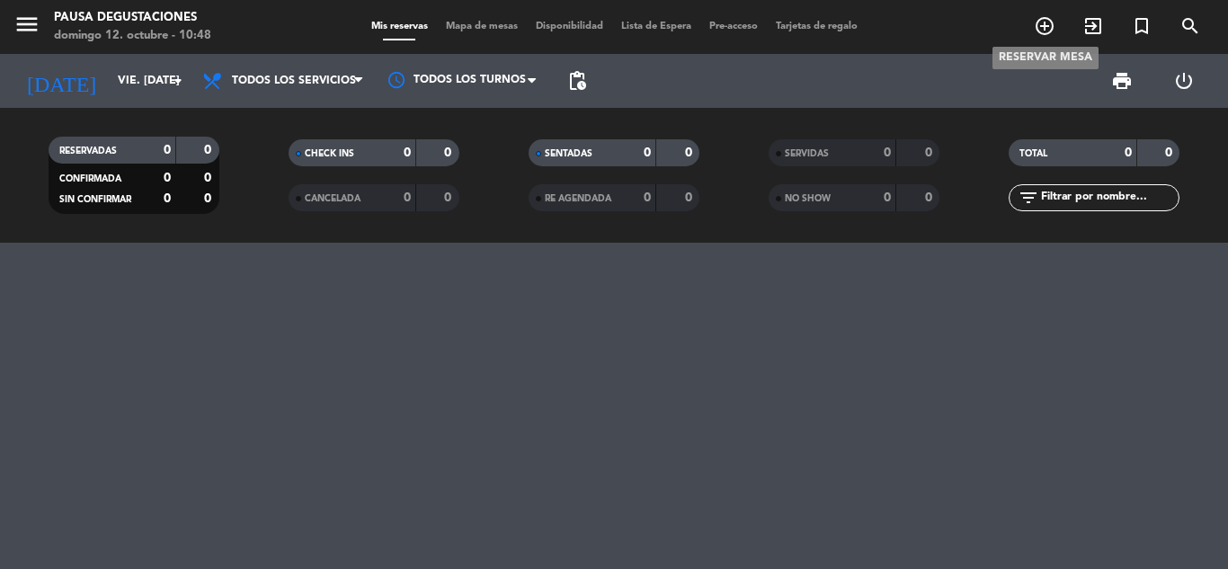
click at [1050, 30] on icon "add_circle_outline" at bounding box center [1045, 26] width 22 height 22
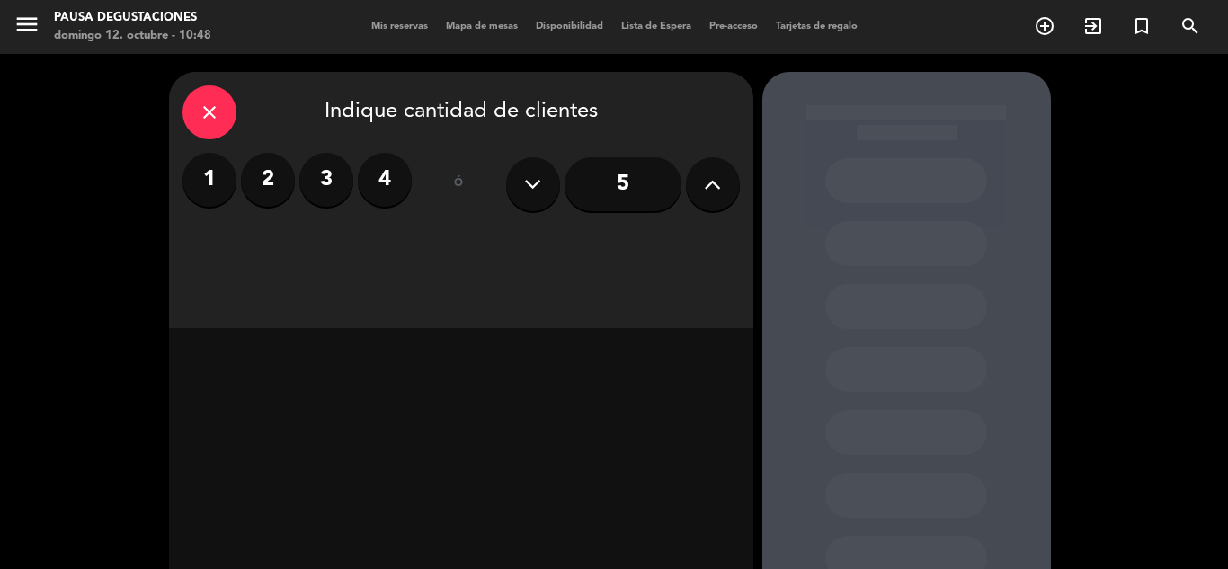
click at [269, 191] on label "2" at bounding box center [268, 180] width 54 height 54
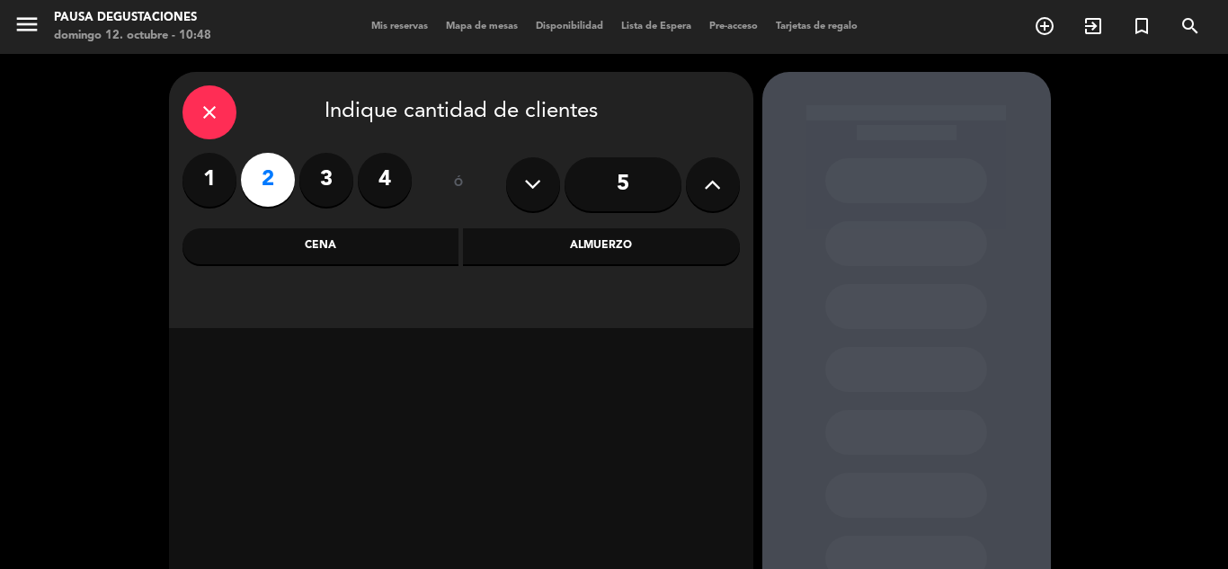
click at [395, 251] on div "Cena" at bounding box center [321, 246] width 277 height 36
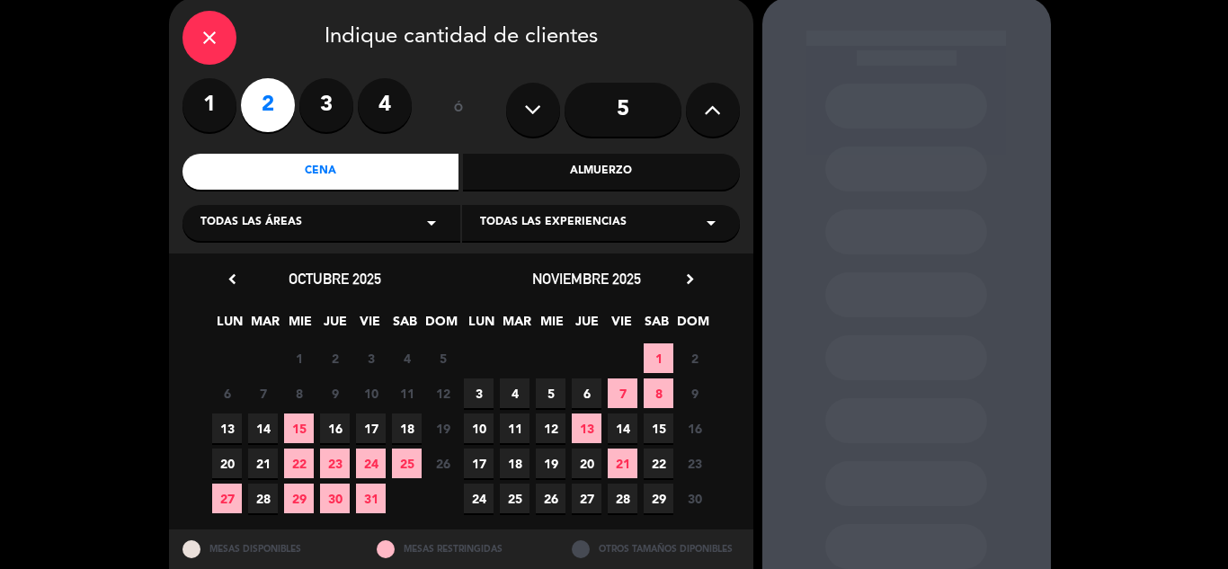
scroll to position [76, 0]
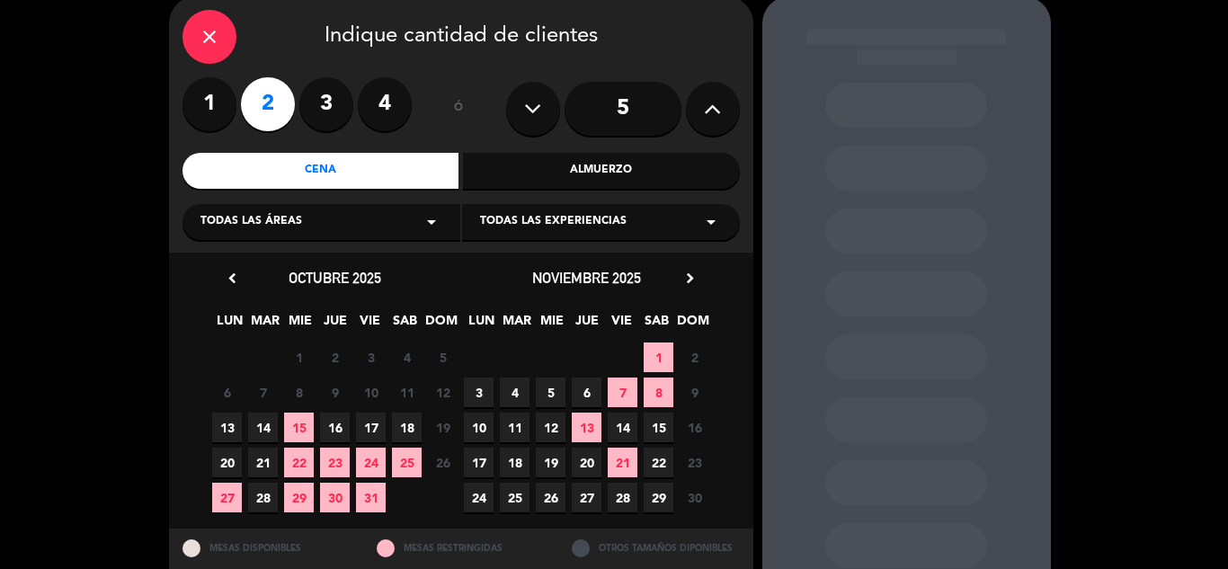
click at [189, 35] on div "close" at bounding box center [210, 37] width 54 height 54
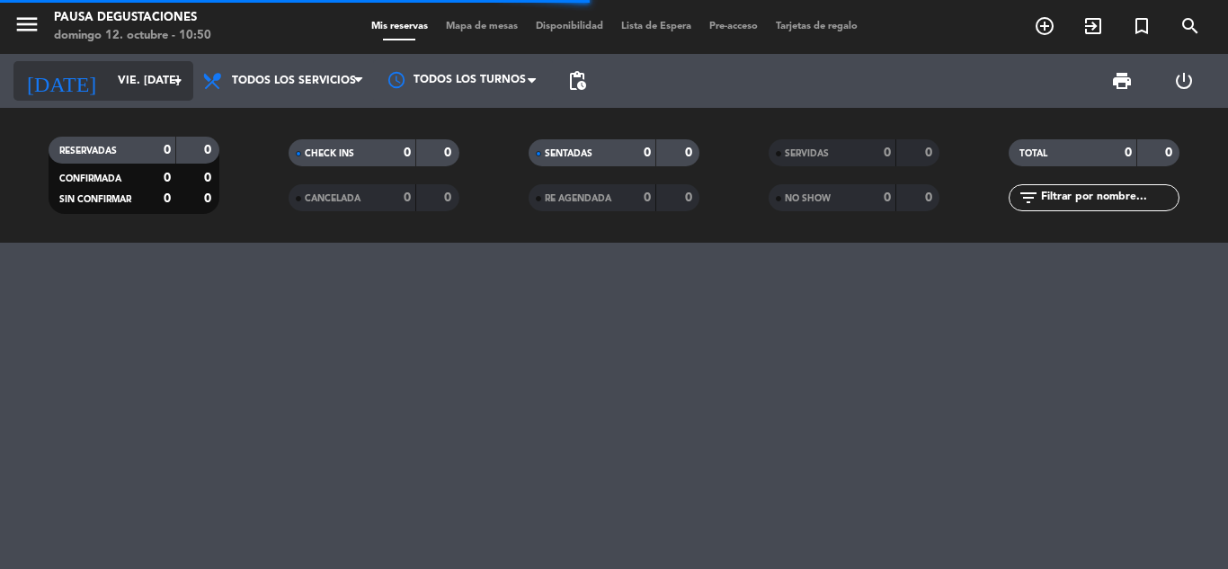
click at [141, 90] on input "vie. [DATE]" at bounding box center [185, 81] width 152 height 31
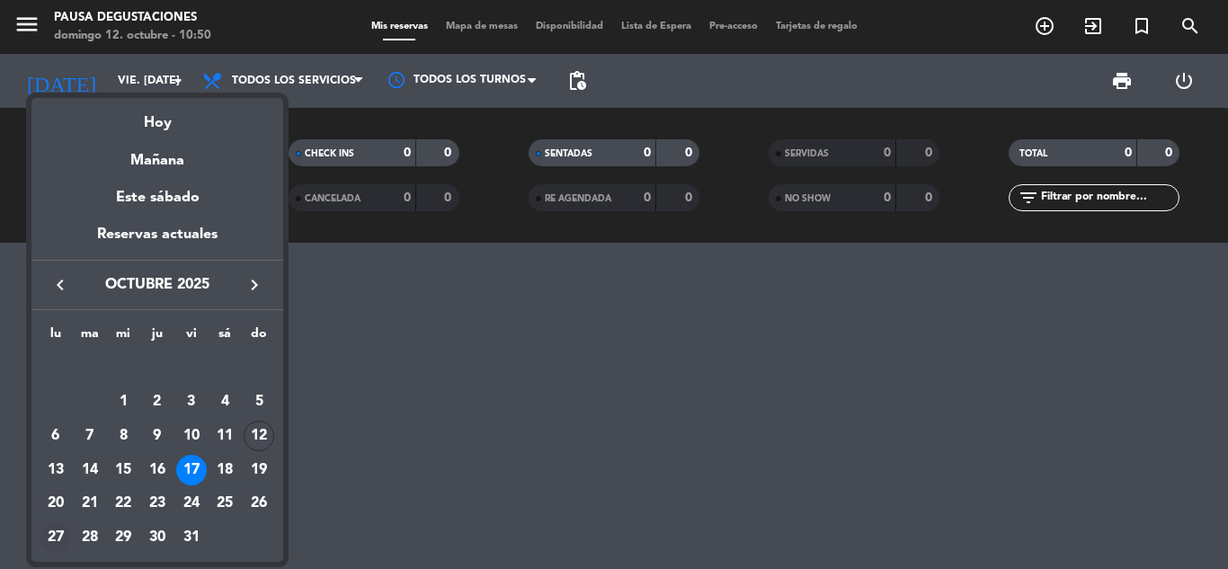
click at [55, 534] on div "27" at bounding box center [55, 537] width 31 height 31
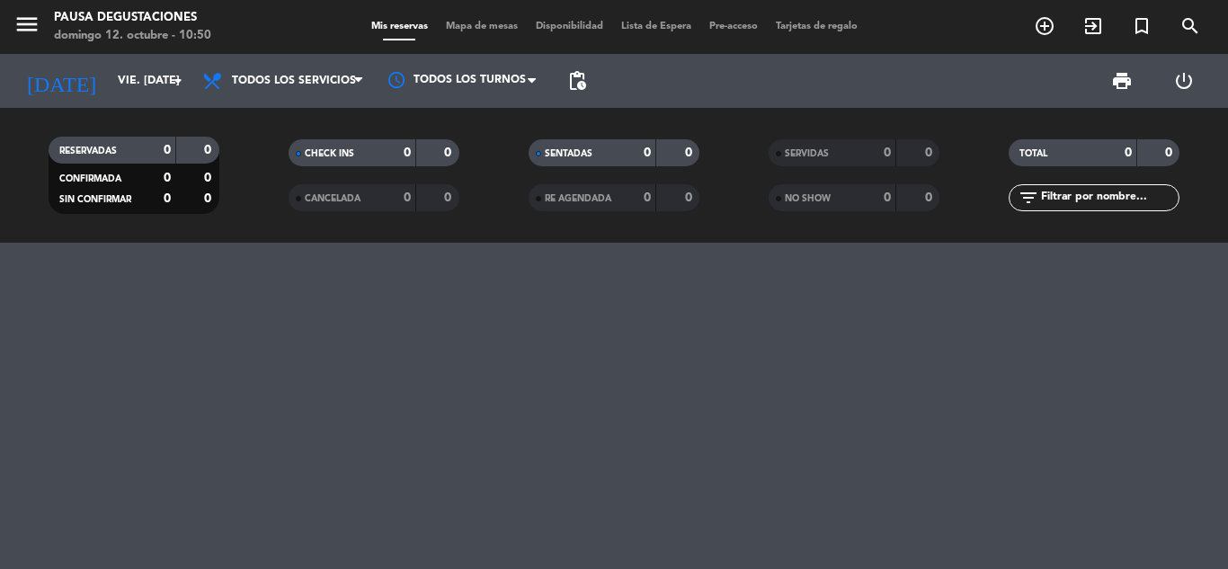
type input "lun. [DATE]"
click at [588, 79] on span "pending_actions" at bounding box center [577, 81] width 36 height 36
click at [569, 84] on span "pending_actions" at bounding box center [577, 81] width 22 height 22
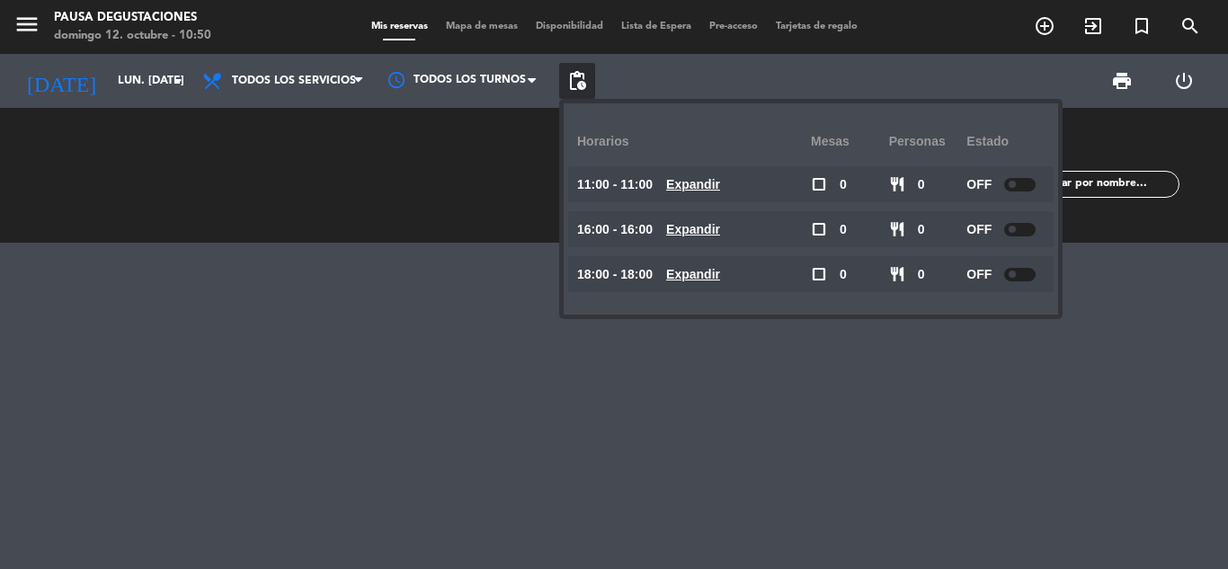
drag, startPoint x: 1046, startPoint y: 188, endPoint x: 1031, endPoint y: 188, distance: 14.4
click at [1031, 188] on div "11:00 - 11:00 Expandir check_box_outline_blank 0 restaurant 0 OFF Expandir" at bounding box center [811, 184] width 486 height 36
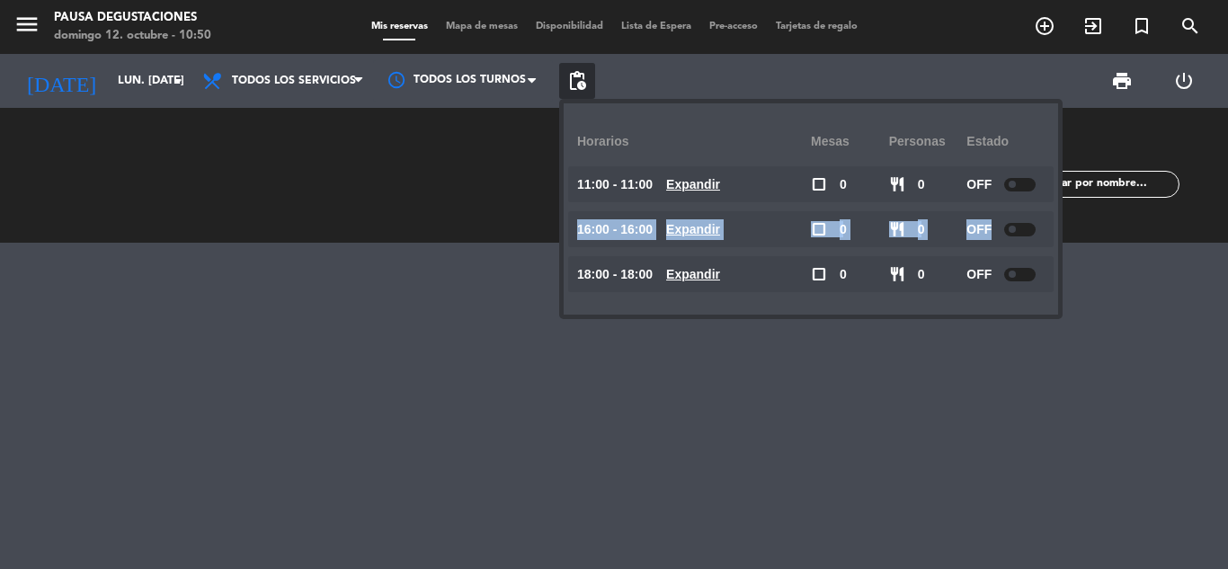
drag, startPoint x: 1031, startPoint y: 188, endPoint x: 1020, endPoint y: 245, distance: 58.7
click at [1020, 245] on div "Horarios Mesas personas Estado 11:00 - 11:00 Expandir check_box_outline_blank 0…" at bounding box center [811, 209] width 468 height 184
click at [1016, 231] on span at bounding box center [1012, 229] width 7 height 7
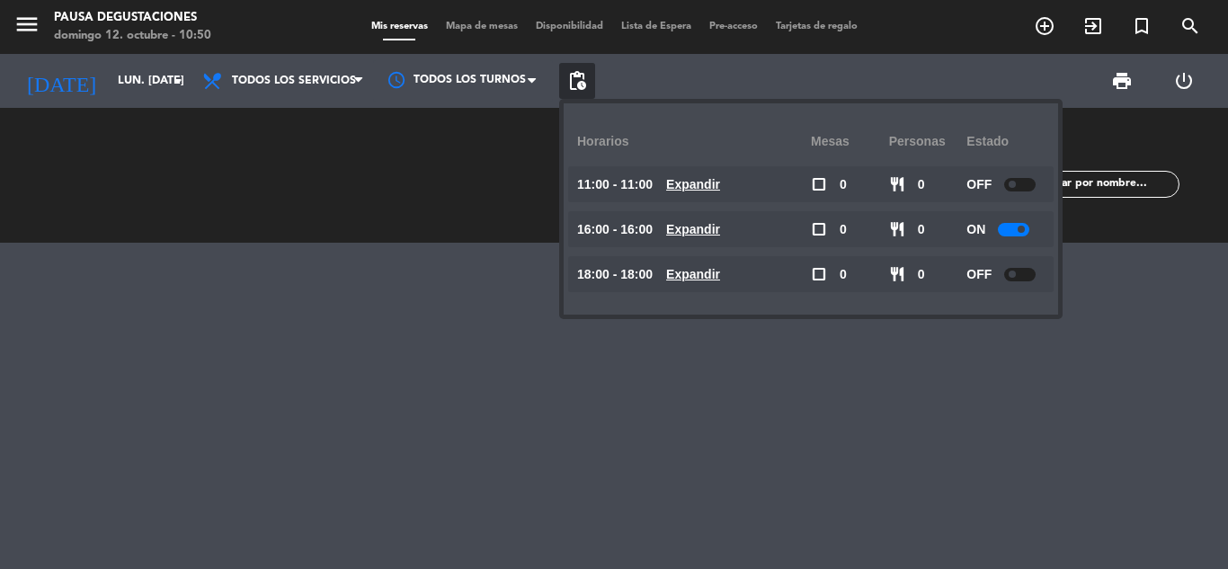
click at [1014, 193] on div "OFF" at bounding box center [1006, 184] width 78 height 36
click at [1019, 179] on div at bounding box center [1019, 184] width 31 height 13
click at [1011, 278] on div at bounding box center [1019, 274] width 31 height 13
click at [579, 84] on span "pending_actions" at bounding box center [577, 81] width 22 height 22
